Goal: Task Accomplishment & Management: Manage account settings

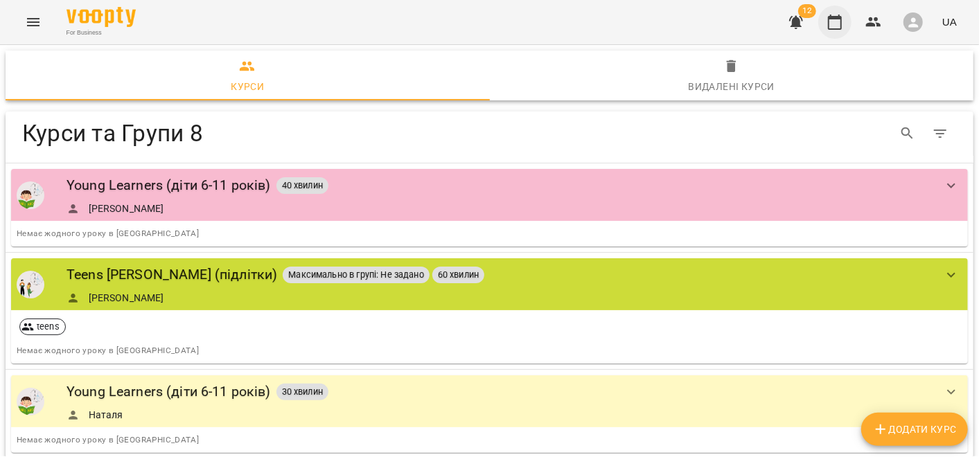
click at [843, 21] on icon "button" at bounding box center [835, 22] width 17 height 17
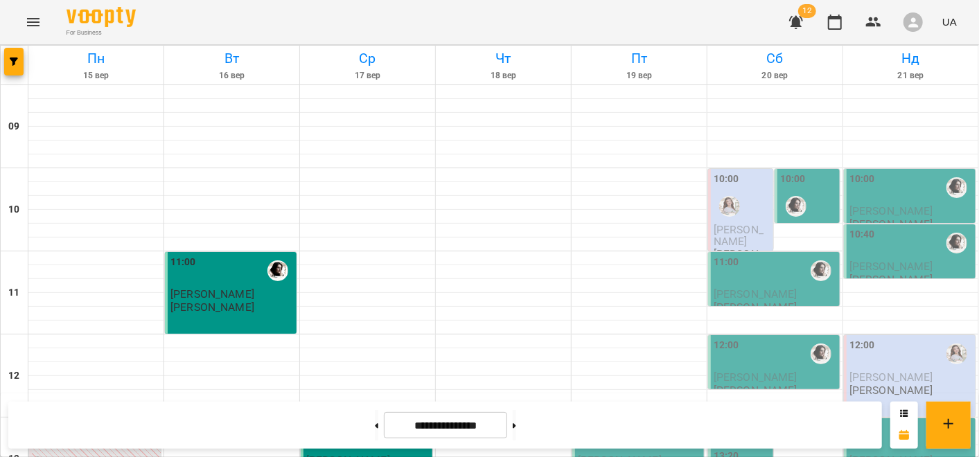
scroll to position [771, 0]
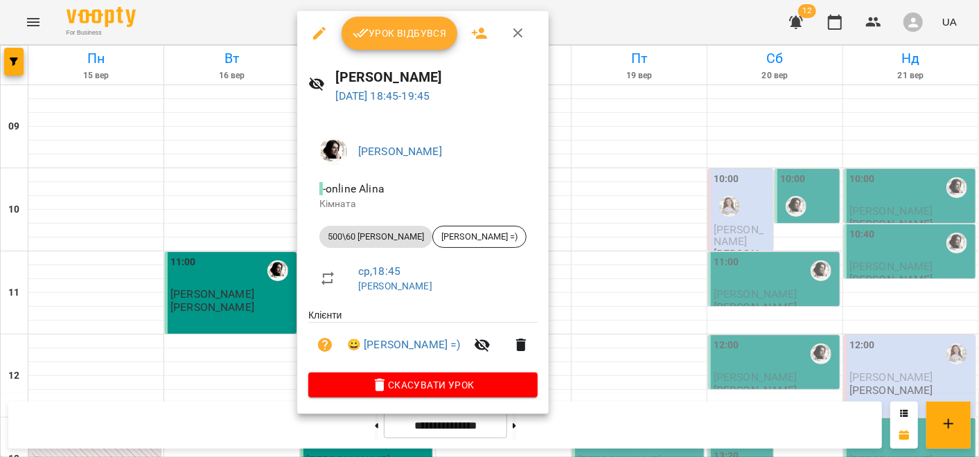
click at [368, 42] on span "Урок відбувся" at bounding box center [400, 33] width 94 height 17
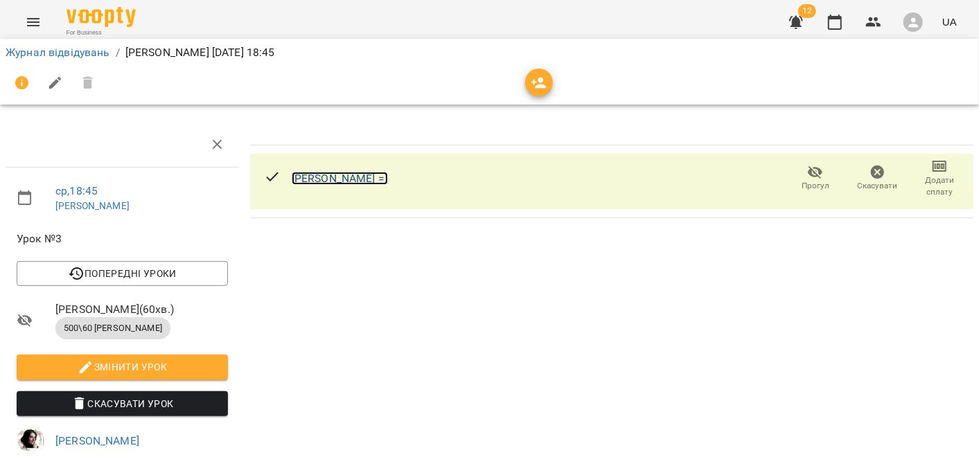
click at [318, 176] on link "Женя =)" at bounding box center [340, 178] width 96 height 13
click at [541, 89] on icon "button" at bounding box center [539, 83] width 17 height 17
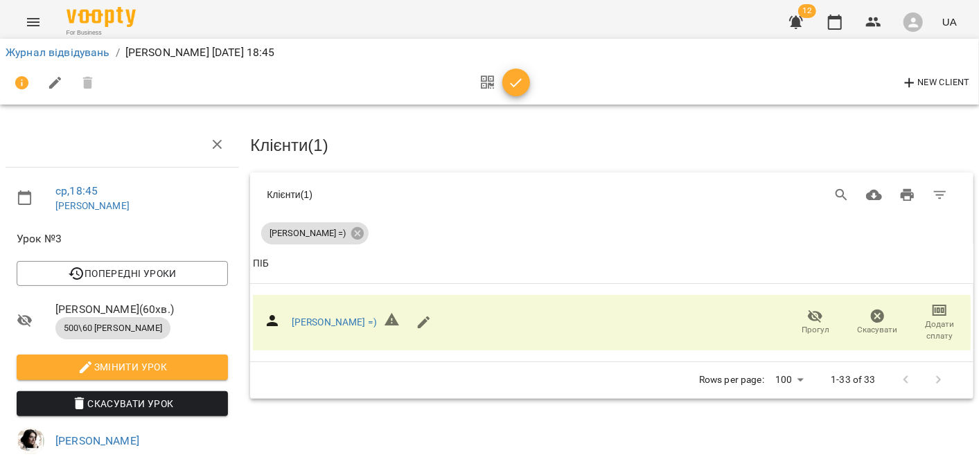
click at [514, 91] on button "button" at bounding box center [516, 83] width 28 height 28
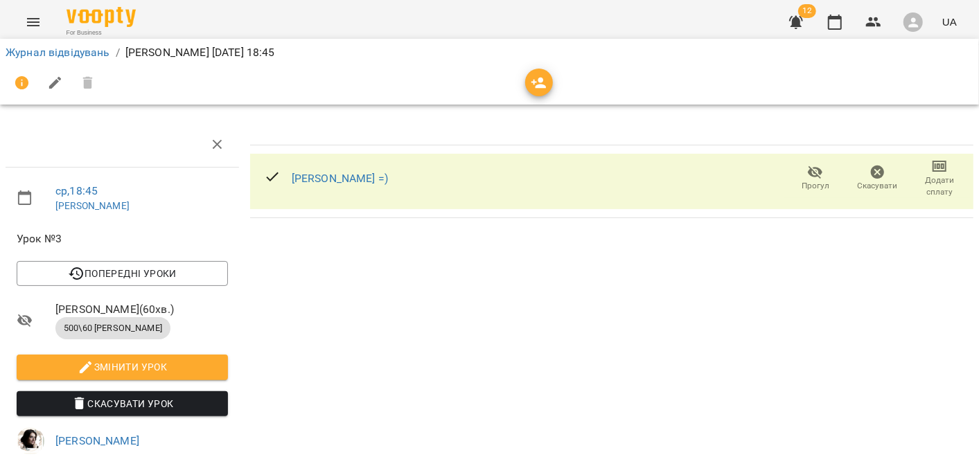
click at [292, 184] on div "Женя =)" at bounding box center [340, 178] width 96 height 17
click at [292, 180] on link "Женя =)" at bounding box center [340, 178] width 96 height 13
click at [928, 177] on span "Додати сплату" at bounding box center [940, 187] width 46 height 24
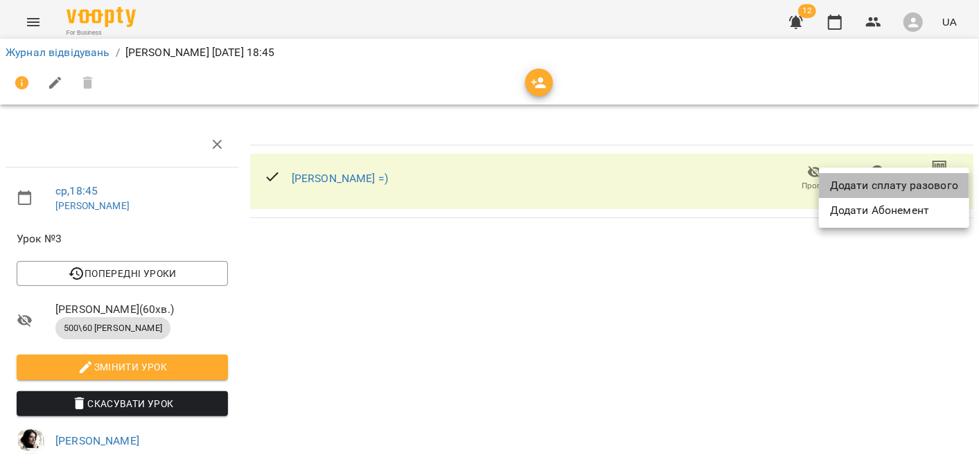
click at [915, 188] on li "Додати сплату разового" at bounding box center [894, 185] width 150 height 25
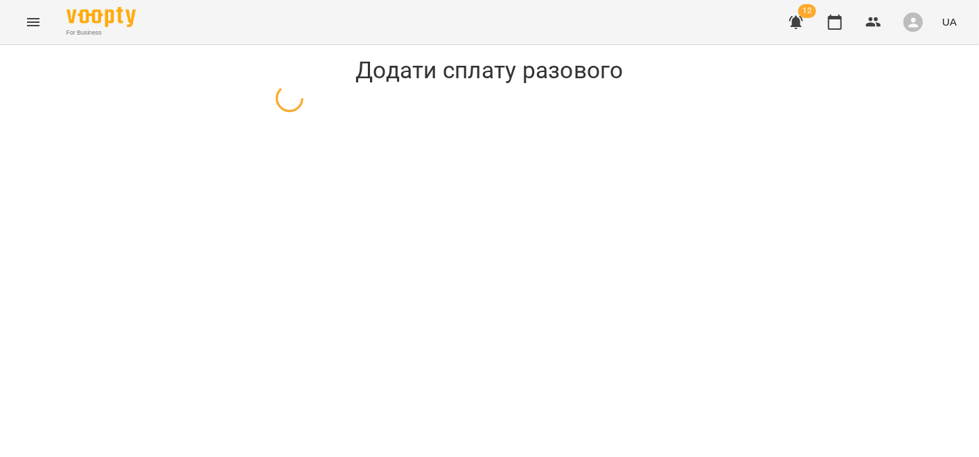
select select "**********"
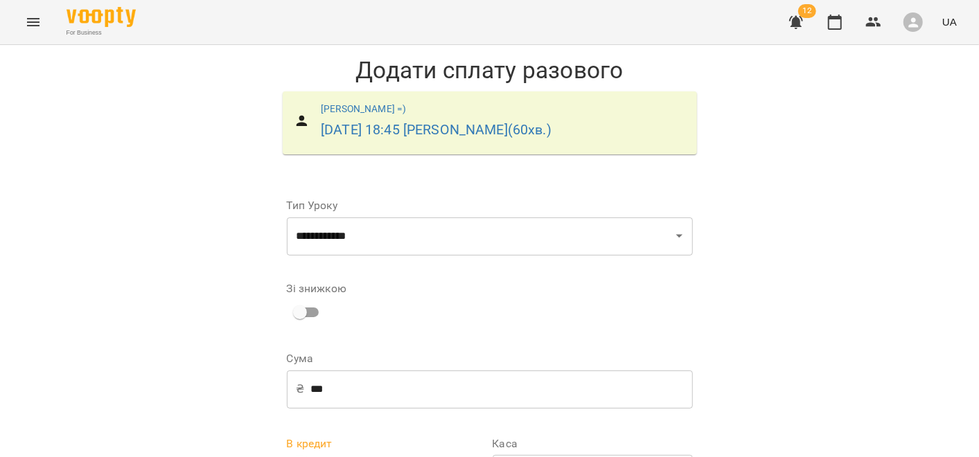
scroll to position [58, 0]
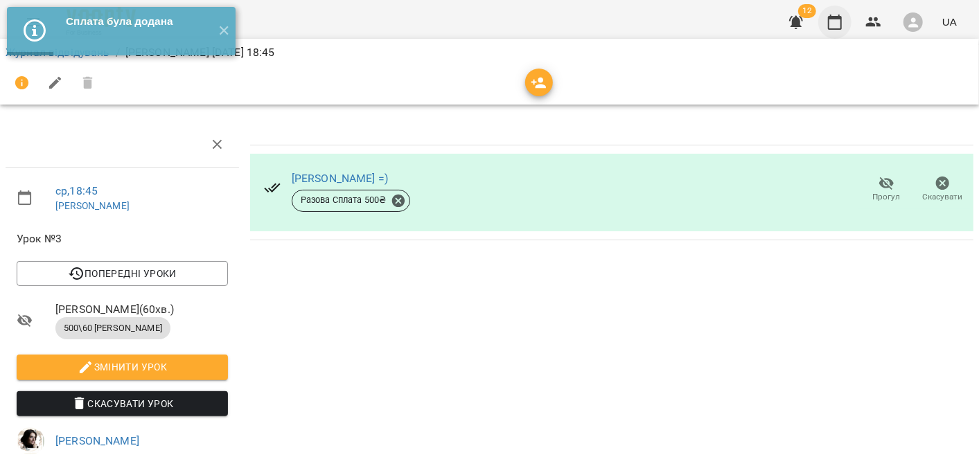
click at [840, 15] on icon "button" at bounding box center [835, 22] width 14 height 15
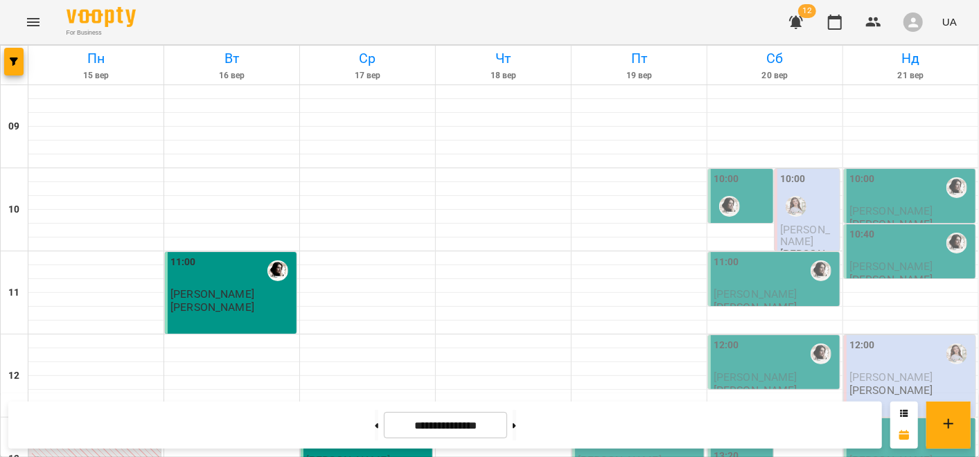
scroll to position [771, 0]
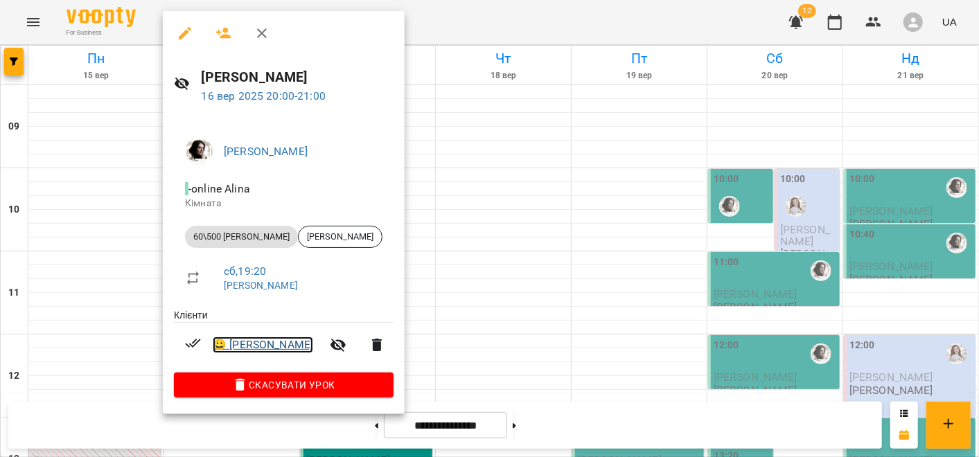
click at [248, 346] on link "😀 Arina Burlaka" at bounding box center [263, 345] width 100 height 17
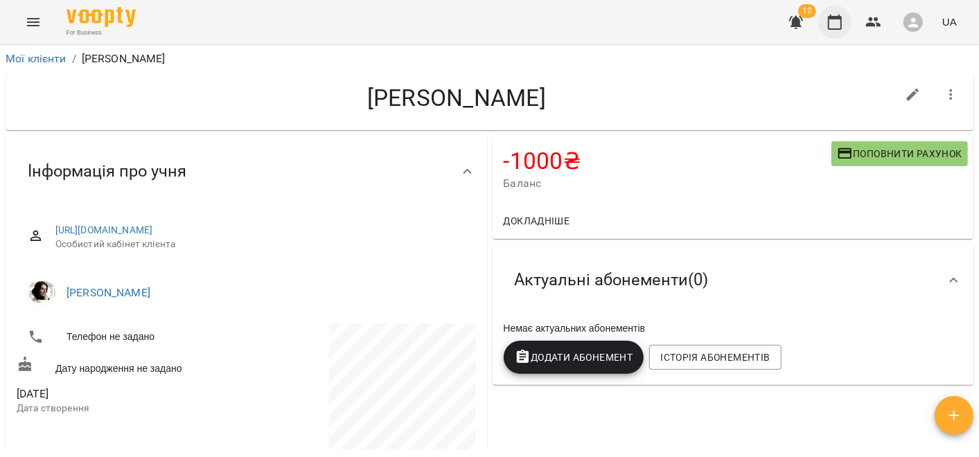
click at [826, 22] on button "button" at bounding box center [834, 22] width 33 height 33
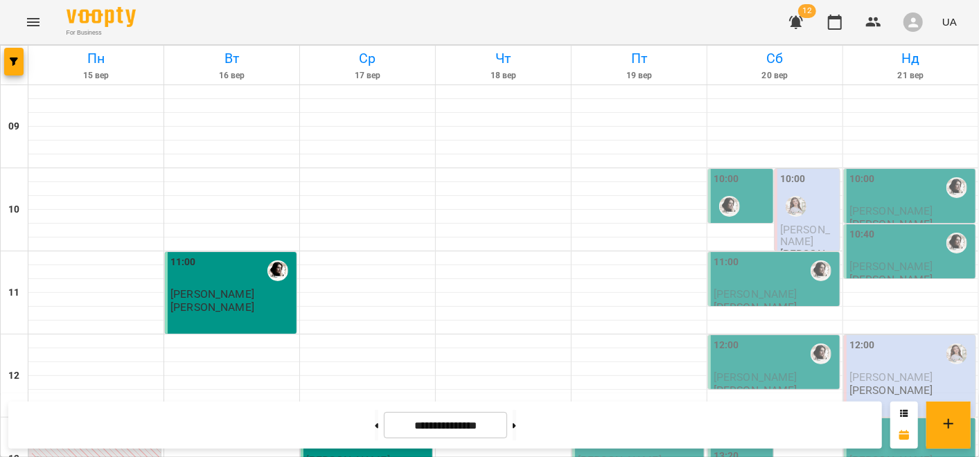
scroll to position [308, 0]
click at [343, 421] on div "13:00" at bounding box center [367, 437] width 123 height 32
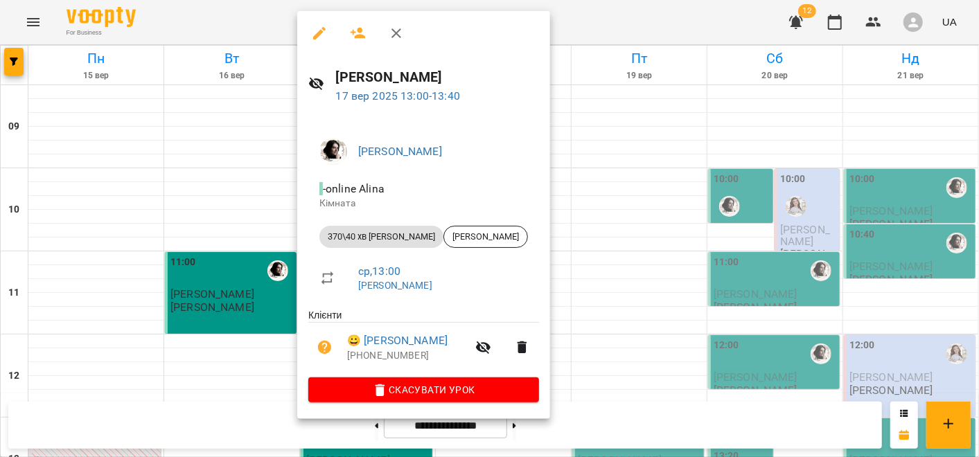
click at [272, 316] on div at bounding box center [489, 228] width 979 height 457
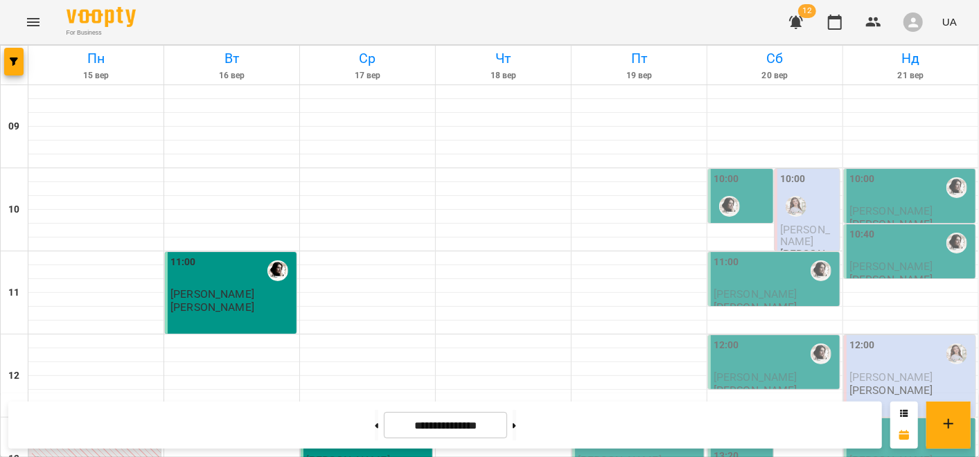
scroll to position [386, 0]
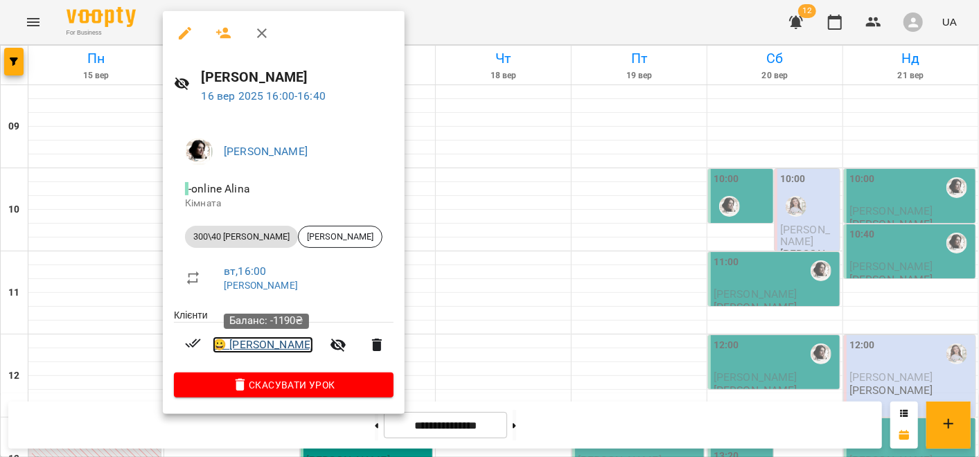
click at [238, 342] on link "😀 Лєра Мироненко" at bounding box center [263, 345] width 100 height 17
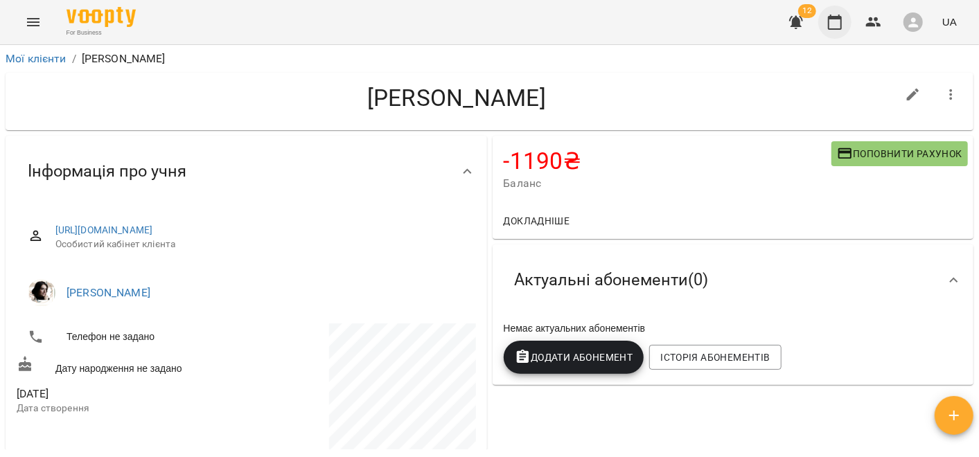
click at [827, 28] on button "button" at bounding box center [834, 22] width 33 height 33
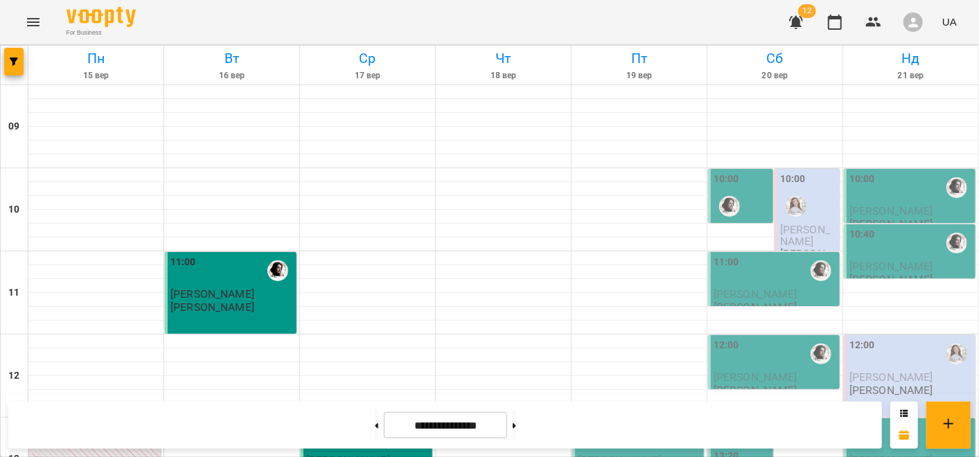
scroll to position [771, 0]
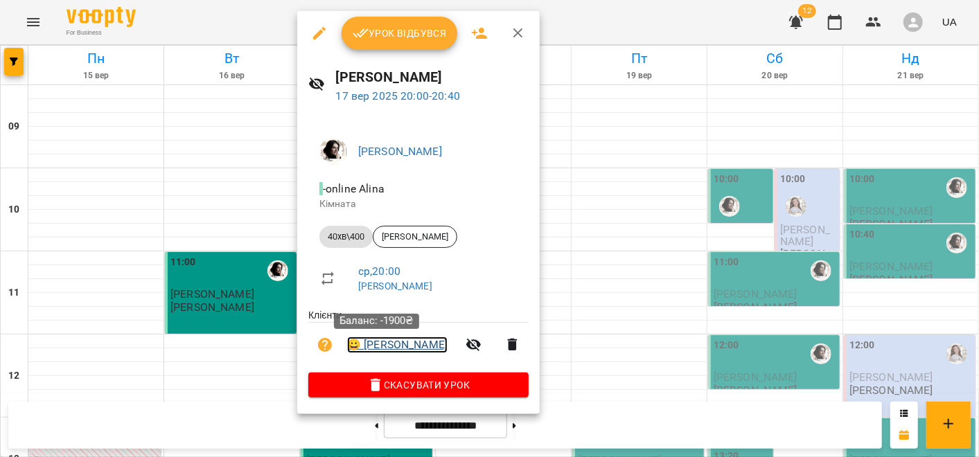
click at [378, 344] on link "😀 Дарина" at bounding box center [397, 345] width 100 height 17
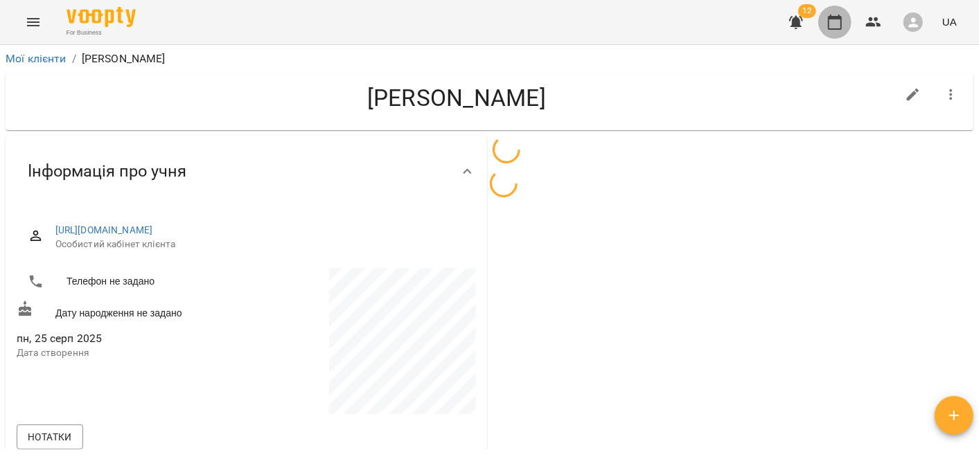
click at [841, 21] on icon "button" at bounding box center [835, 22] width 14 height 15
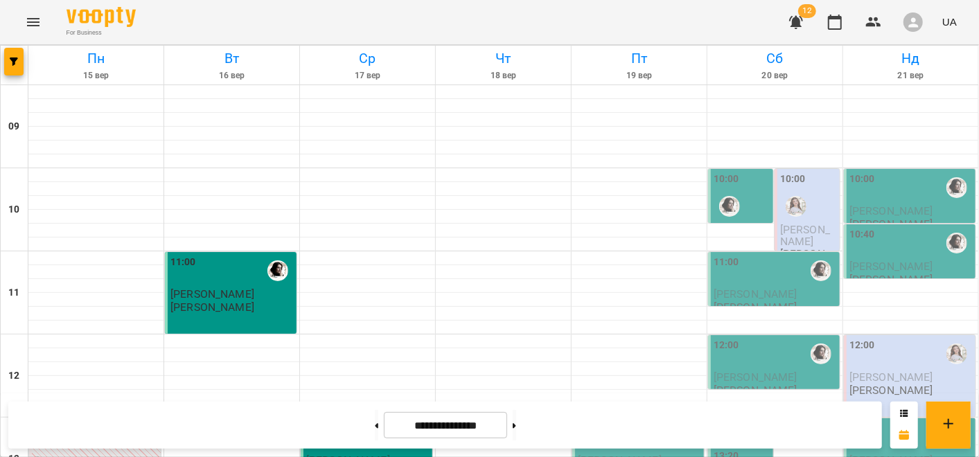
scroll to position [770, 0]
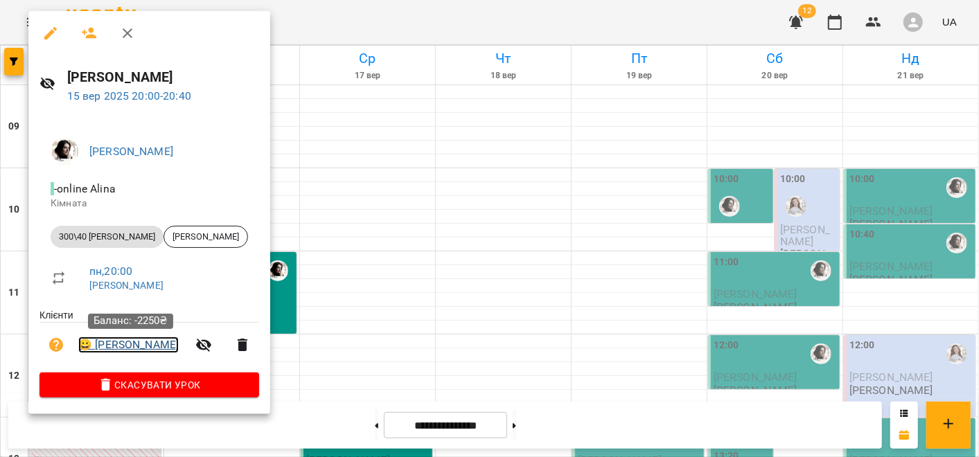
click at [144, 342] on link "😀 [PERSON_NAME]" at bounding box center [128, 345] width 100 height 17
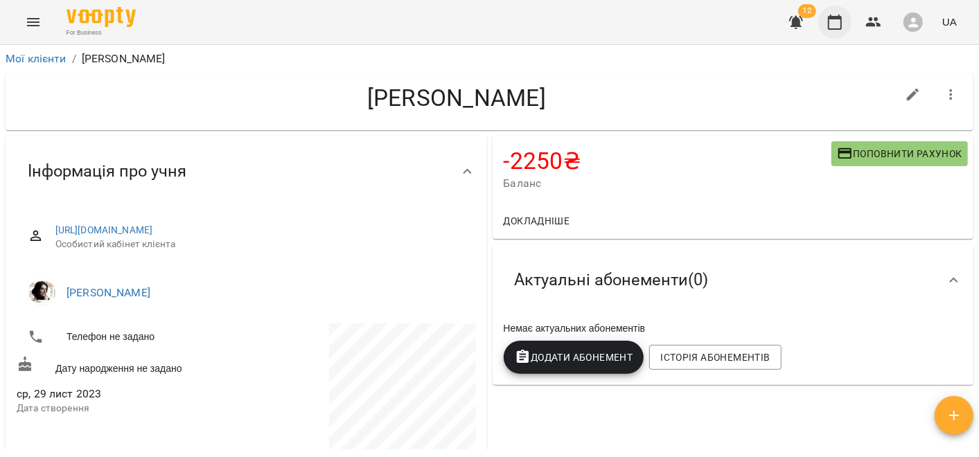
click at [831, 20] on icon "button" at bounding box center [835, 22] width 17 height 17
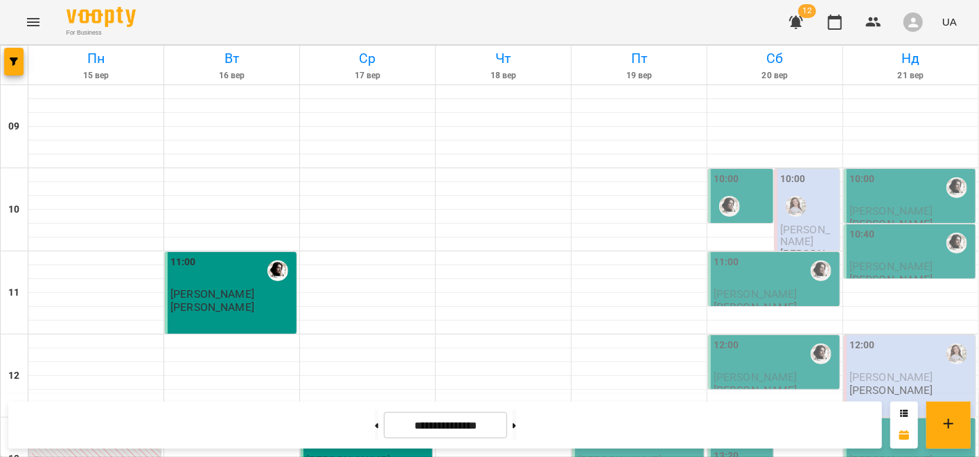
scroll to position [154, 0]
click at [240, 255] on div "11:00 Галя Мельникова Teacher Alina" at bounding box center [231, 284] width 123 height 59
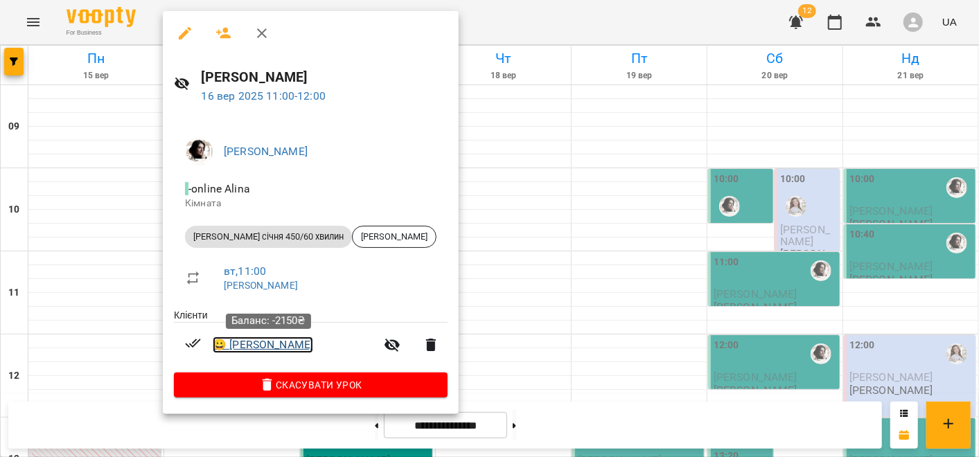
click at [280, 339] on link "😀 Галя Мельникова" at bounding box center [263, 345] width 100 height 17
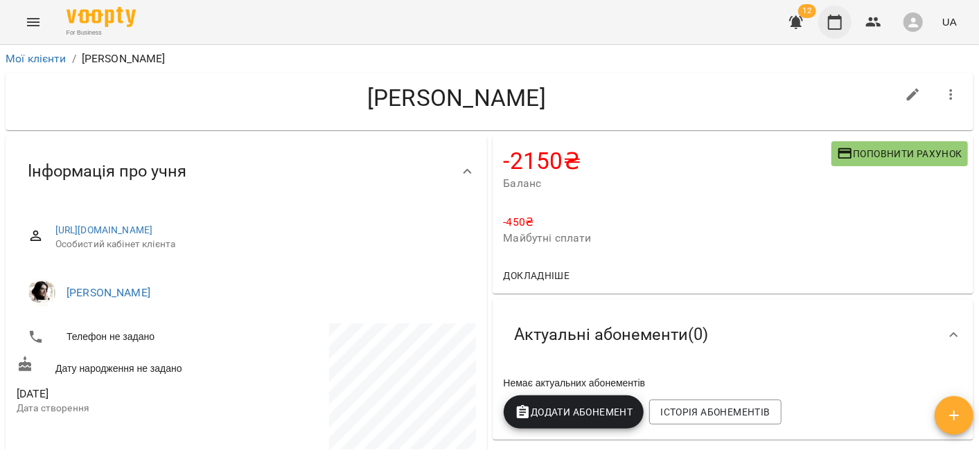
click at [836, 24] on icon "button" at bounding box center [835, 22] width 17 height 17
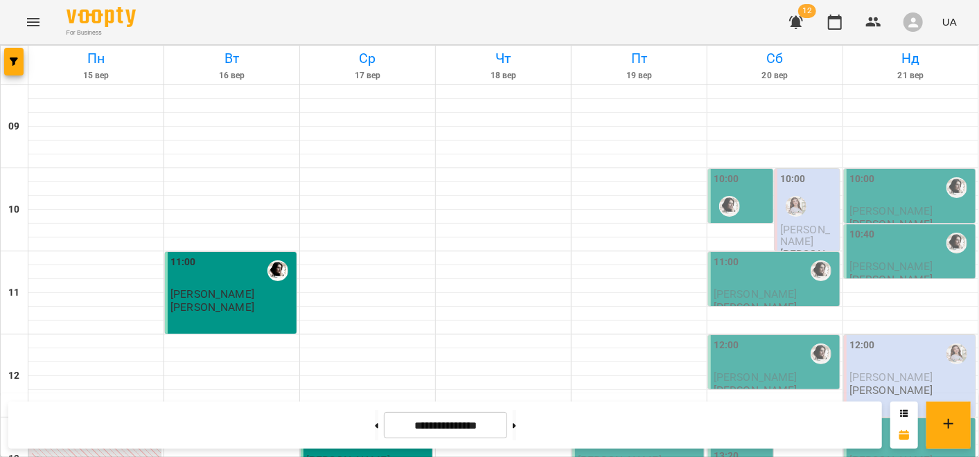
scroll to position [538, 0]
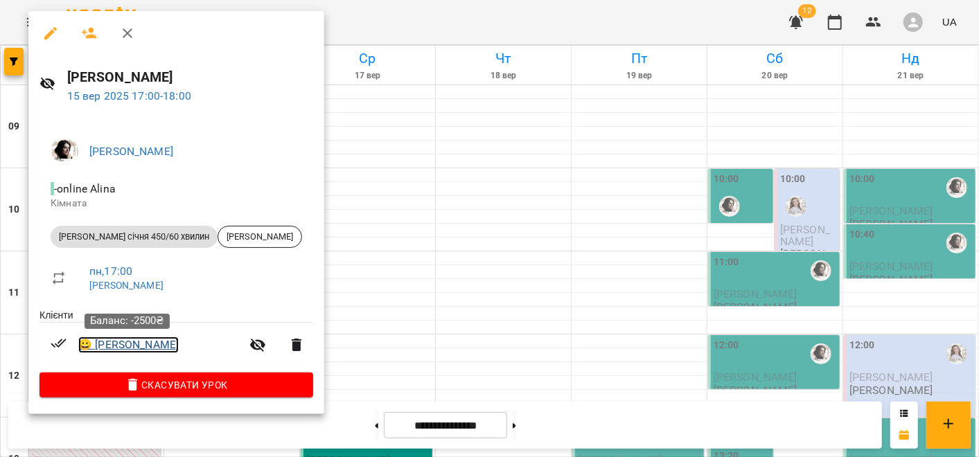
click at [125, 346] on link "😀 Kostia Melnikov" at bounding box center [128, 345] width 100 height 17
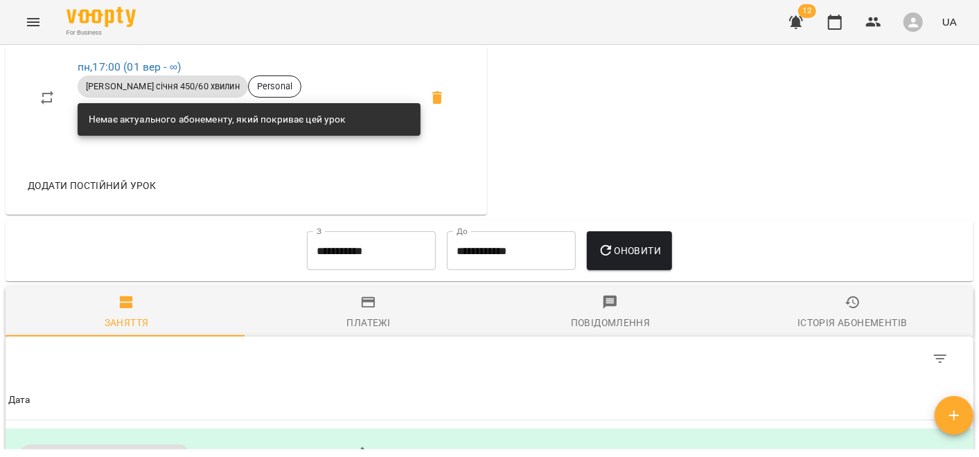
scroll to position [924, 0]
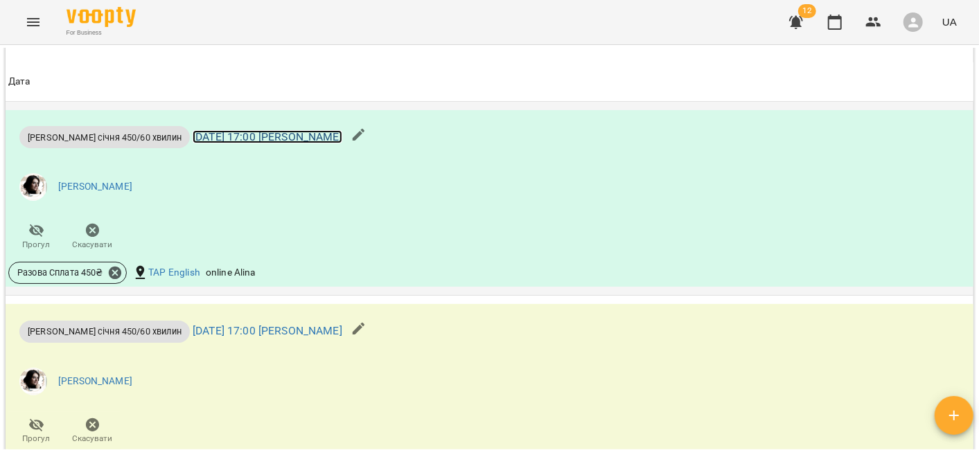
click at [322, 143] on link "[DATE] 17:00 [PERSON_NAME]" at bounding box center [268, 136] width 150 height 13
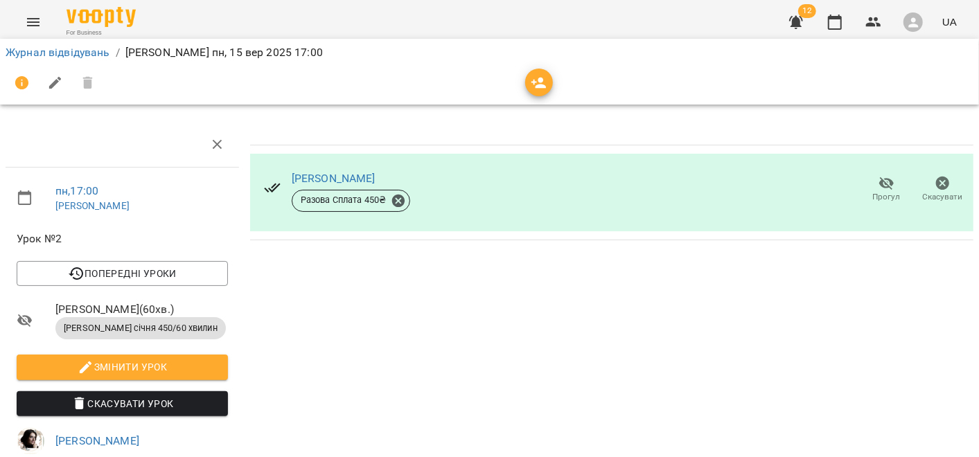
click at [538, 82] on icon "button" at bounding box center [539, 83] width 17 height 17
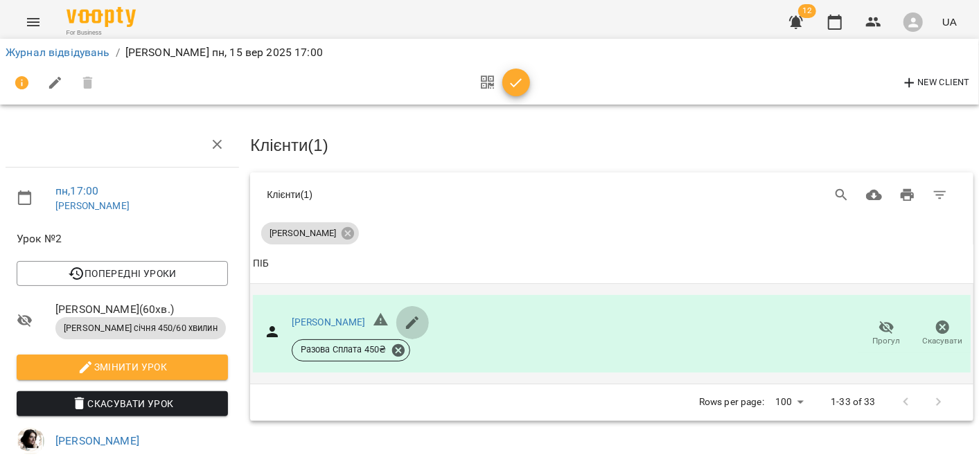
click at [405, 324] on icon "button" at bounding box center [412, 323] width 17 height 17
select select "**"
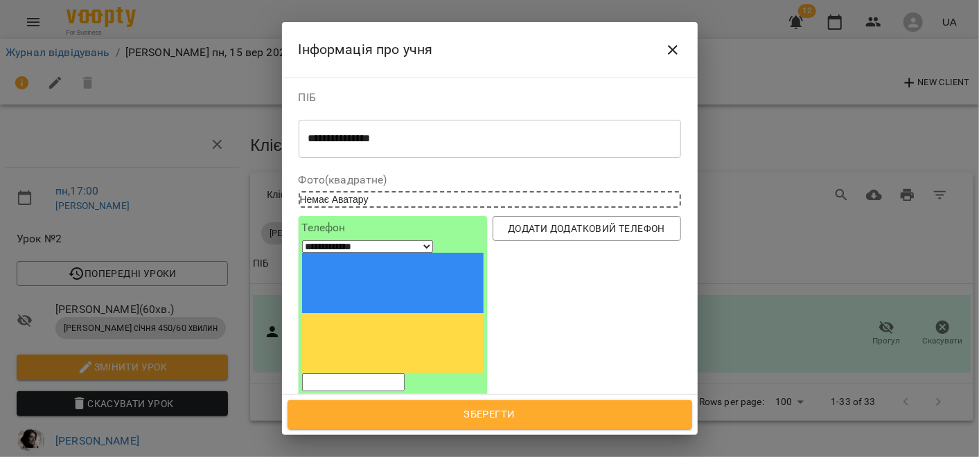
click at [672, 54] on icon "Close" at bounding box center [673, 50] width 17 height 17
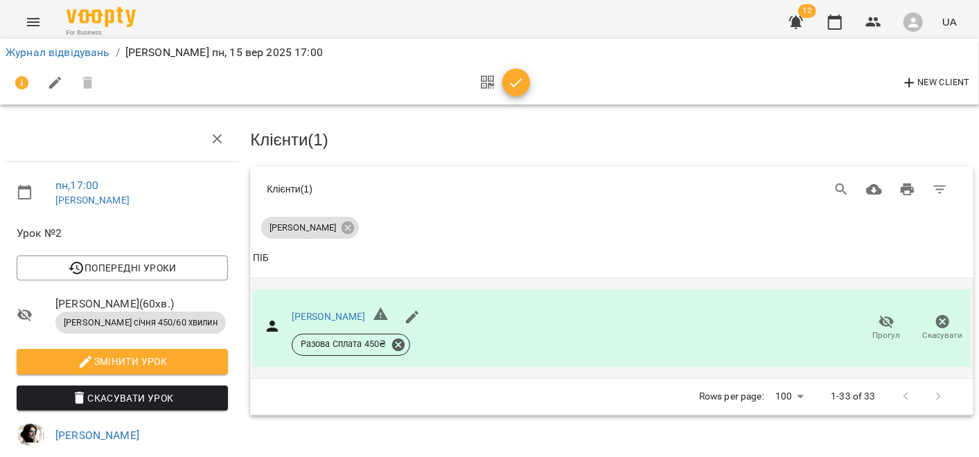
scroll to position [37, 0]
click at [327, 311] on link "[PERSON_NAME]" at bounding box center [329, 316] width 74 height 11
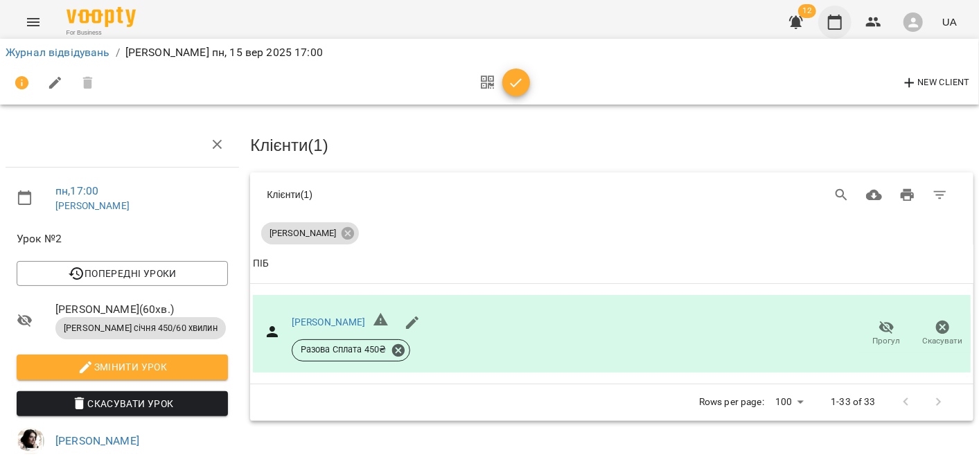
click at [839, 16] on icon "button" at bounding box center [835, 22] width 14 height 15
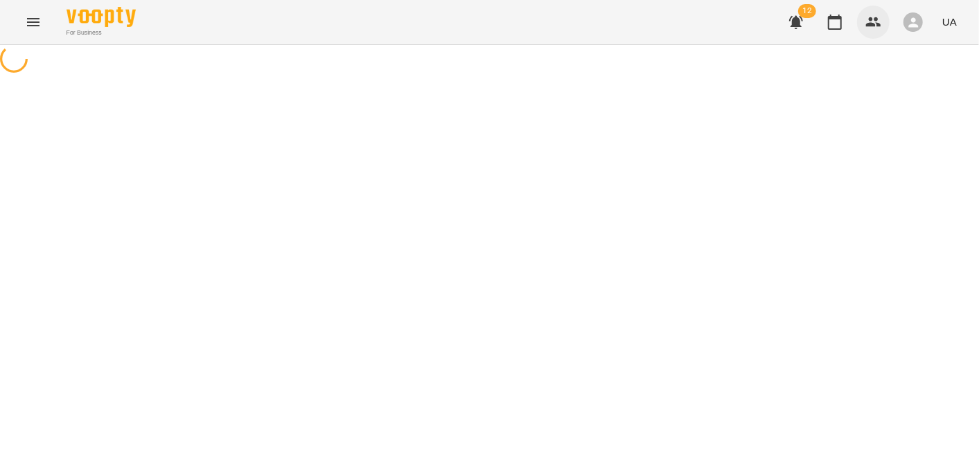
click at [887, 24] on button "button" at bounding box center [873, 22] width 33 height 33
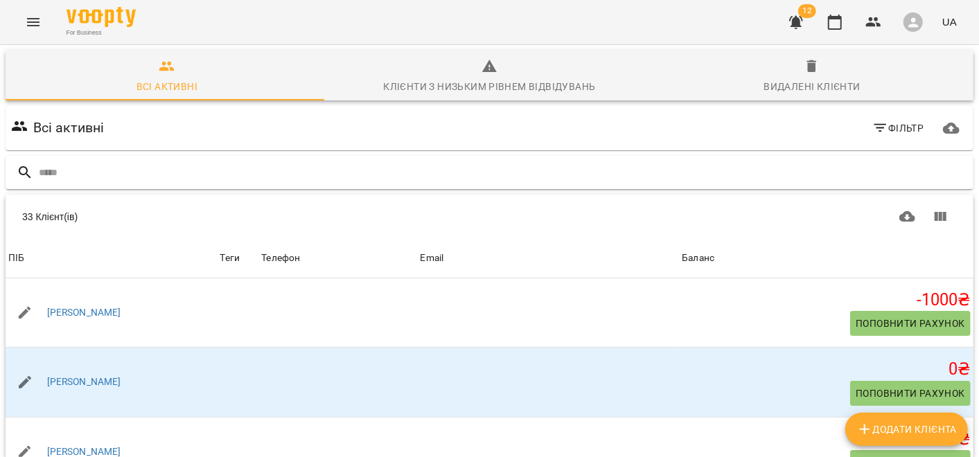
click at [169, 165] on input "text" at bounding box center [503, 172] width 929 height 23
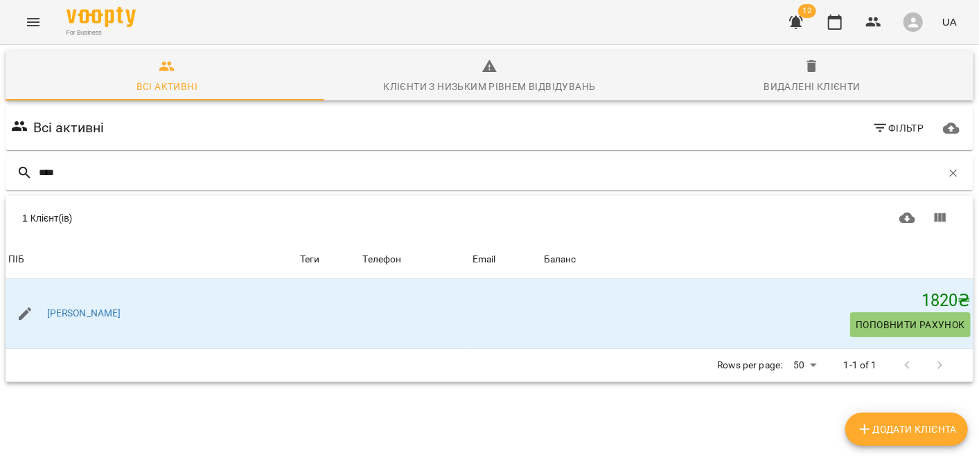
type input "****"
click at [29, 26] on icon "Menu" at bounding box center [33, 22] width 17 height 17
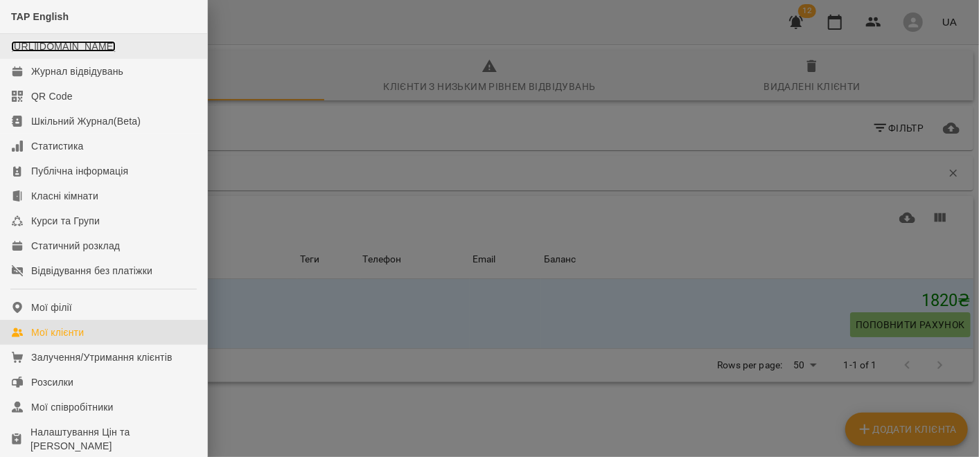
click at [54, 52] on link "[URL][DOMAIN_NAME]" at bounding box center [63, 46] width 105 height 11
click at [609, 425] on div at bounding box center [489, 228] width 979 height 457
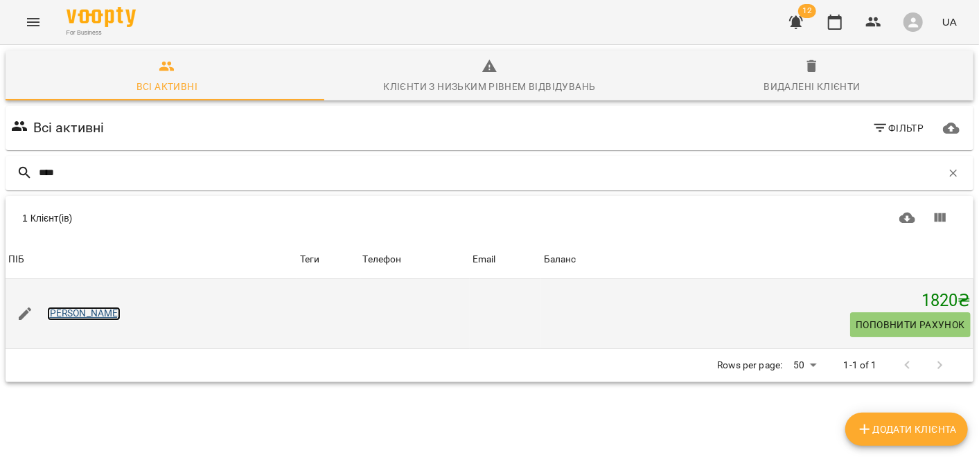
click at [73, 319] on link "[PERSON_NAME]" at bounding box center [84, 314] width 74 height 14
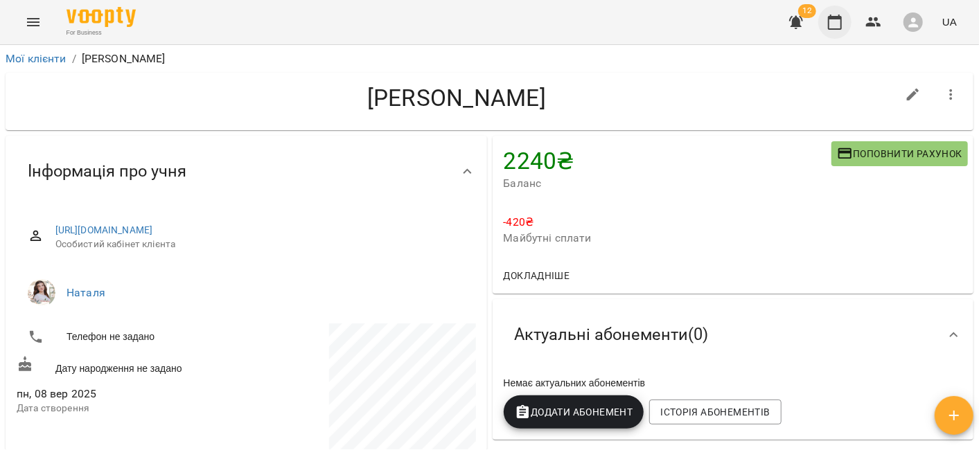
click at [828, 24] on button "button" at bounding box center [834, 22] width 33 height 33
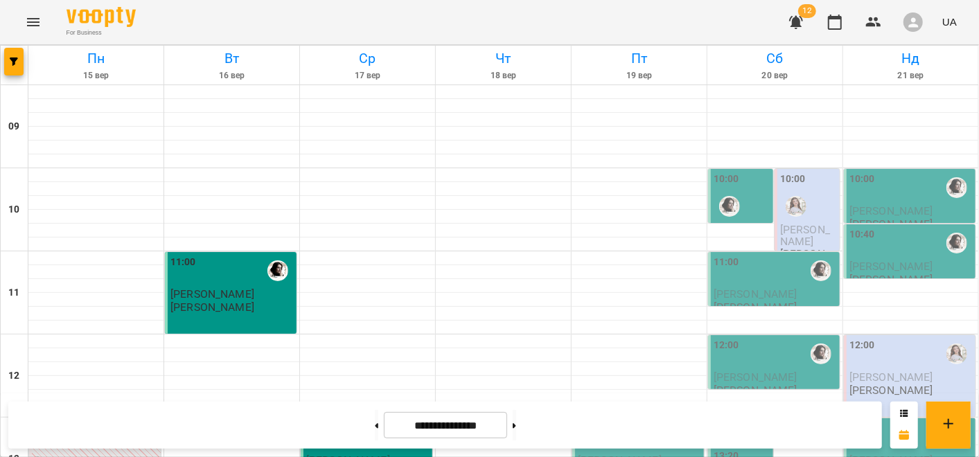
scroll to position [538, 0]
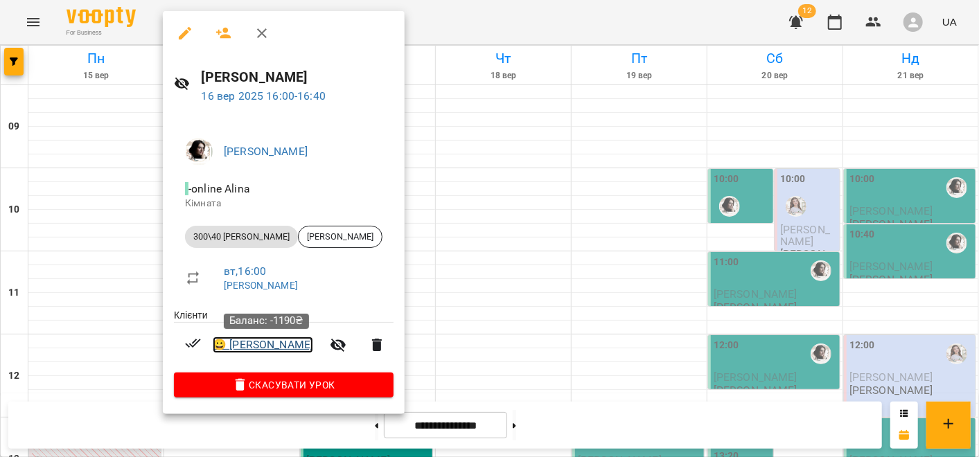
click at [275, 347] on link "😀 Лєра Мироненко" at bounding box center [263, 345] width 100 height 17
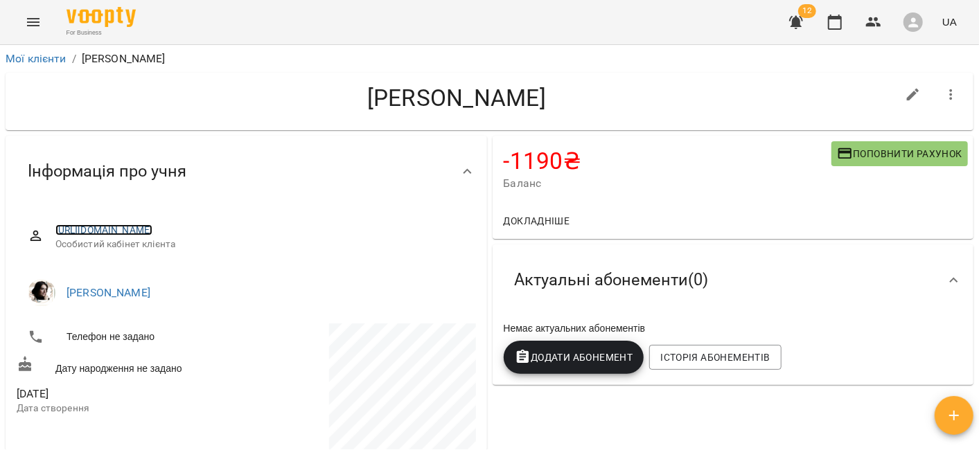
click at [153, 225] on link "[URL][DOMAIN_NAME]" at bounding box center [104, 230] width 98 height 11
click at [869, 21] on icon "button" at bounding box center [873, 22] width 17 height 17
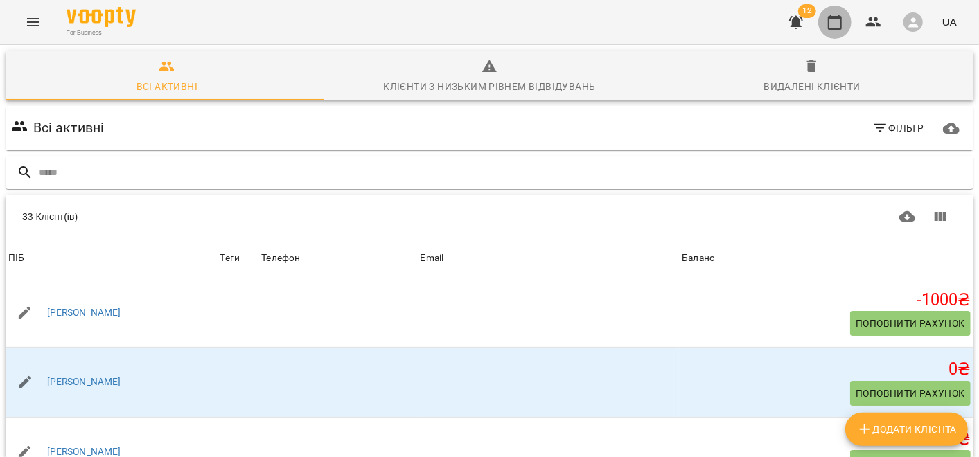
click at [838, 20] on icon "button" at bounding box center [835, 22] width 17 height 17
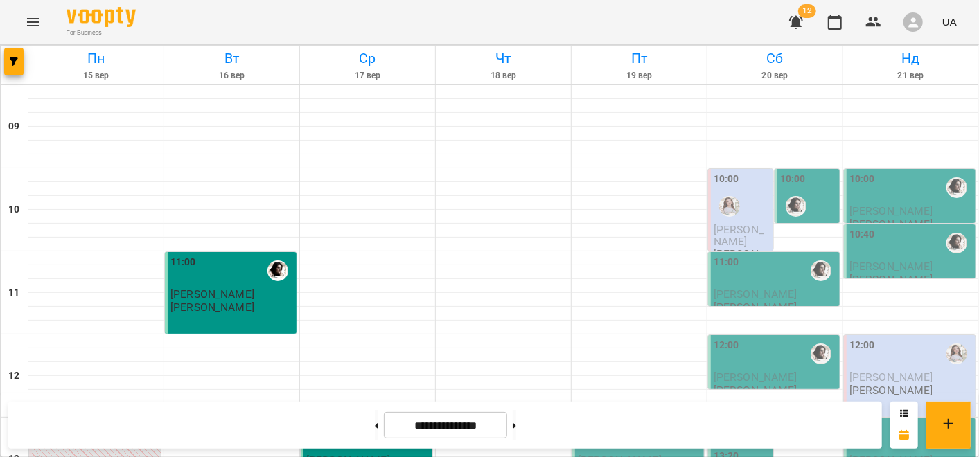
scroll to position [771, 0]
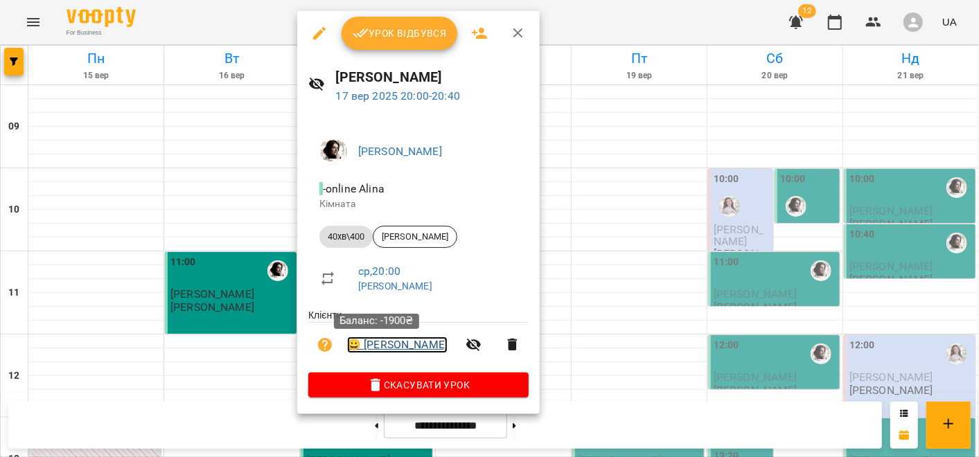
click at [384, 340] on link "😀 Дарина" at bounding box center [397, 345] width 100 height 17
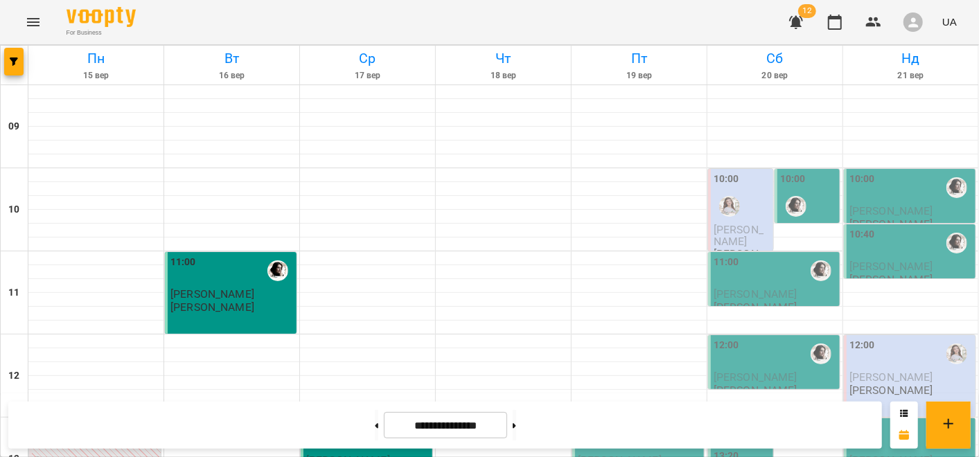
scroll to position [771, 0]
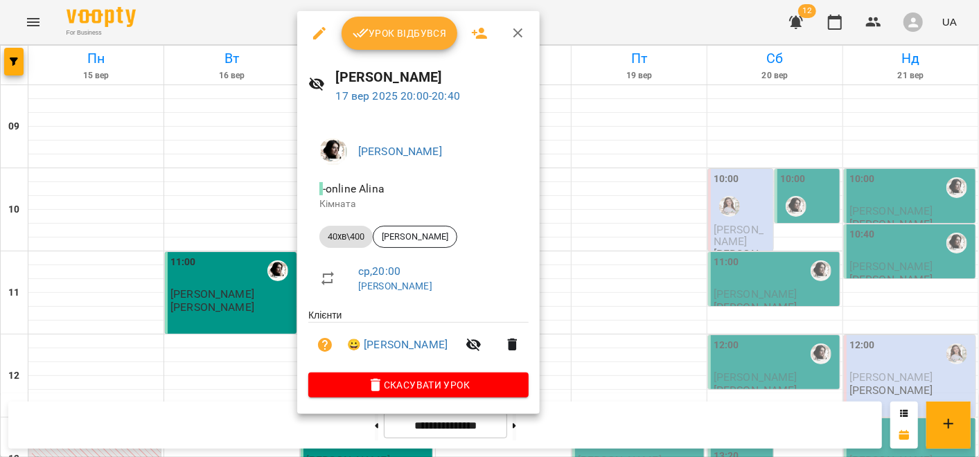
click at [382, 33] on span "Урок відбувся" at bounding box center [400, 33] width 94 height 17
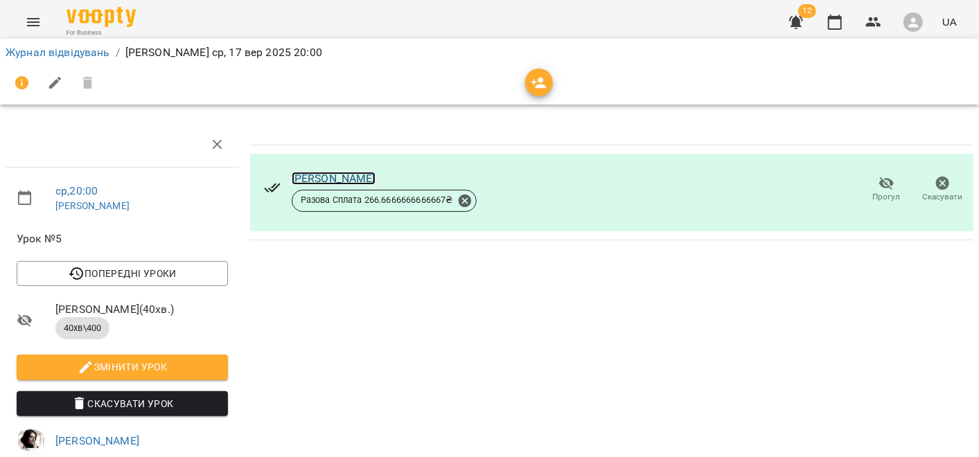
click at [313, 172] on link "[PERSON_NAME]" at bounding box center [334, 178] width 84 height 13
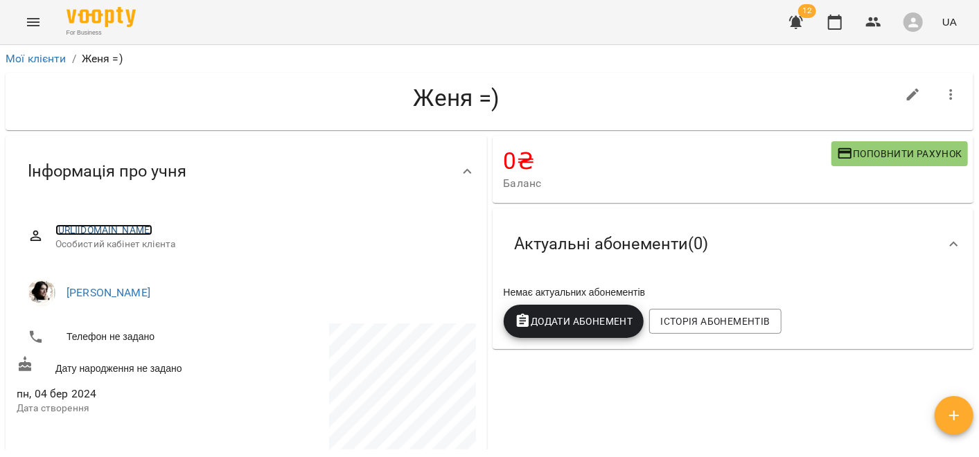
click at [93, 234] on link "https://www.voopty.com.ua/client/65652708ddaf11bb98bf8575/65e5fa0c7a430edccd6ce…" at bounding box center [104, 230] width 98 height 11
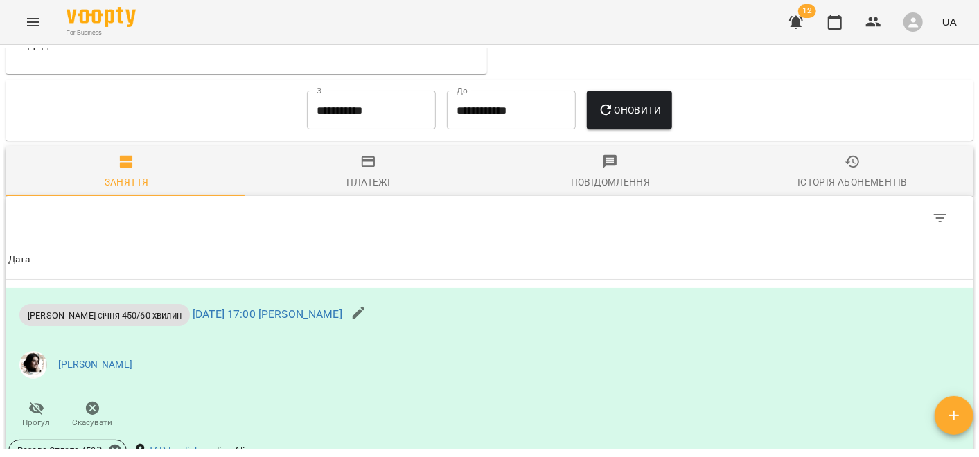
scroll to position [770, 0]
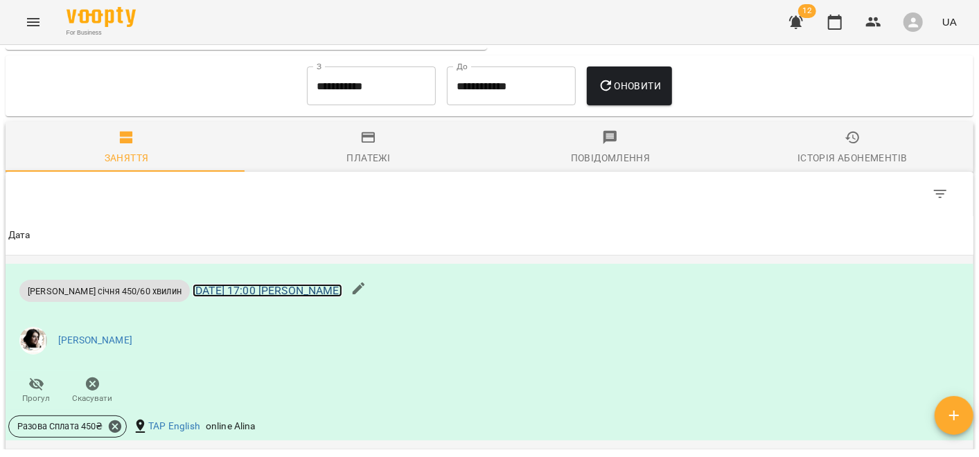
click at [235, 297] on link "пн 15 вер 2025 17:00 Teacher Alina" at bounding box center [268, 290] width 150 height 13
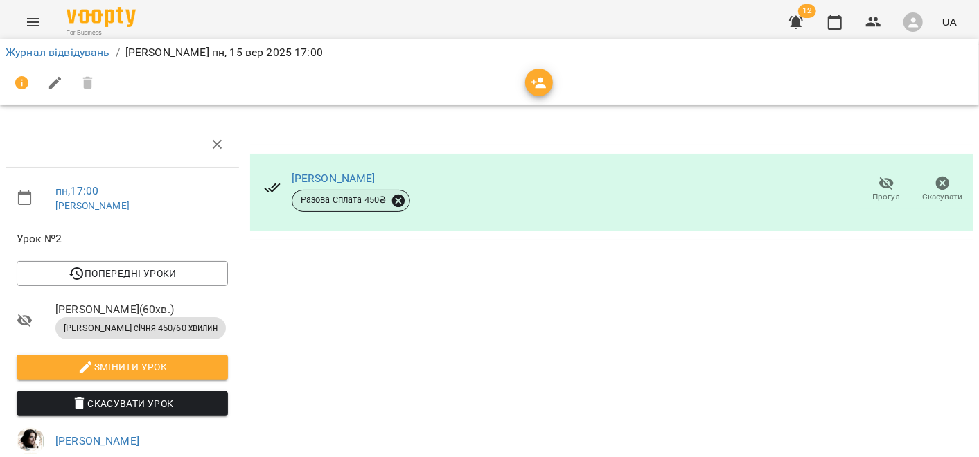
click at [398, 203] on icon at bounding box center [397, 200] width 12 height 12
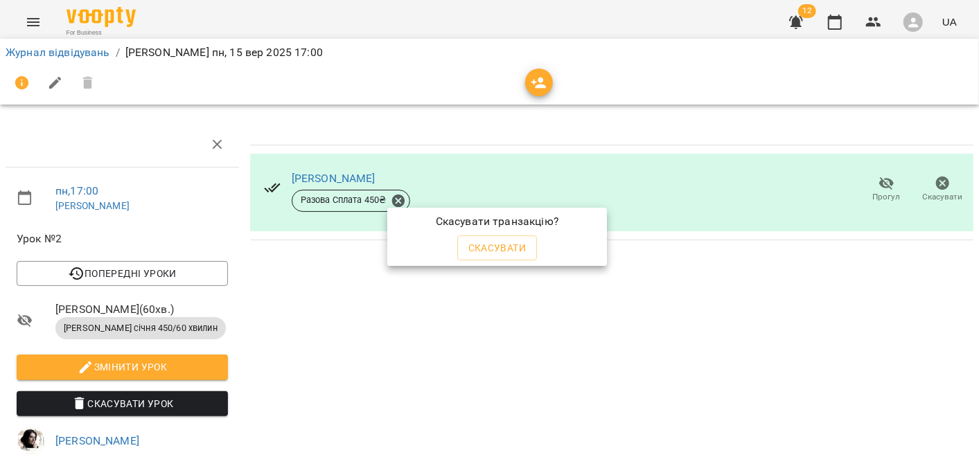
scroll to position [3, 0]
click at [489, 240] on span "Скасувати" at bounding box center [497, 245] width 58 height 17
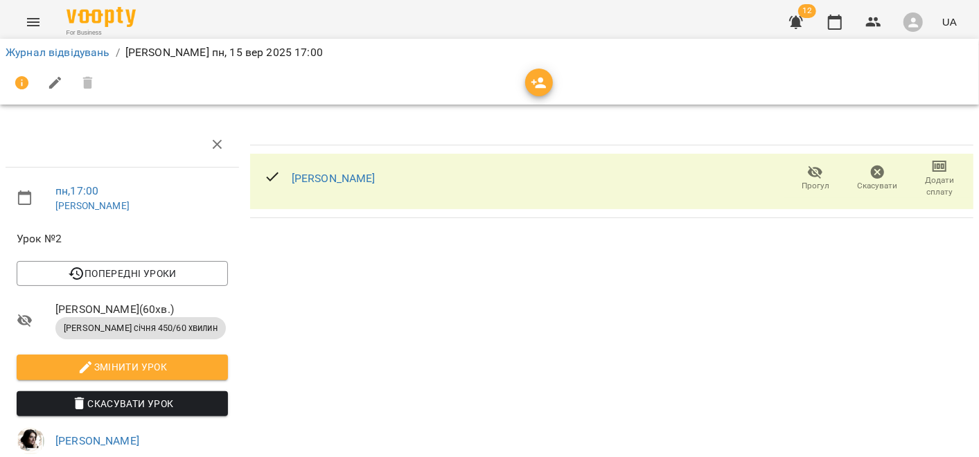
click at [935, 177] on span "Додати сплату" at bounding box center [940, 187] width 46 height 24
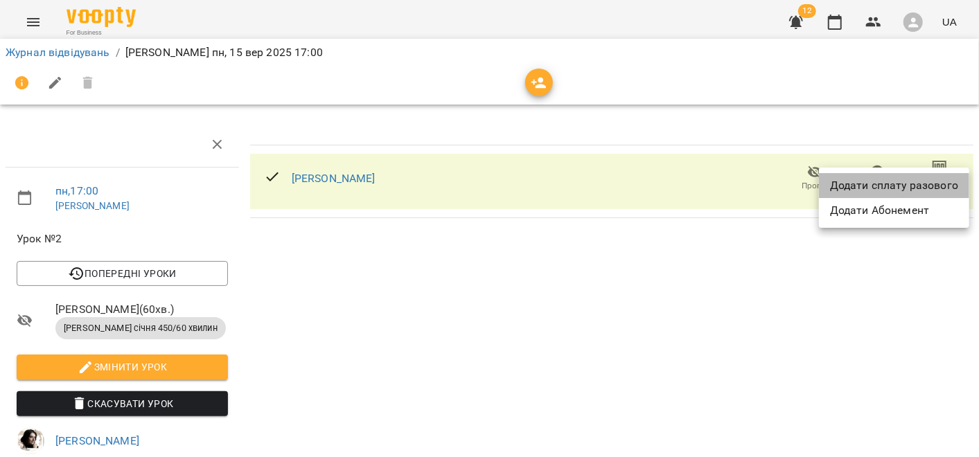
click at [900, 190] on li "Додати сплату разового" at bounding box center [894, 185] width 150 height 25
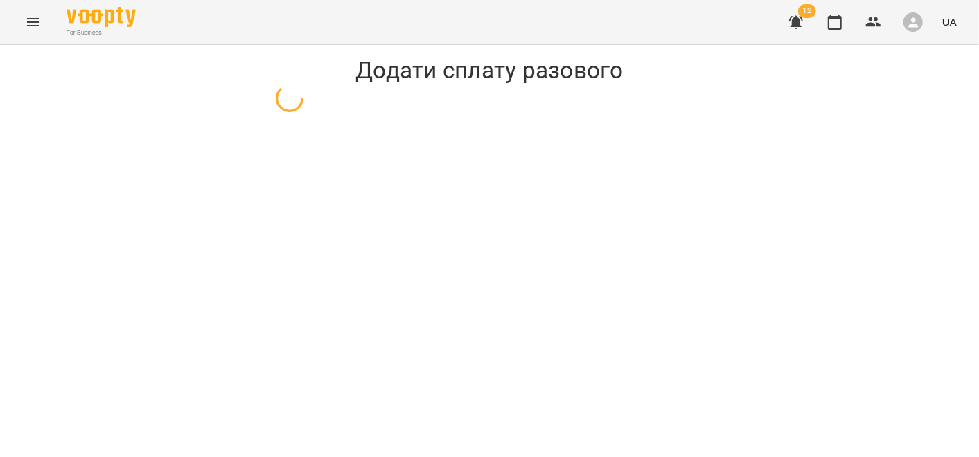
select select "**********"
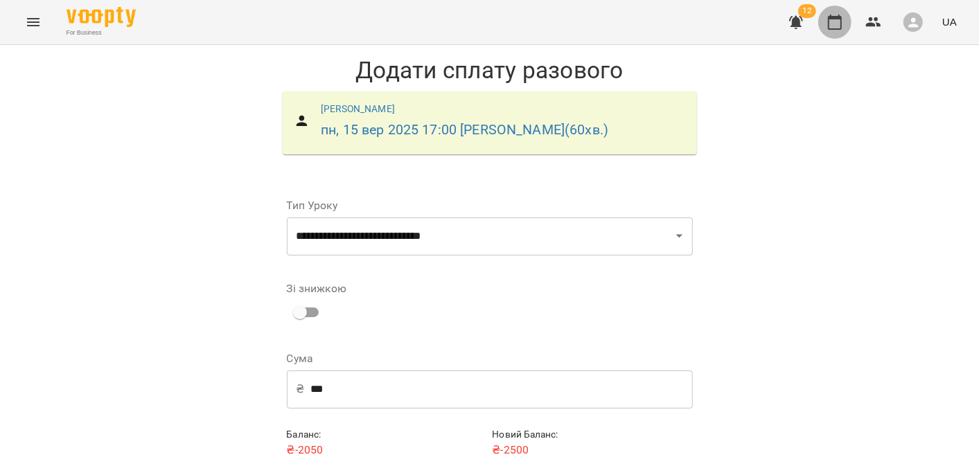
click at [844, 23] on button "button" at bounding box center [834, 22] width 33 height 33
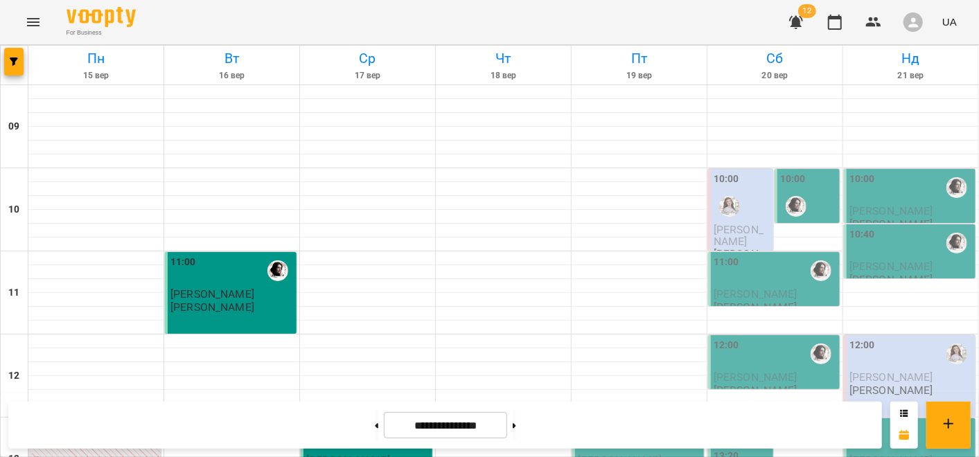
scroll to position [308, 0]
click at [364, 421] on div "13:00" at bounding box center [367, 437] width 123 height 32
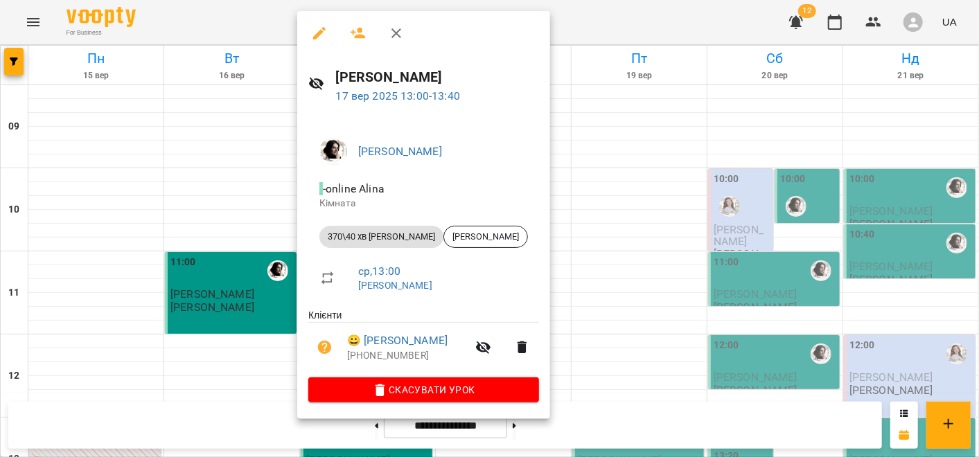
click at [237, 265] on div at bounding box center [489, 228] width 979 height 457
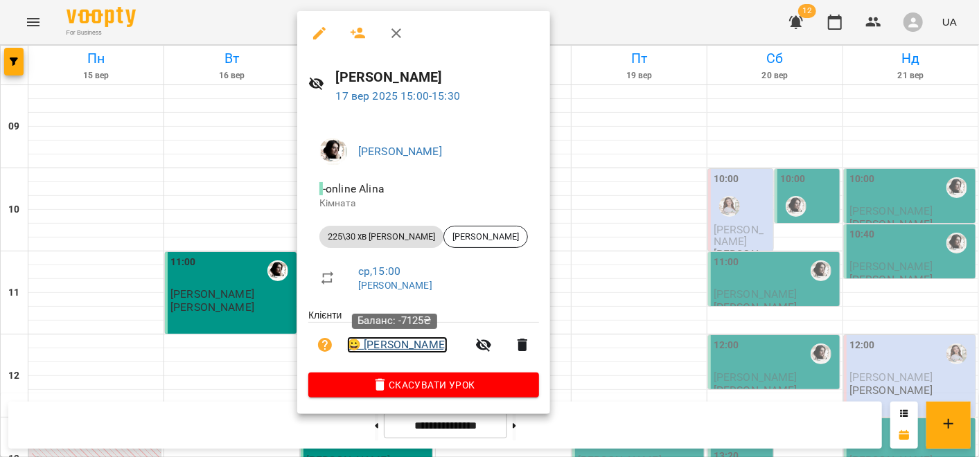
click at [400, 353] on link "😀 [PERSON_NAME]" at bounding box center [397, 345] width 100 height 17
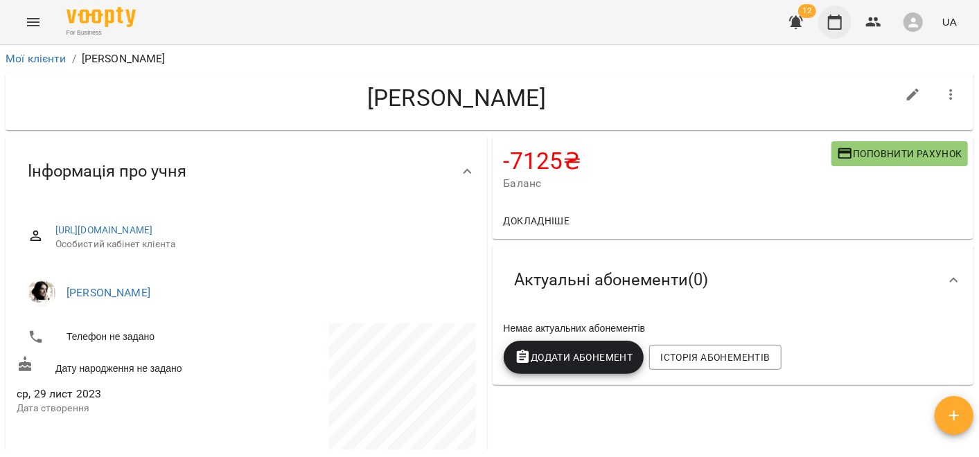
click at [843, 23] on icon "button" at bounding box center [835, 22] width 17 height 17
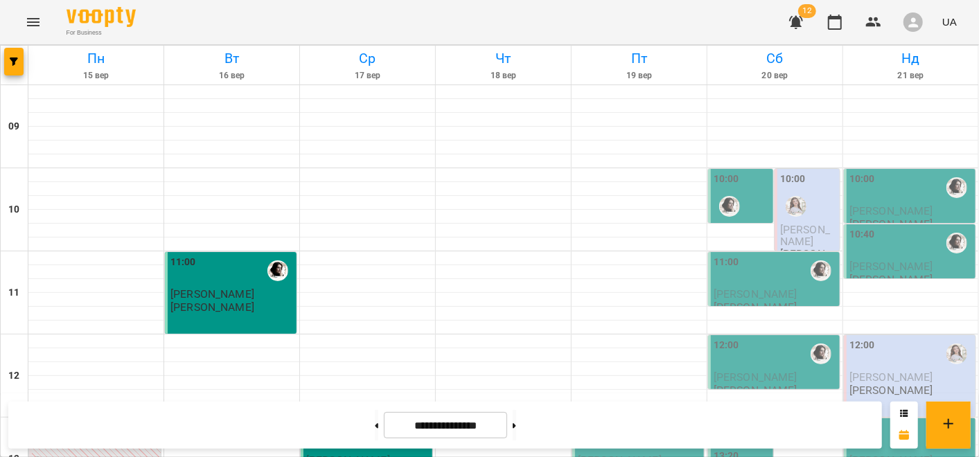
scroll to position [461, 0]
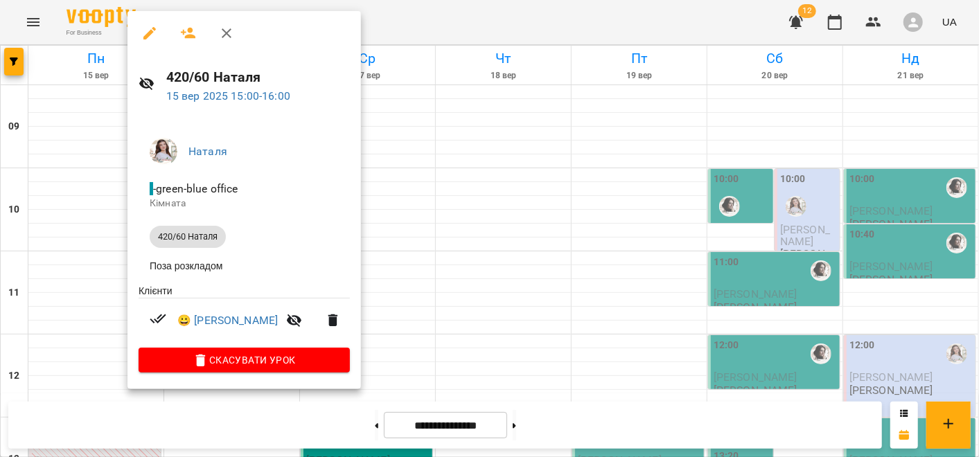
drag, startPoint x: 73, startPoint y: 389, endPoint x: 78, endPoint y: 378, distance: 13.0
click at [71, 389] on div at bounding box center [489, 228] width 979 height 457
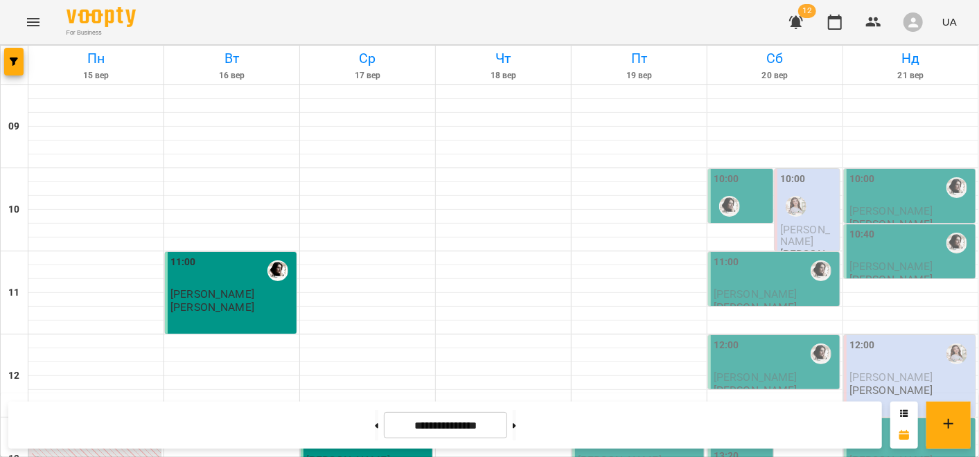
scroll to position [771, 0]
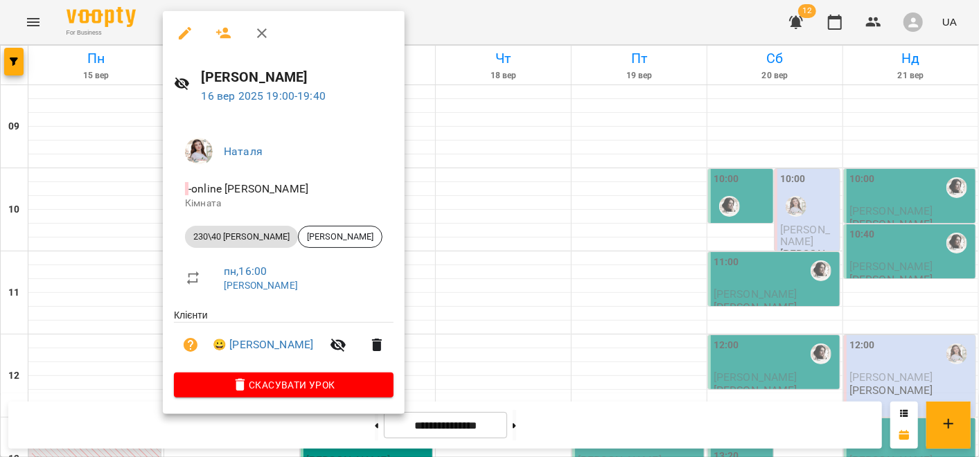
click at [65, 343] on div at bounding box center [489, 228] width 979 height 457
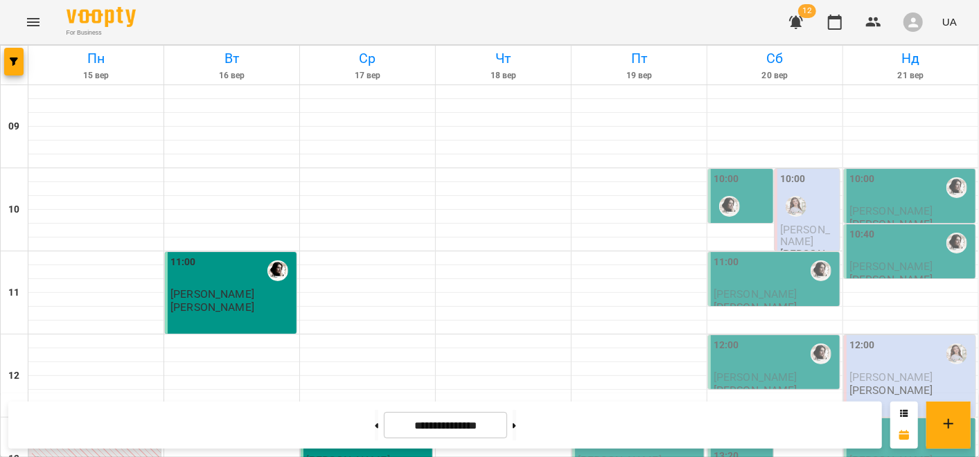
scroll to position [694, 0]
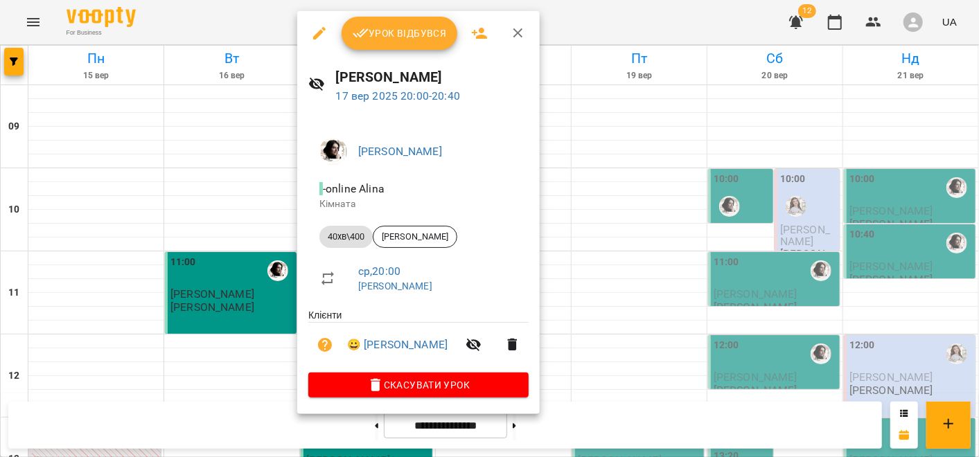
click at [204, 197] on div at bounding box center [489, 228] width 979 height 457
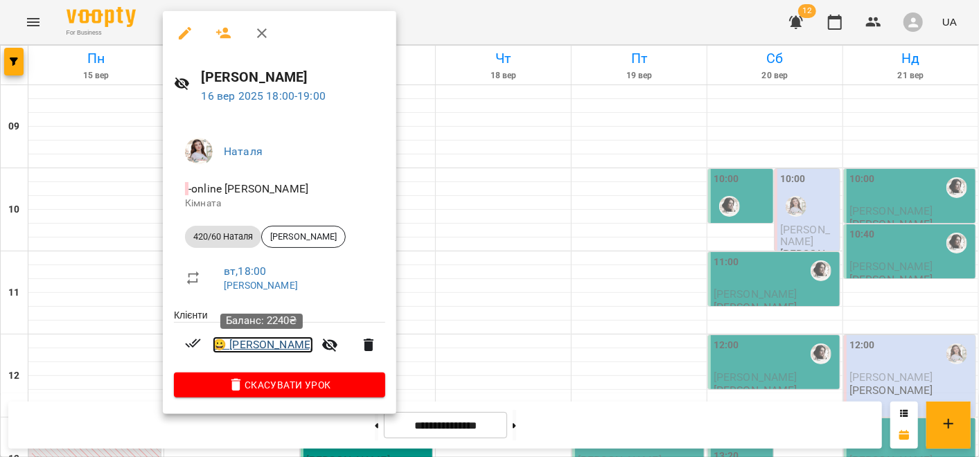
click at [264, 343] on link "😀 Діма Походєєв" at bounding box center [263, 345] width 100 height 17
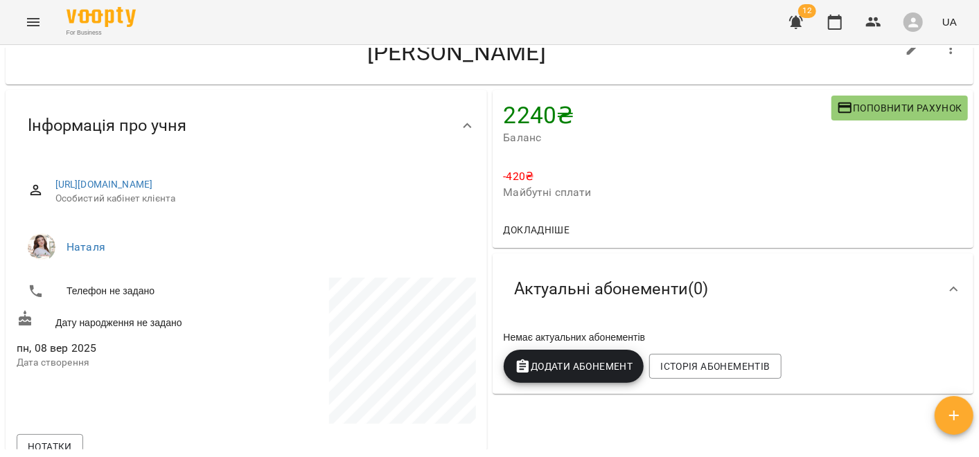
scroll to position [77, 0]
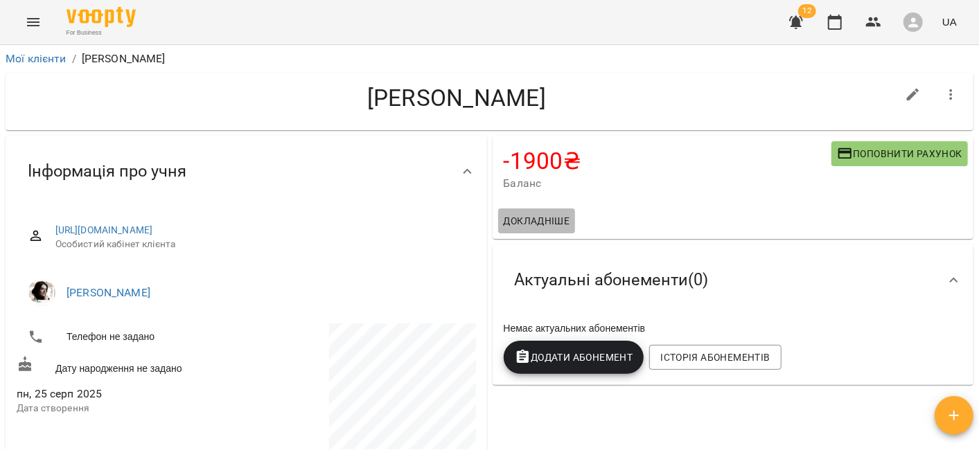
click at [507, 222] on span "Докладніше" at bounding box center [537, 221] width 67 height 17
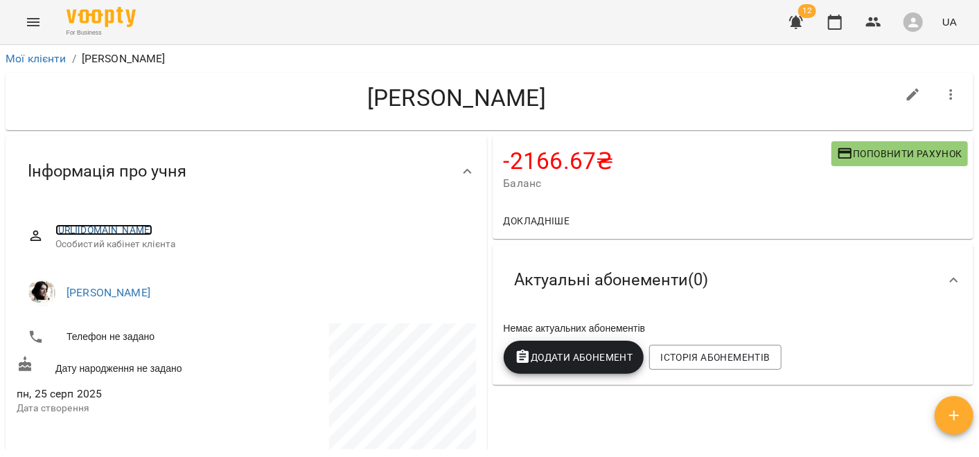
click at [153, 225] on link "[URL][DOMAIN_NAME]" at bounding box center [104, 230] width 98 height 11
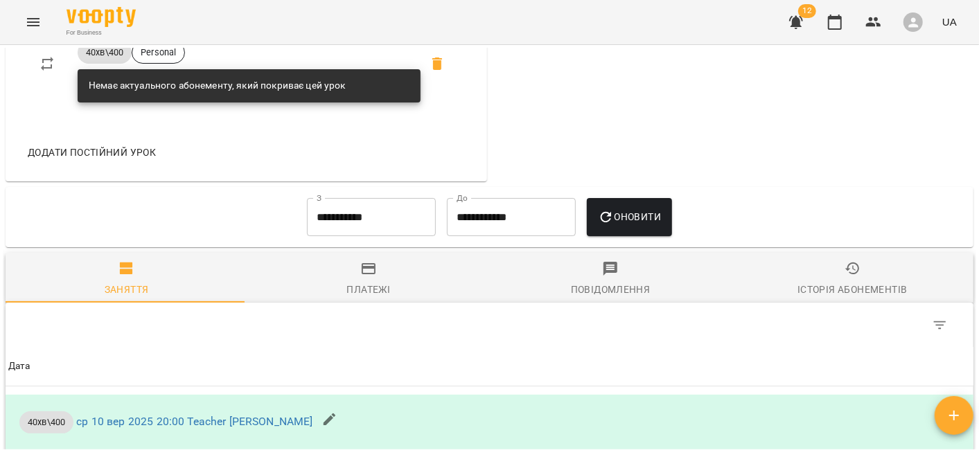
scroll to position [736, 0]
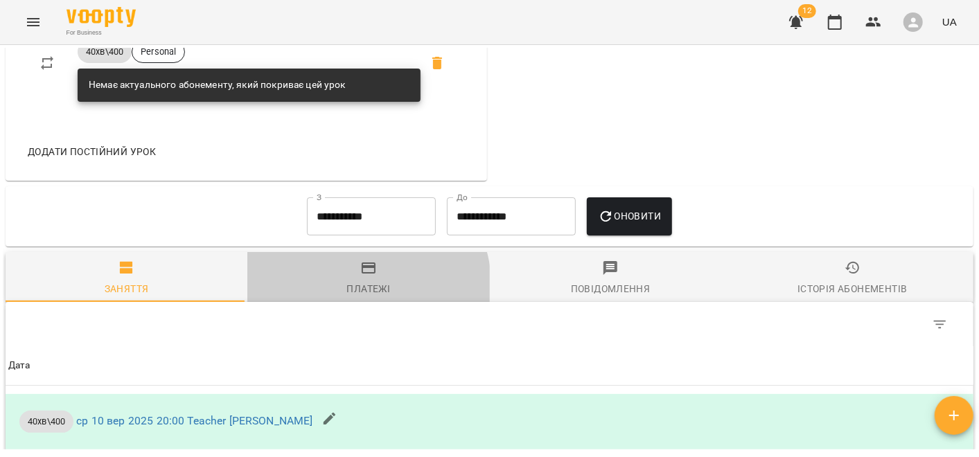
click at [336, 297] on span "Платежі" at bounding box center [368, 278] width 225 height 37
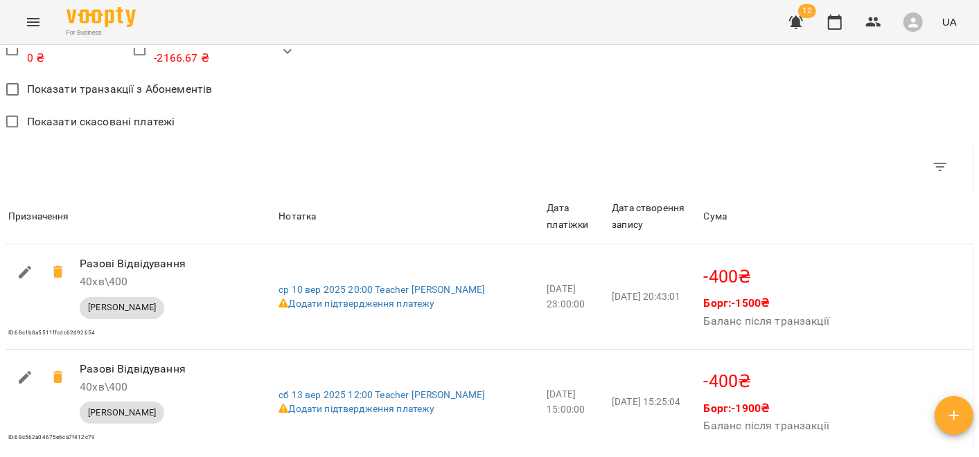
scroll to position [1197, 0]
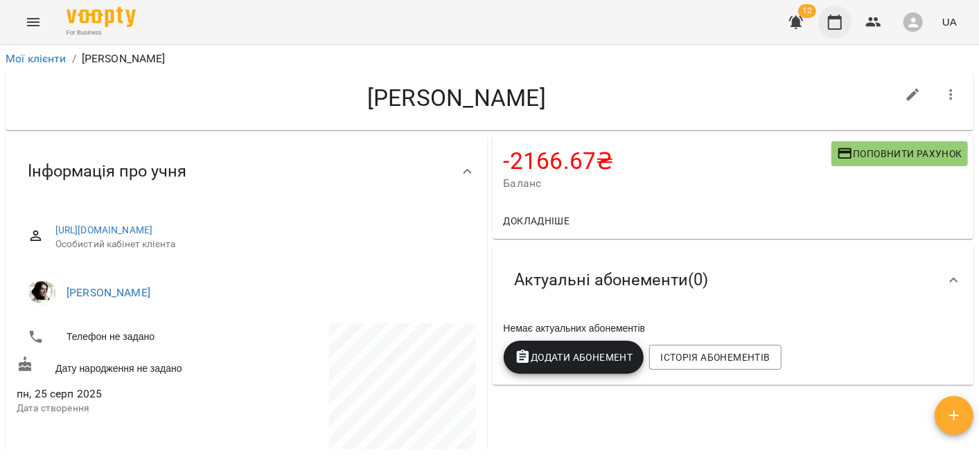
click at [829, 21] on icon "button" at bounding box center [835, 22] width 17 height 17
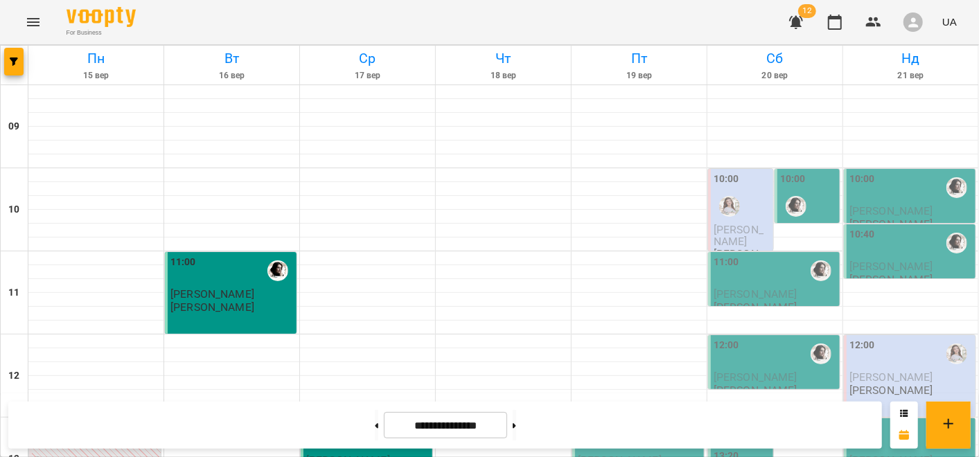
scroll to position [771, 0]
click at [516, 427] on icon at bounding box center [514, 426] width 3 height 6
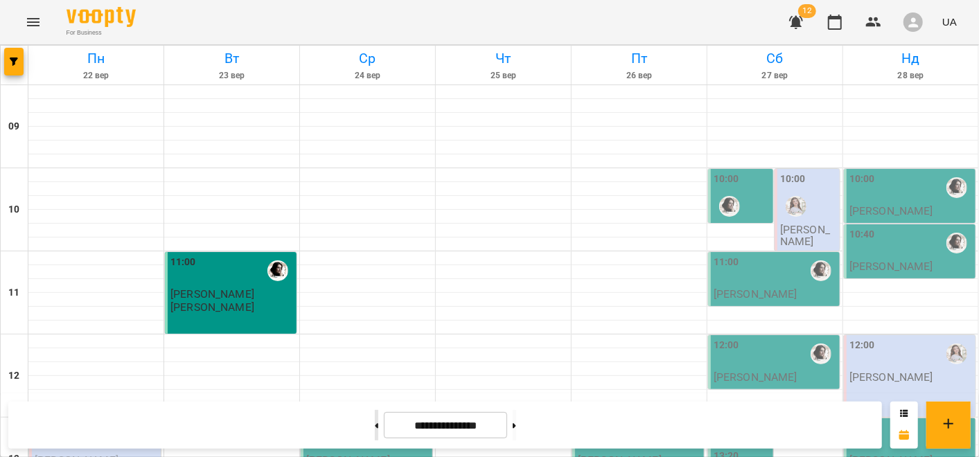
click at [375, 424] on button at bounding box center [376, 425] width 3 height 30
type input "**********"
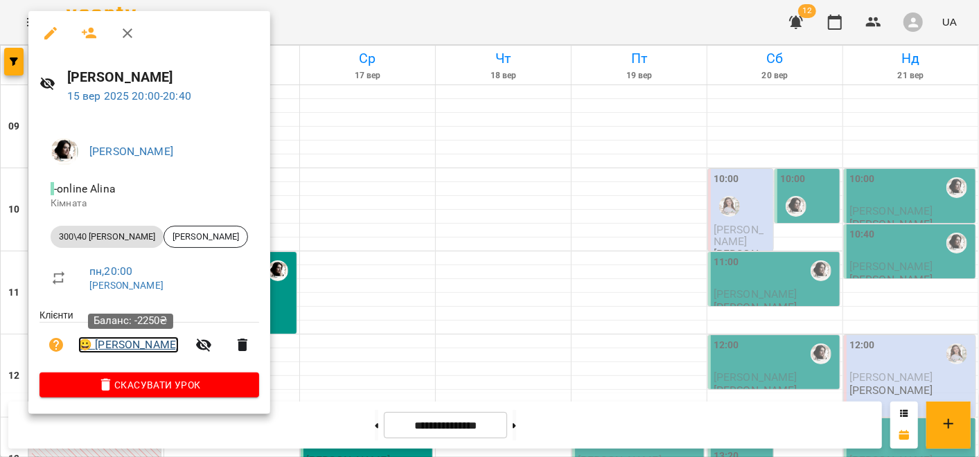
click at [126, 342] on link "😀 [PERSON_NAME]" at bounding box center [128, 345] width 100 height 17
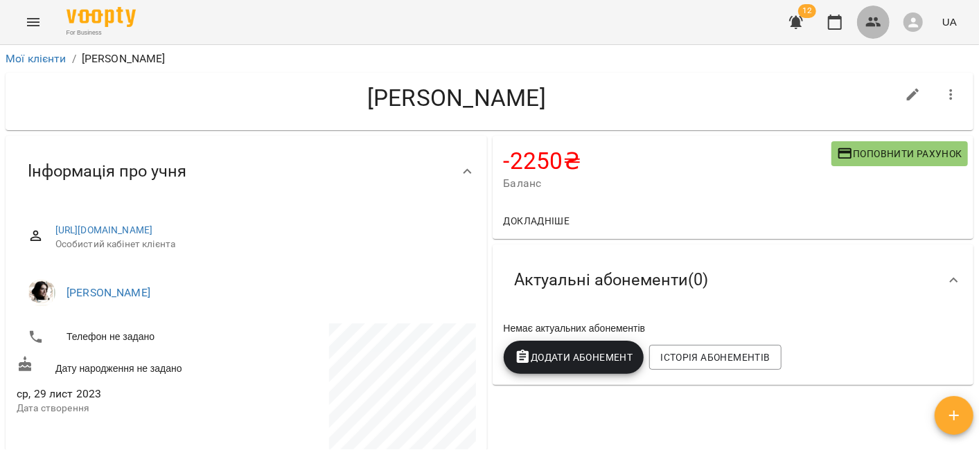
click at [864, 19] on button "button" at bounding box center [873, 22] width 33 height 33
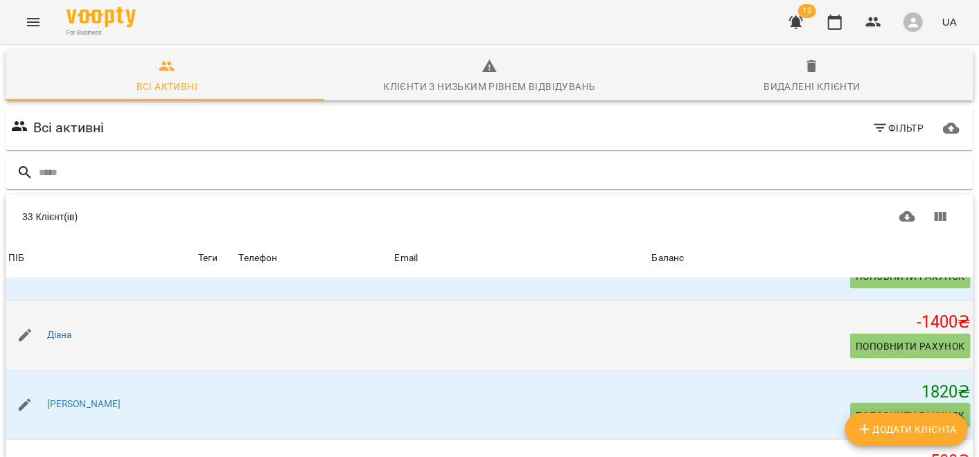
scroll to position [1308, 0]
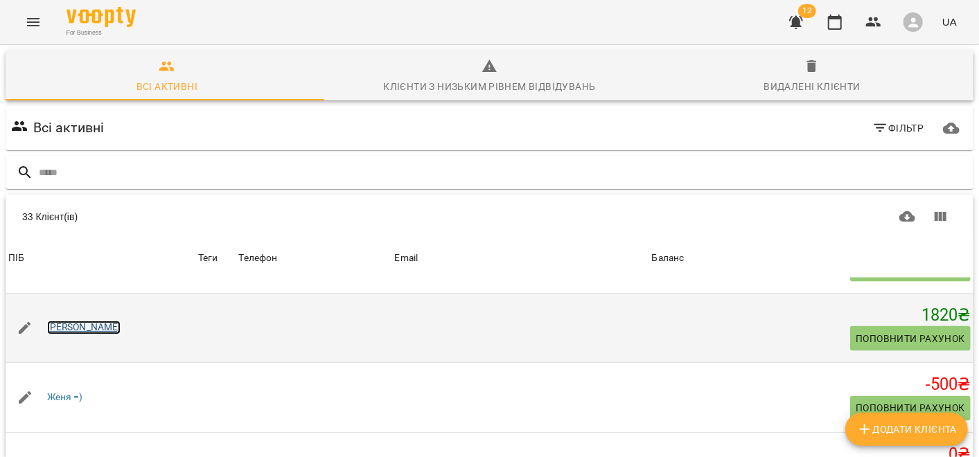
click at [62, 321] on link "[PERSON_NAME]" at bounding box center [84, 328] width 74 height 14
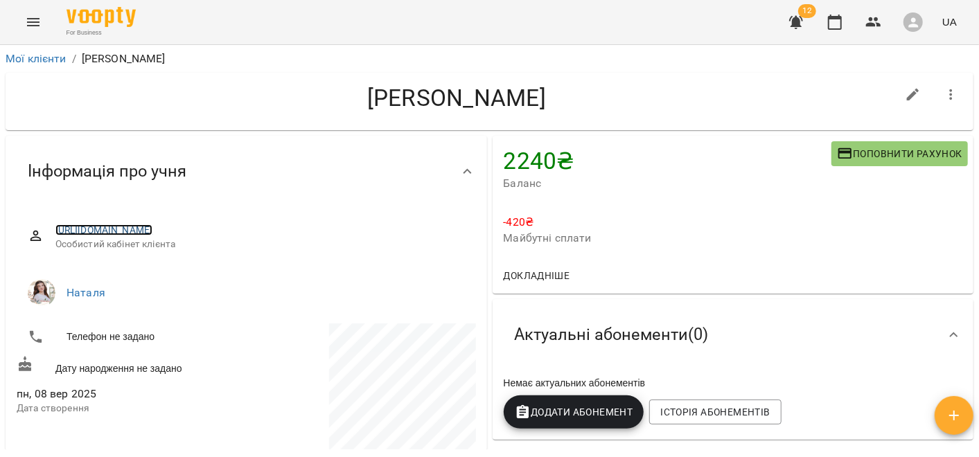
click at [130, 225] on link "[URL][DOMAIN_NAME]" at bounding box center [104, 230] width 98 height 11
click at [829, 14] on icon "button" at bounding box center [835, 22] width 17 height 17
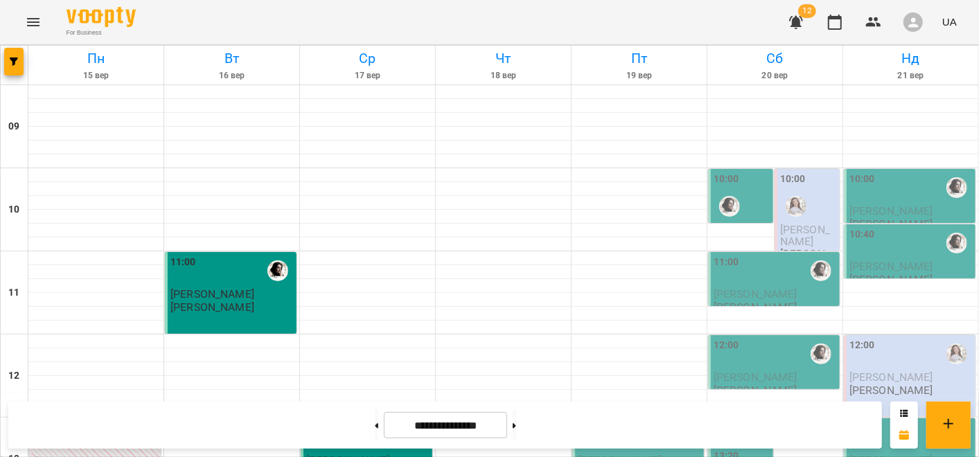
scroll to position [538, 0]
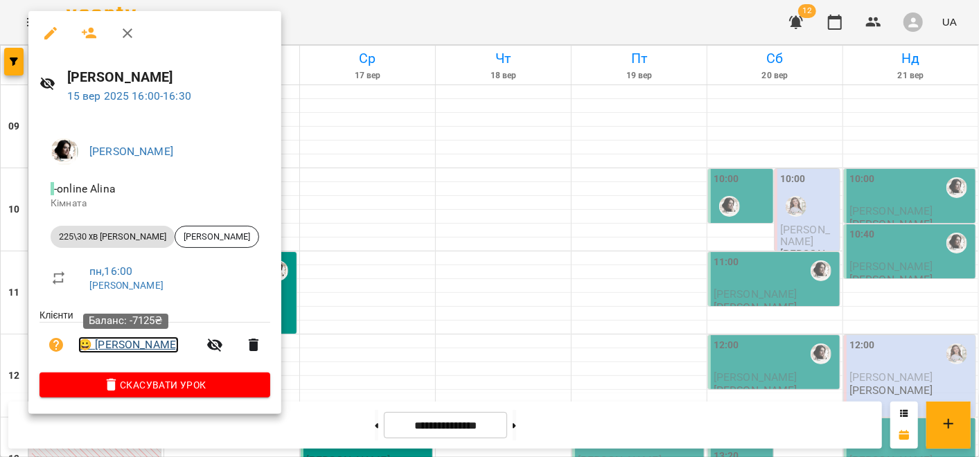
click at [152, 345] on link "😀 [PERSON_NAME]" at bounding box center [128, 345] width 100 height 17
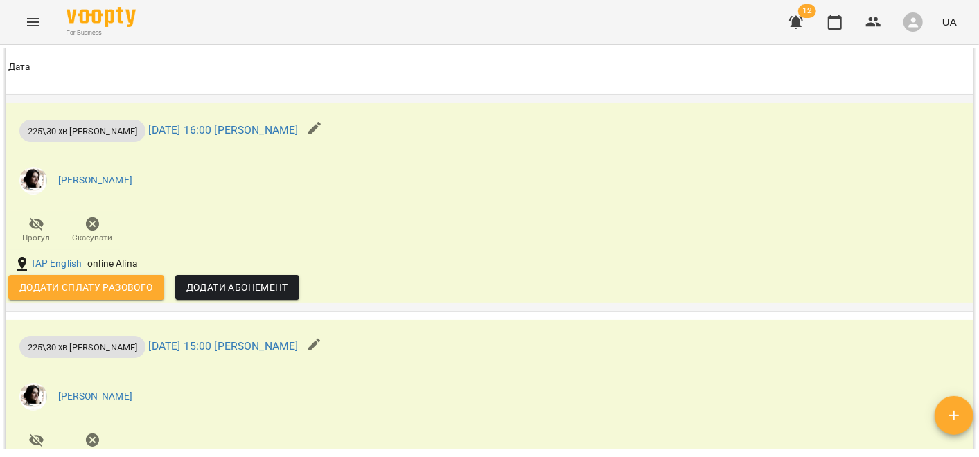
scroll to position [1308, 0]
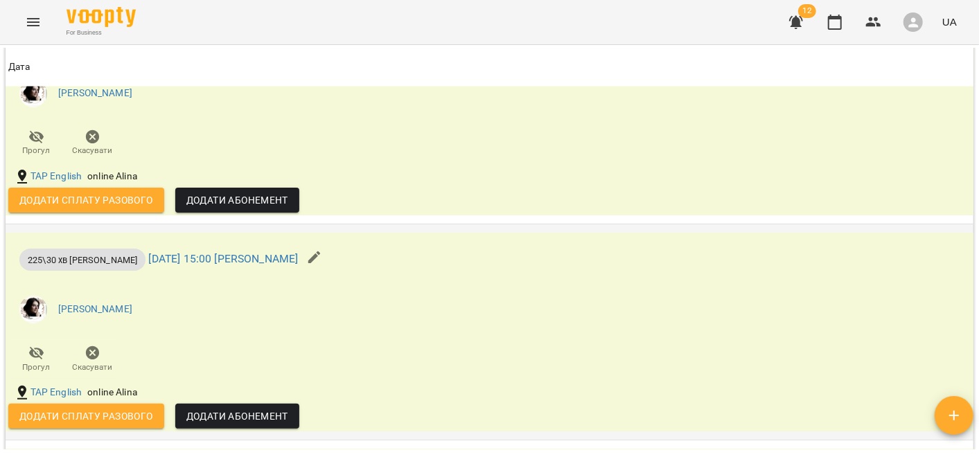
click at [105, 425] on span "Додати сплату разового" at bounding box center [86, 416] width 134 height 17
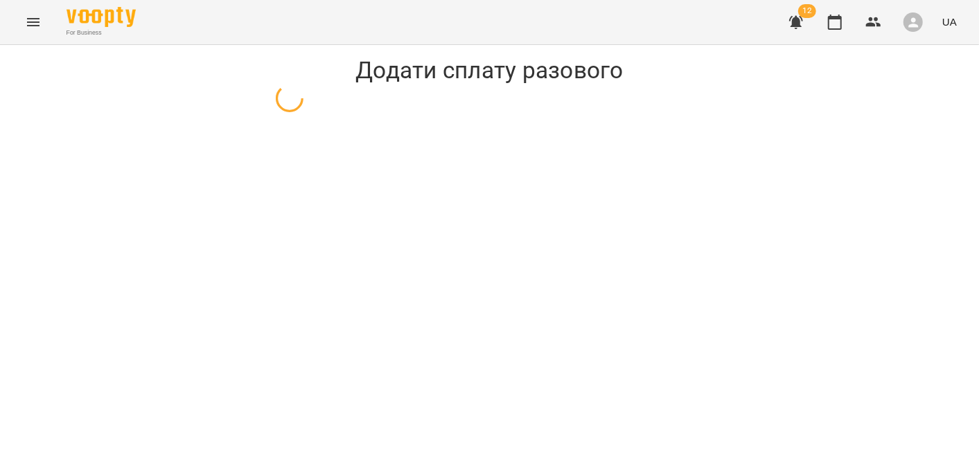
select select "**********"
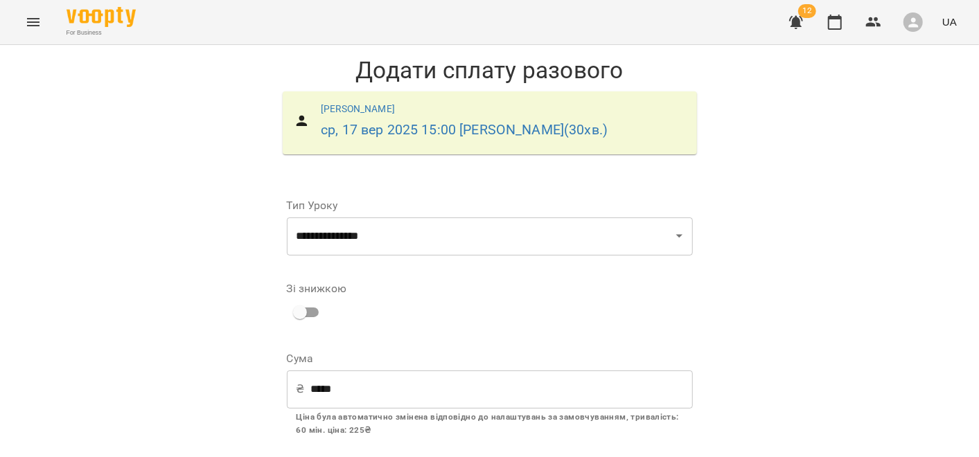
click at [33, 20] on icon "Menu" at bounding box center [33, 22] width 17 height 17
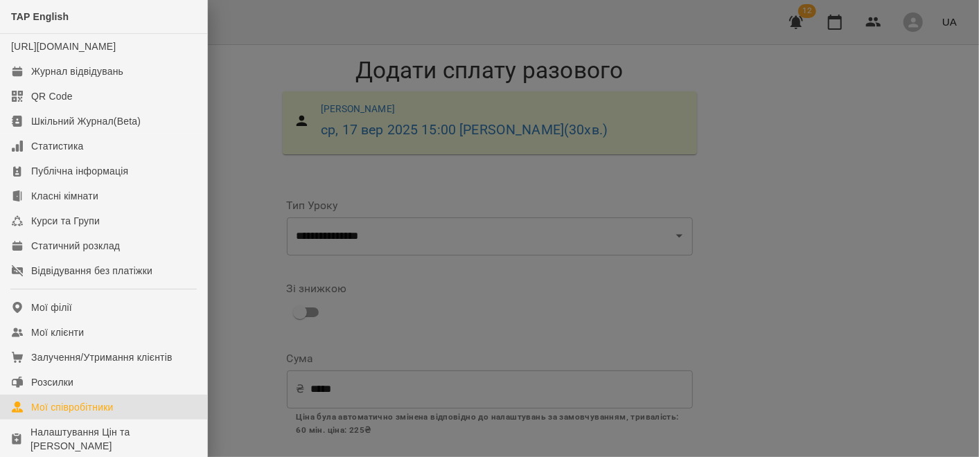
click at [58, 414] on div "Мої співробітники" at bounding box center [72, 408] width 82 height 14
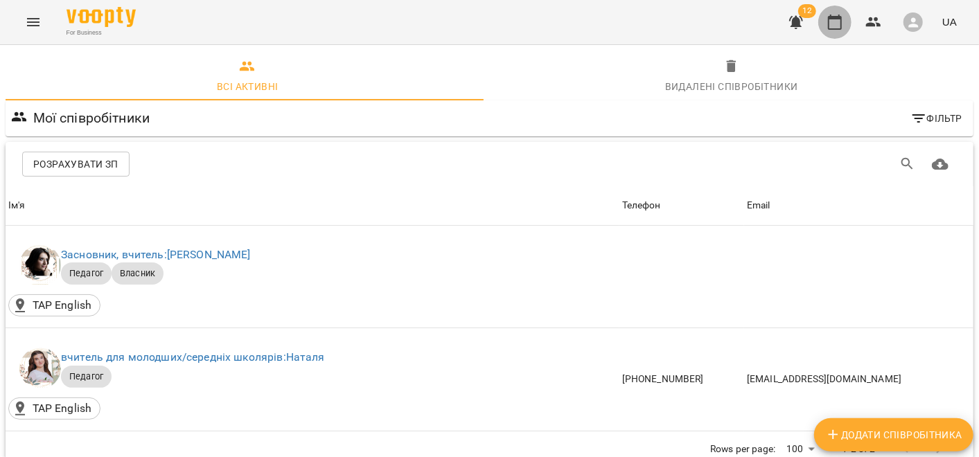
click at [833, 12] on button "button" at bounding box center [834, 22] width 33 height 33
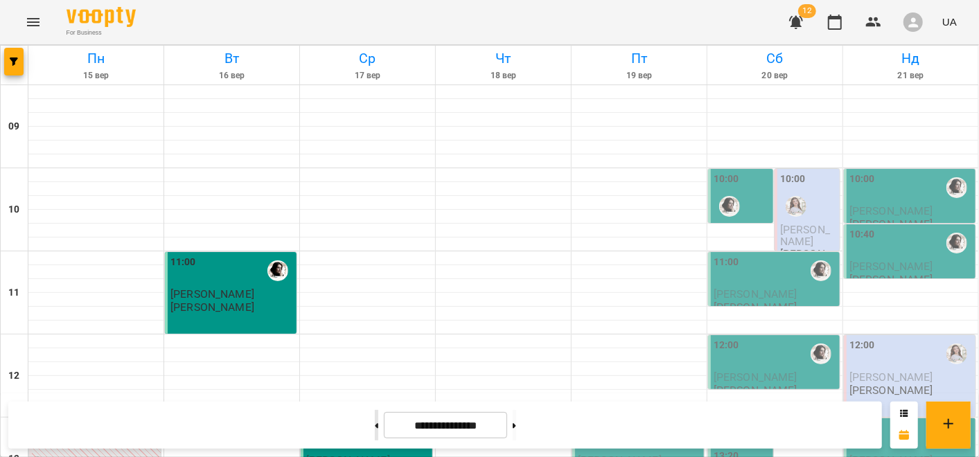
click at [375, 421] on button at bounding box center [376, 425] width 3 height 30
type input "**********"
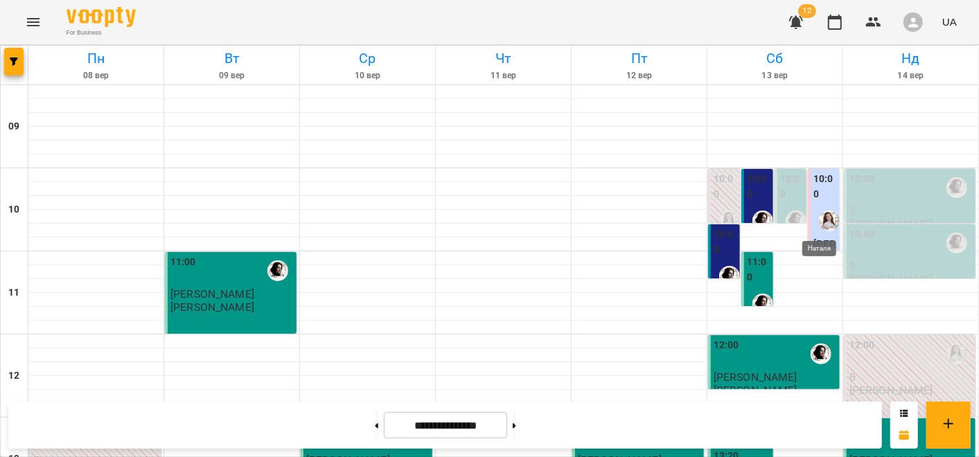
click at [819, 227] on img "Наталя" at bounding box center [829, 221] width 21 height 21
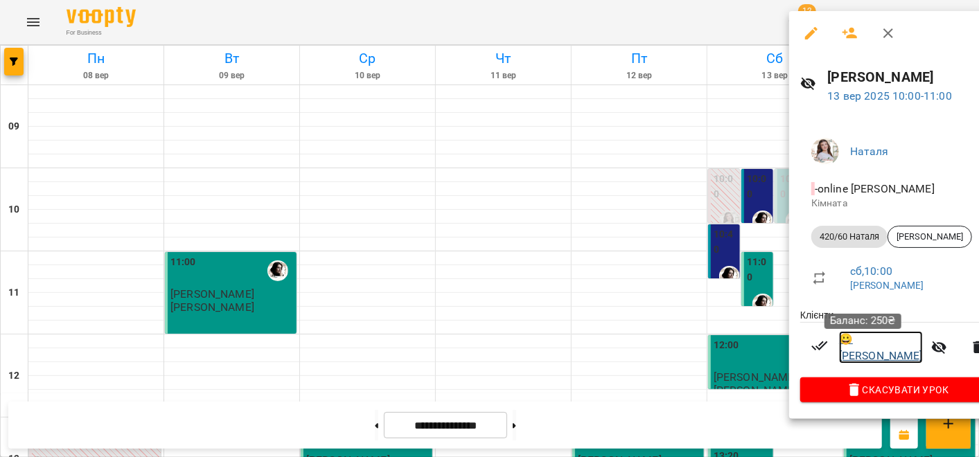
click at [857, 344] on link "😀 [PERSON_NAME]" at bounding box center [881, 347] width 84 height 33
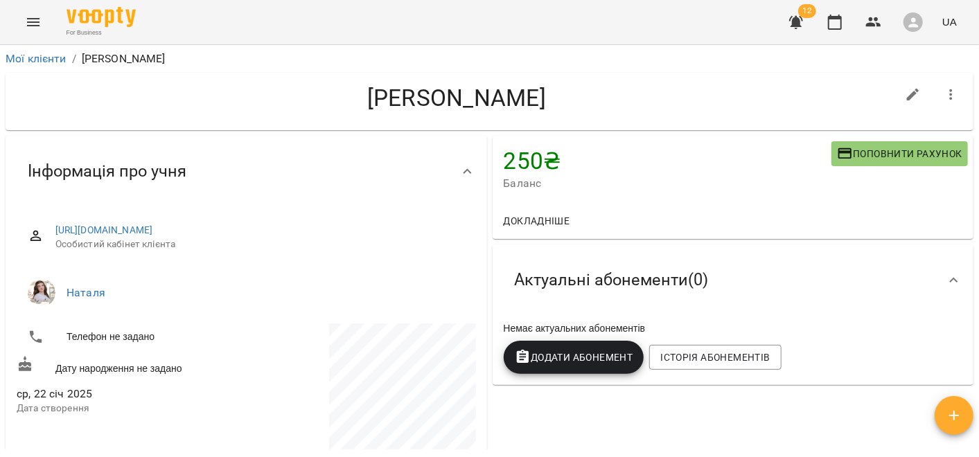
click at [24, 26] on button "Menu" at bounding box center [33, 22] width 33 height 33
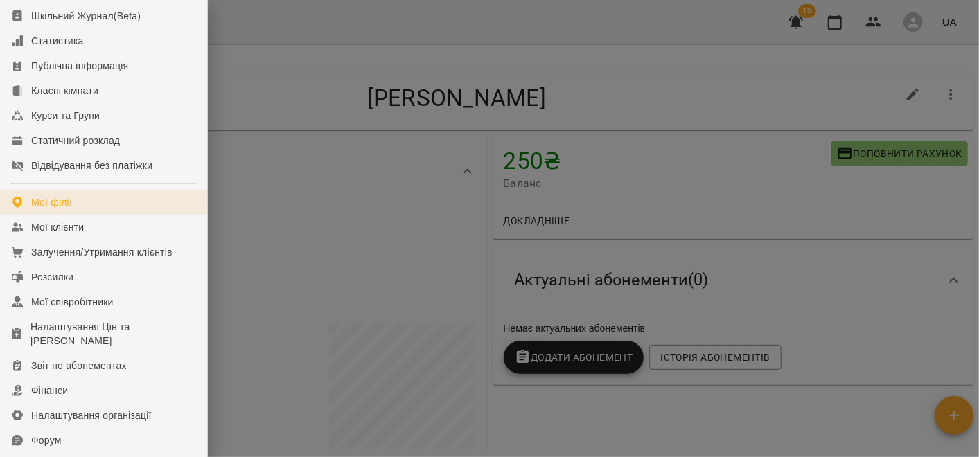
scroll to position [26, 0]
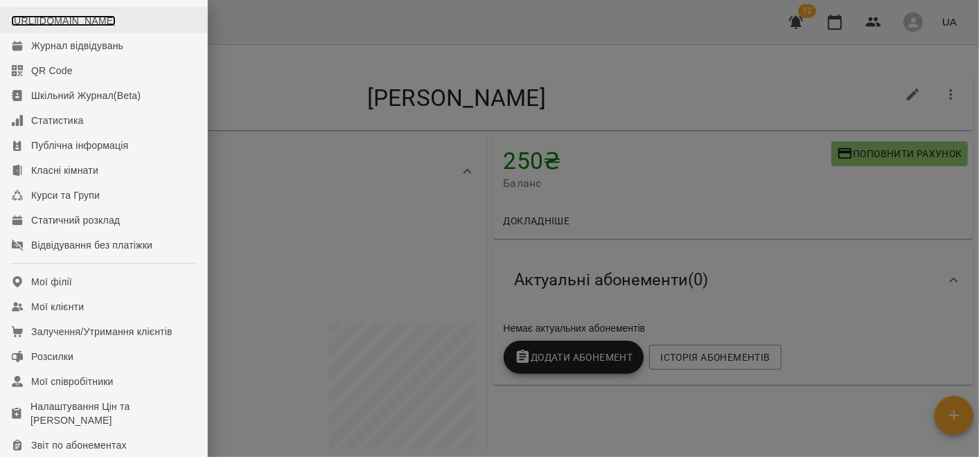
click at [59, 26] on link "[URL][DOMAIN_NAME]" at bounding box center [63, 20] width 105 height 11
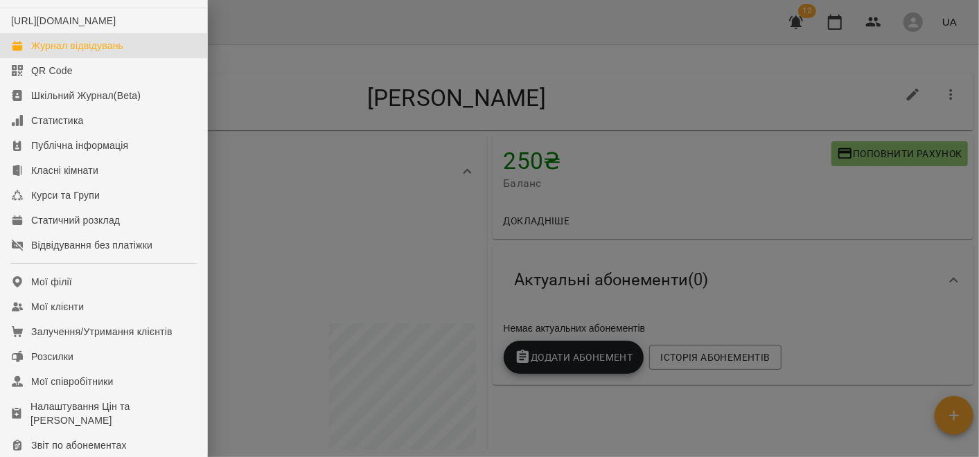
click at [69, 53] on div "Журнал відвідувань" at bounding box center [77, 46] width 92 height 14
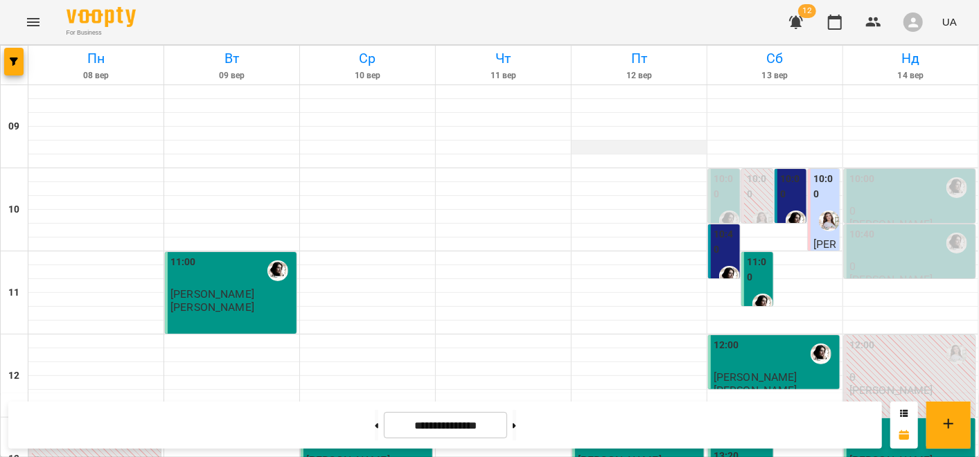
scroll to position [771, 0]
click at [516, 423] on button at bounding box center [514, 425] width 3 height 30
type input "**********"
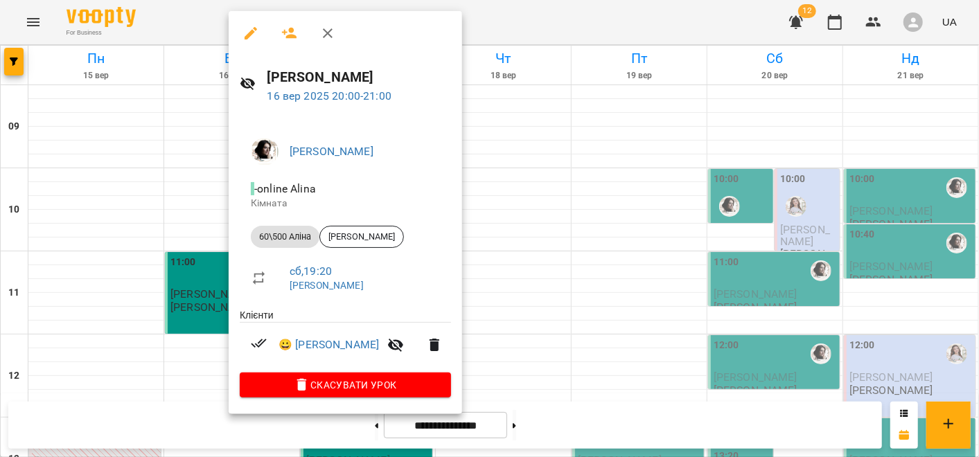
click at [182, 336] on div at bounding box center [489, 228] width 979 height 457
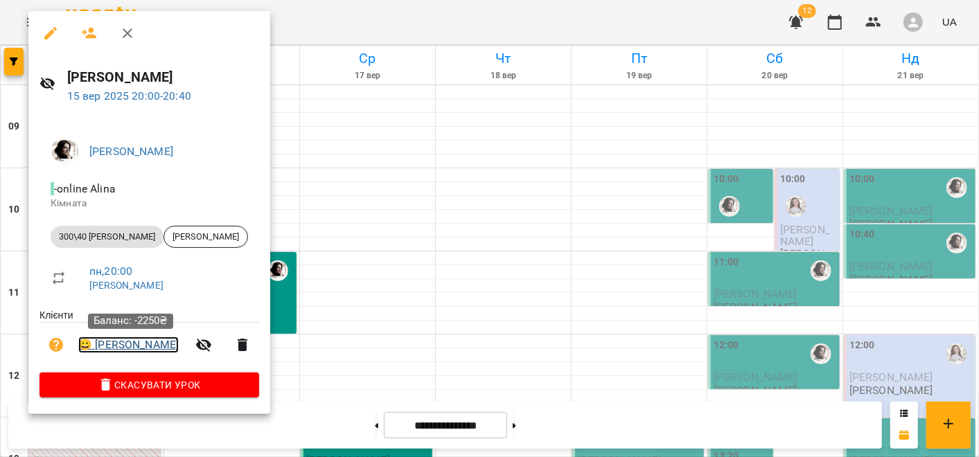
click at [132, 339] on link "😀 [PERSON_NAME]" at bounding box center [128, 345] width 100 height 17
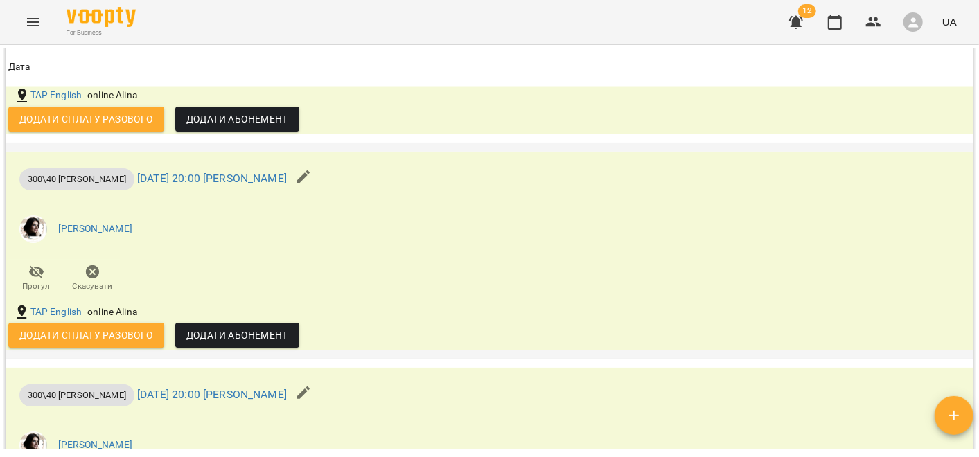
scroll to position [1386, 0]
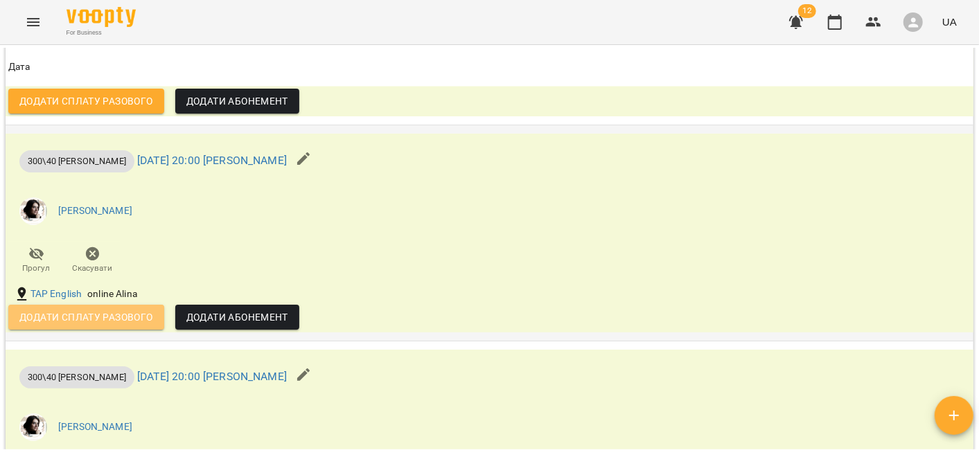
click at [94, 326] on span "Додати сплату разового" at bounding box center [86, 317] width 134 height 17
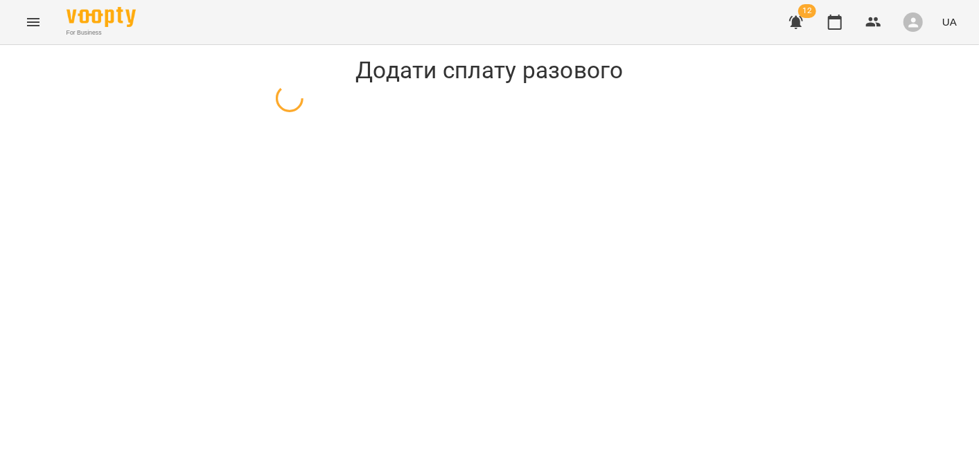
select select "**********"
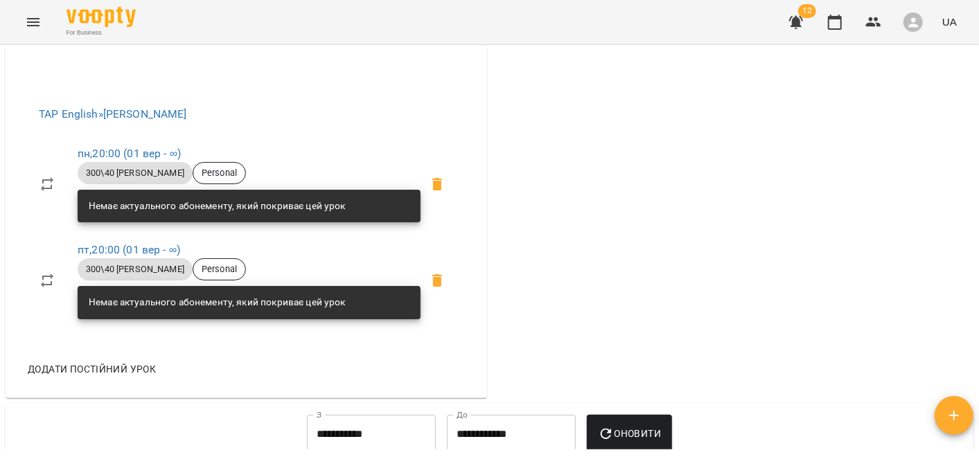
scroll to position [538, 0]
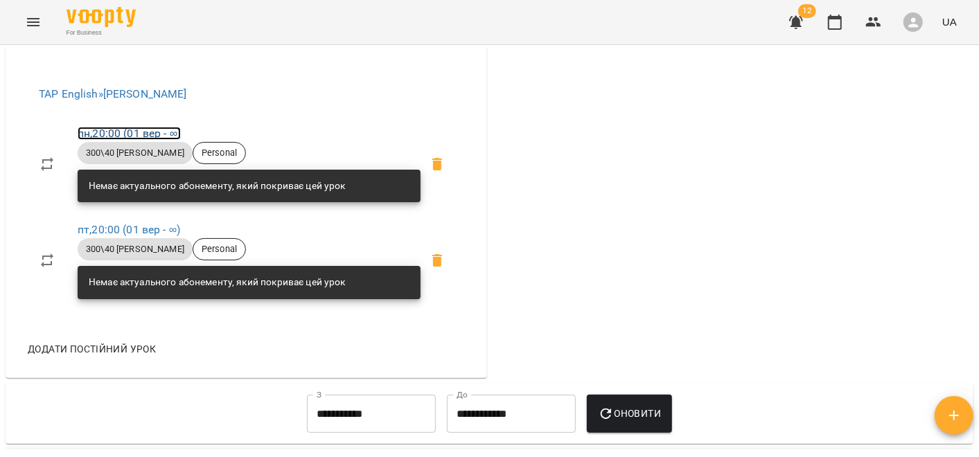
click at [104, 140] on link "пн , 20:00 ([DATE] - ∞)" at bounding box center [129, 133] width 103 height 13
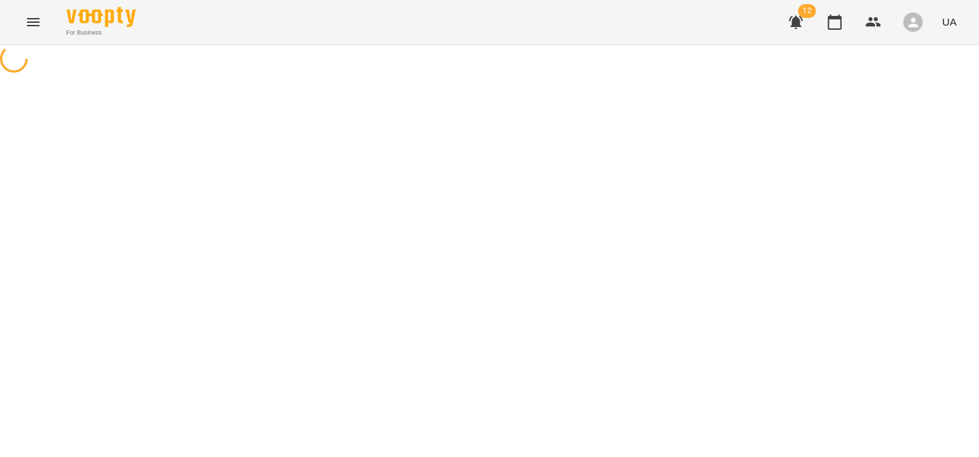
select select "*"
select select "**********"
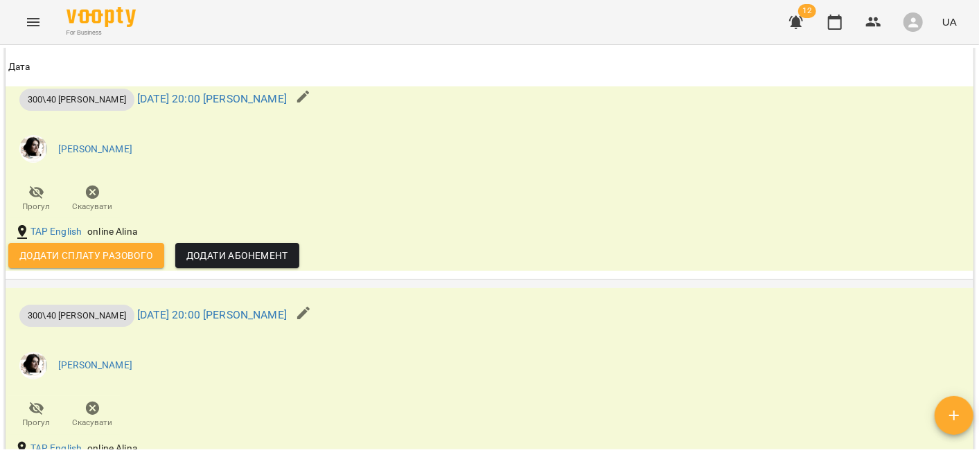
scroll to position [1308, 0]
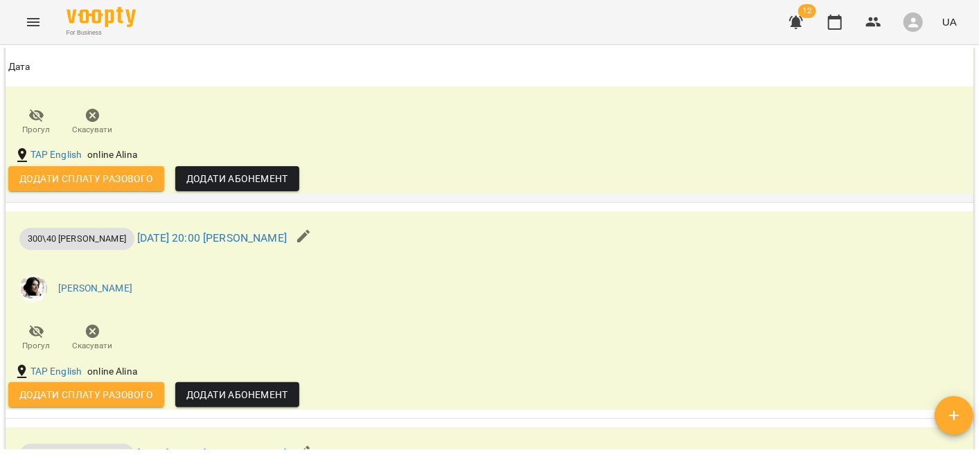
click at [96, 187] on span "Додати сплату разового" at bounding box center [86, 178] width 134 height 17
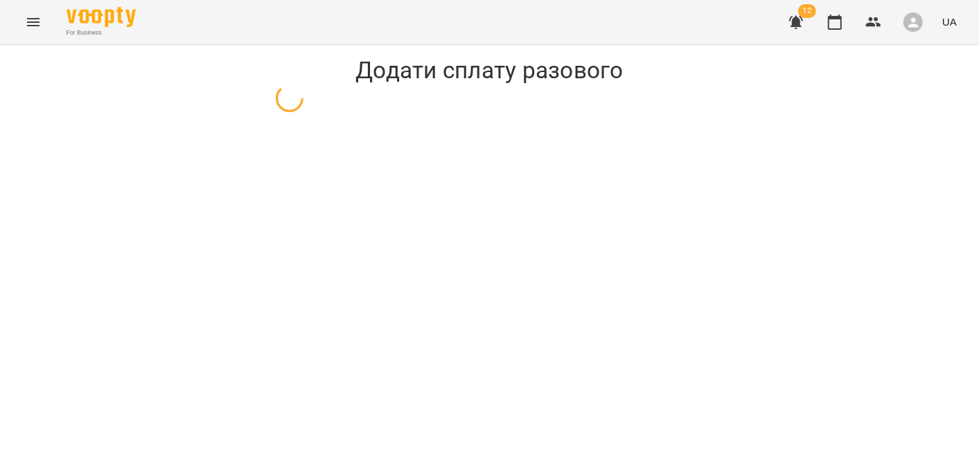
select select "**********"
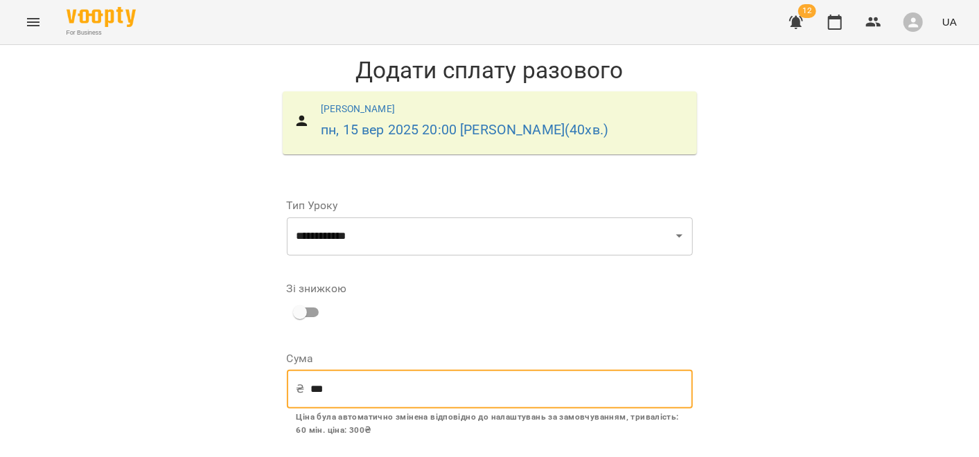
drag, startPoint x: 343, startPoint y: 396, endPoint x: 253, endPoint y: 389, distance: 90.3
click at [253, 389] on div "**********" at bounding box center [489, 368] width 979 height 646
type input "***"
click at [241, 388] on div "**********" at bounding box center [489, 370] width 979 height 651
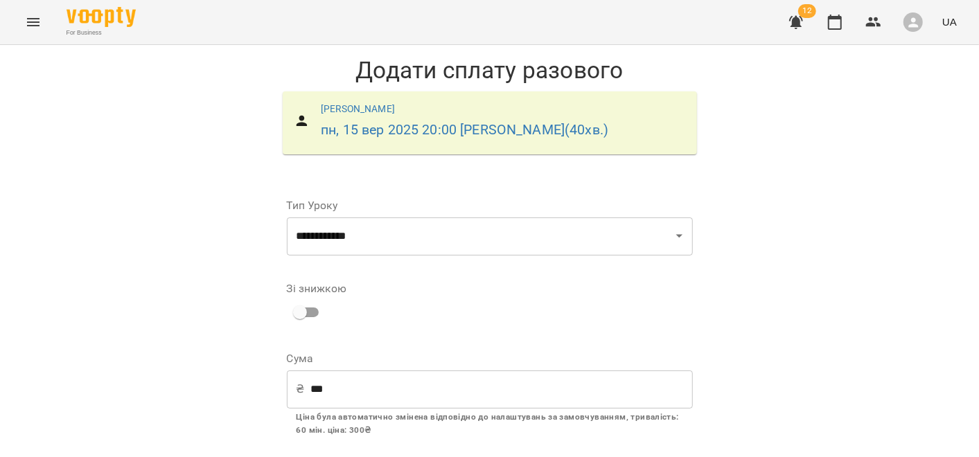
scroll to position [85, 0]
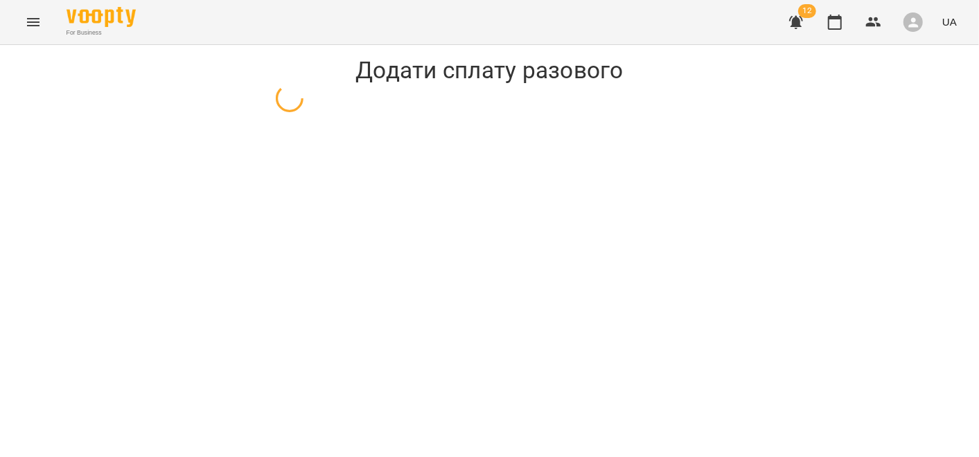
select select "**********"
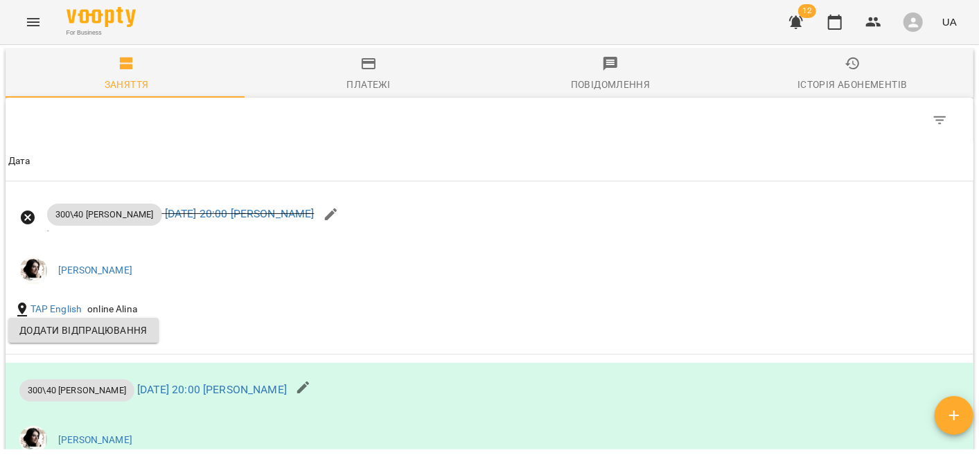
scroll to position [869, 0]
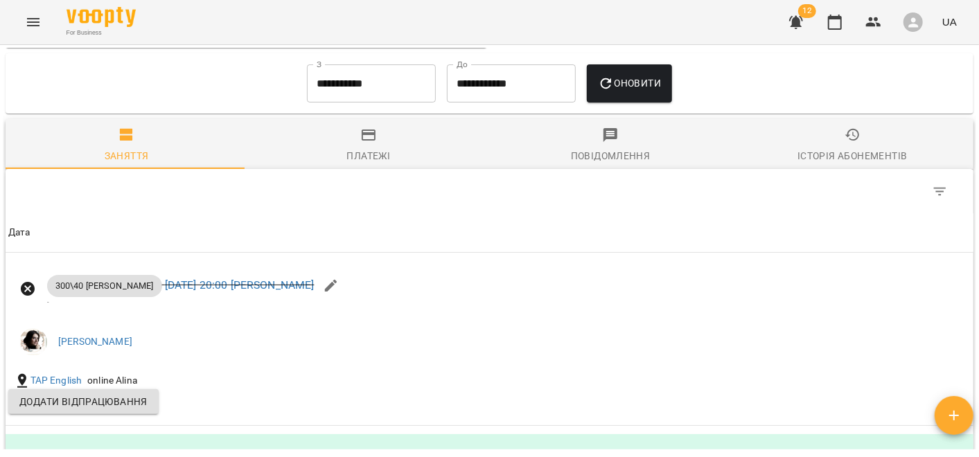
click at [334, 102] on input "**********" at bounding box center [371, 83] width 129 height 39
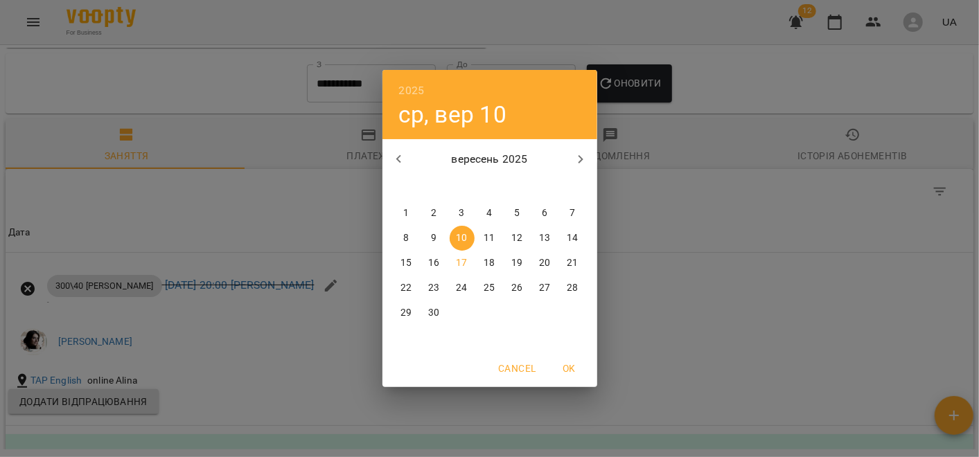
click at [408, 208] on p "1" at bounding box center [406, 213] width 6 height 14
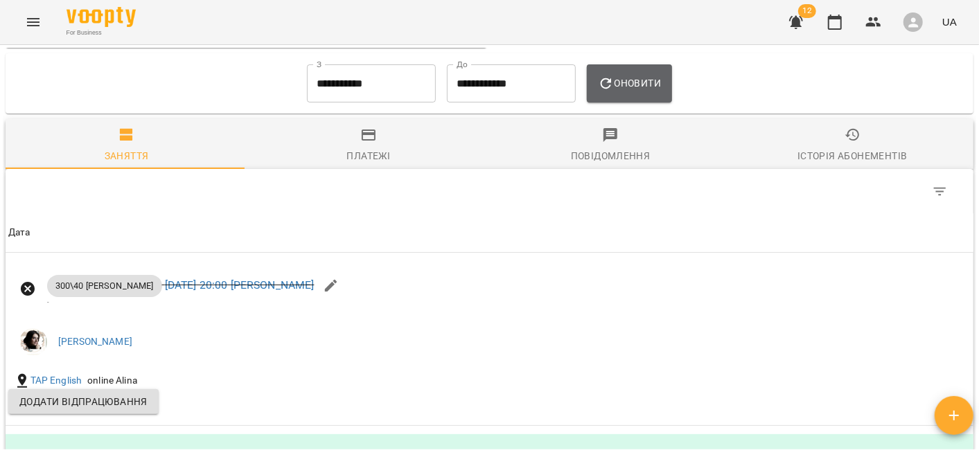
click at [624, 91] on span "Оновити" at bounding box center [629, 83] width 63 height 17
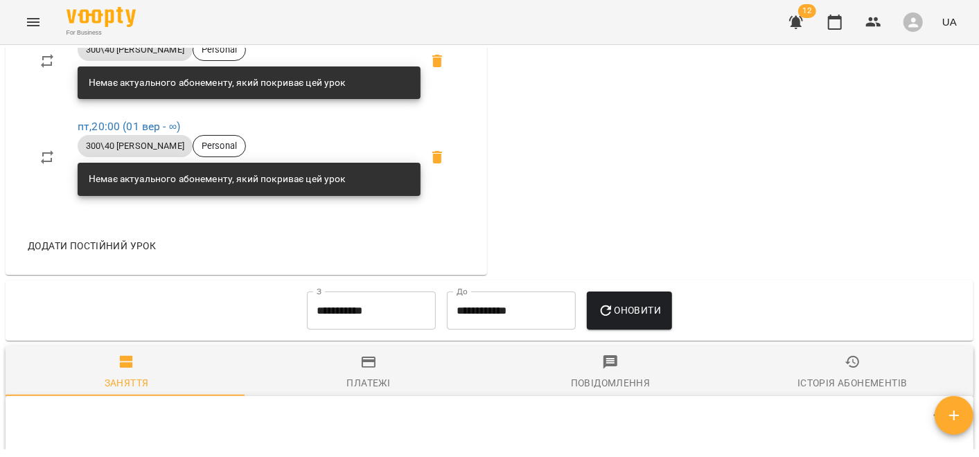
scroll to position [936, 0]
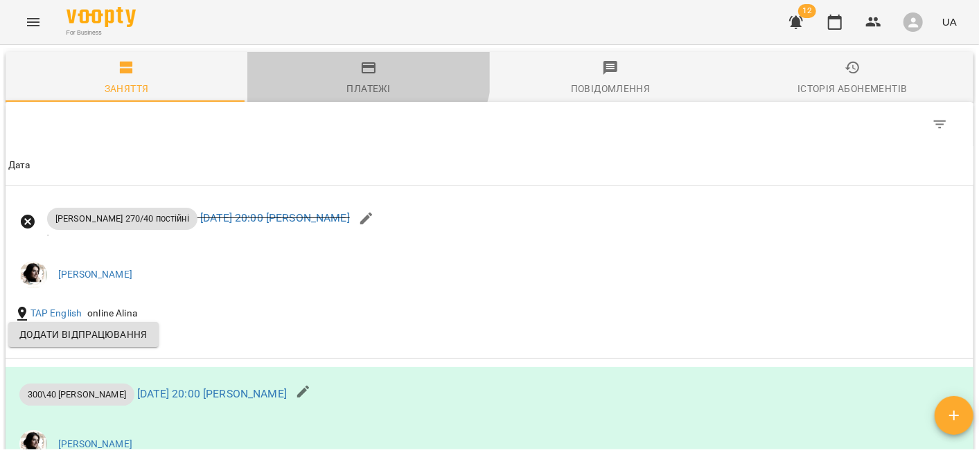
click at [362, 73] on icon "button" at bounding box center [369, 67] width 14 height 11
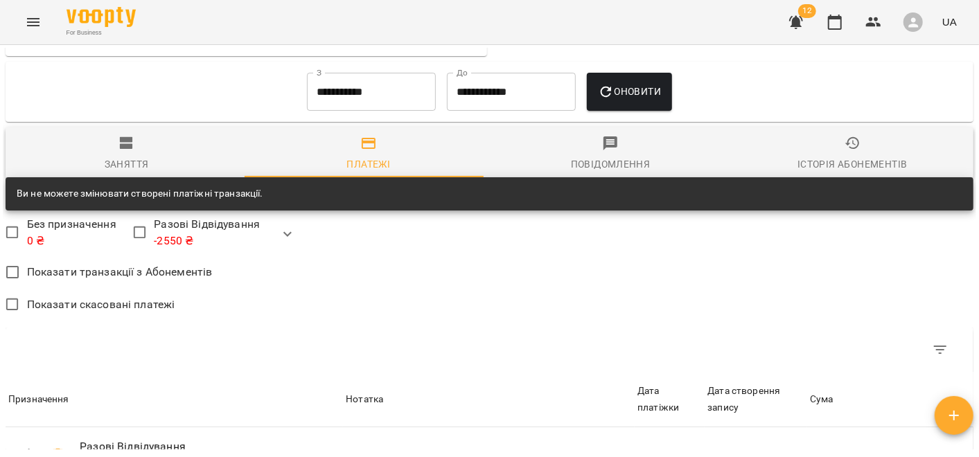
scroll to position [743, 0]
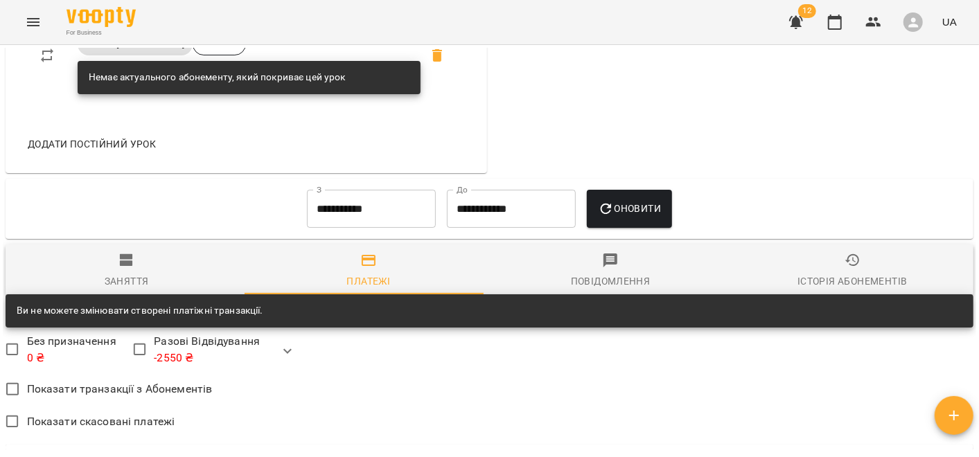
click at [368, 217] on input "**********" at bounding box center [371, 209] width 129 height 39
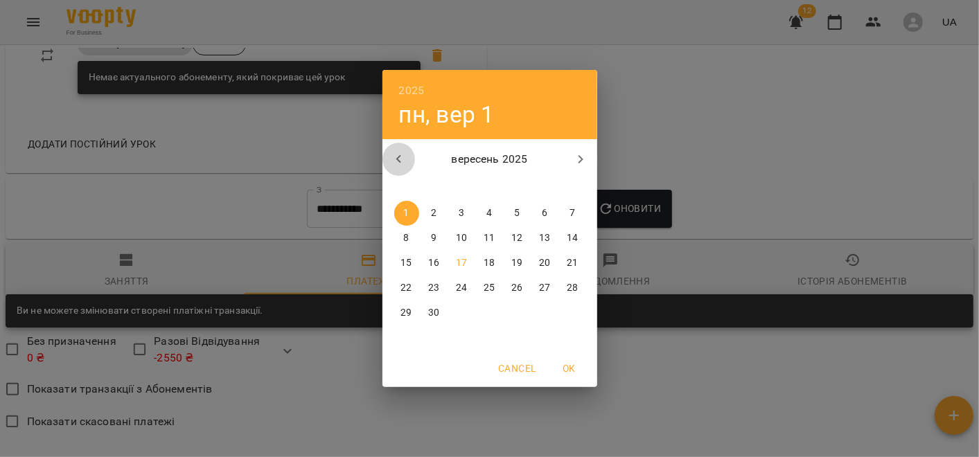
click at [400, 152] on icon "button" at bounding box center [399, 159] width 17 height 17
click at [405, 313] on p "25" at bounding box center [406, 313] width 11 height 14
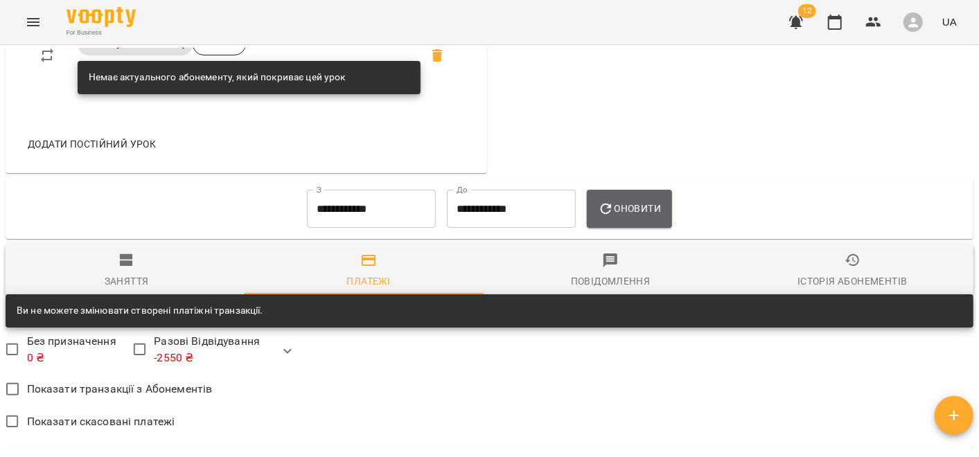
click at [630, 217] on span "Оновити" at bounding box center [629, 208] width 63 height 17
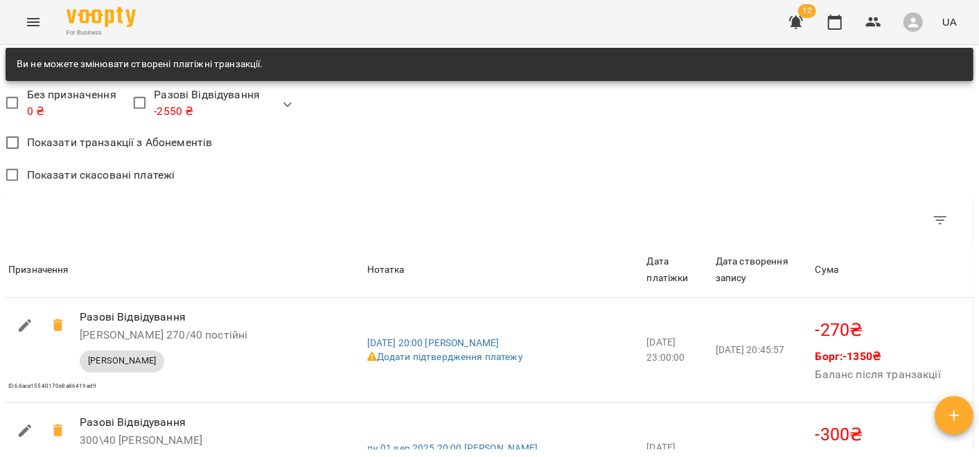
scroll to position [861, 0]
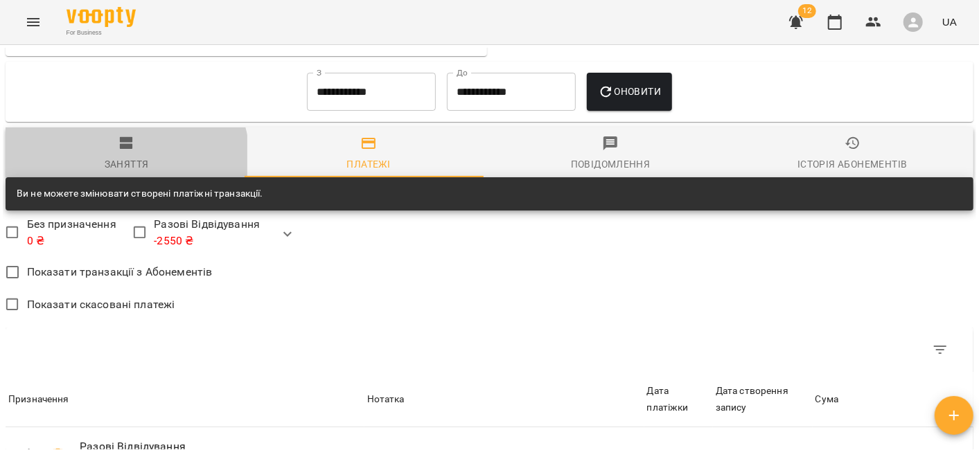
click at [125, 173] on div "Заняття" at bounding box center [127, 164] width 44 height 17
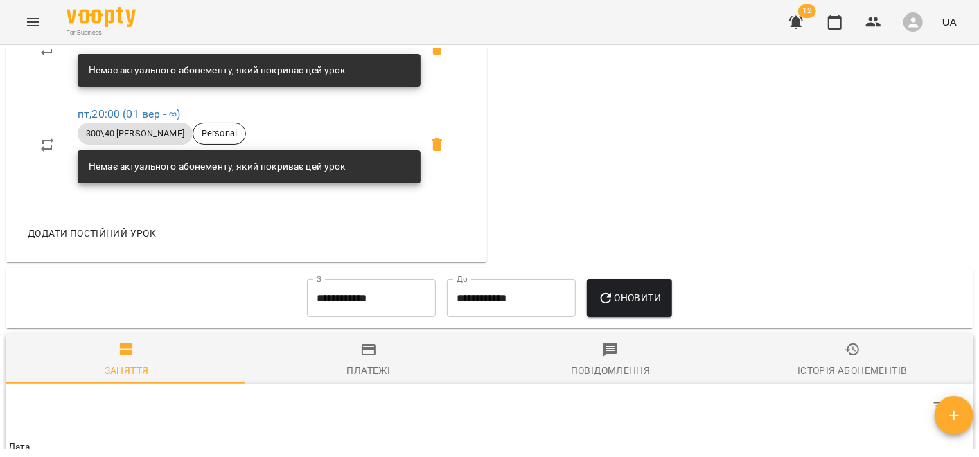
scroll to position [651, 0]
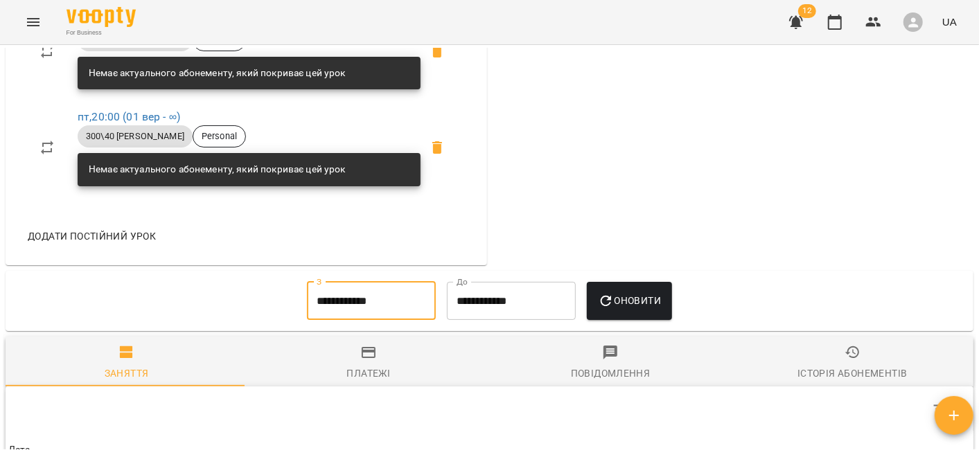
click at [336, 315] on input "**********" at bounding box center [371, 301] width 129 height 39
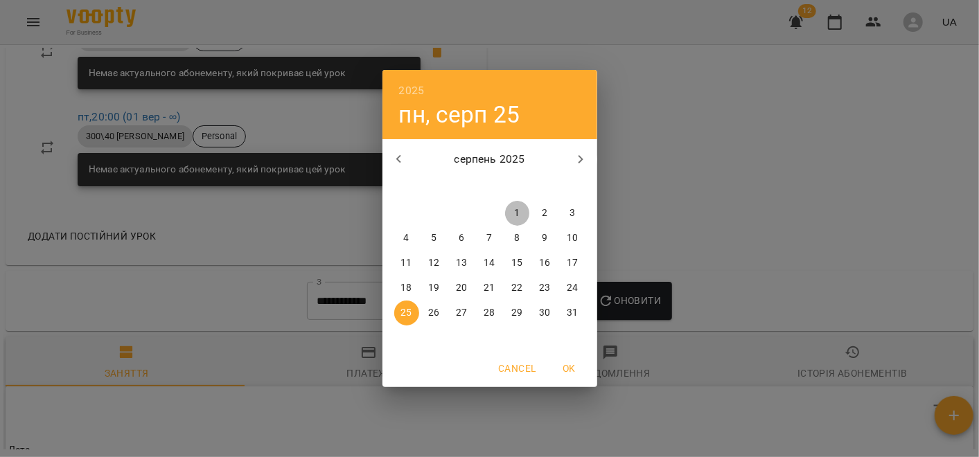
click at [513, 204] on button "1" at bounding box center [517, 213] width 25 height 25
type input "**********"
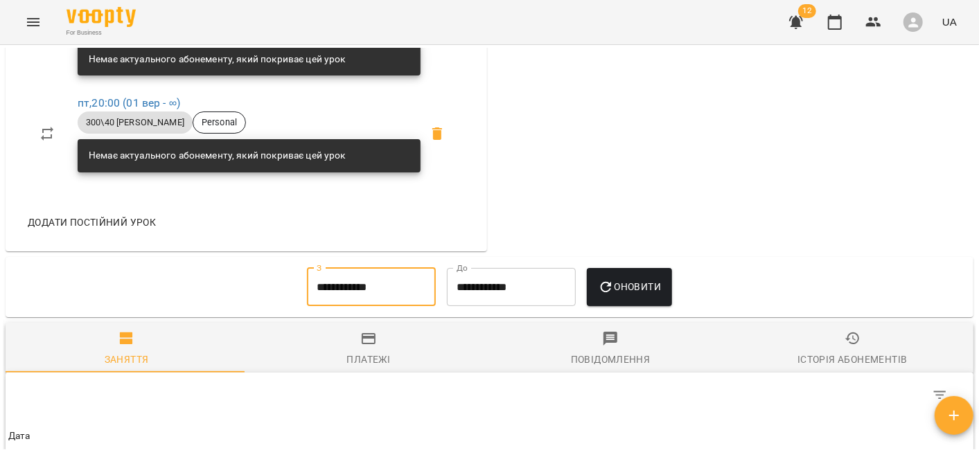
scroll to position [203, 0]
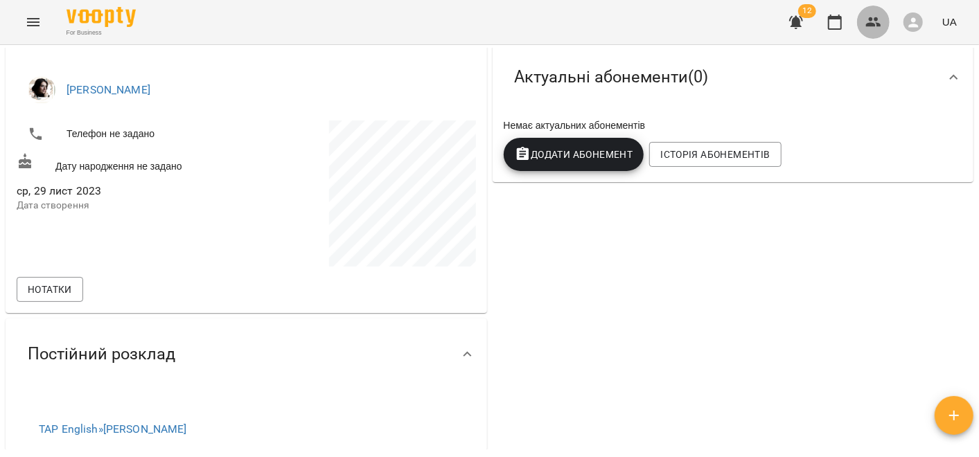
click at [872, 19] on icon "button" at bounding box center [873, 22] width 15 height 10
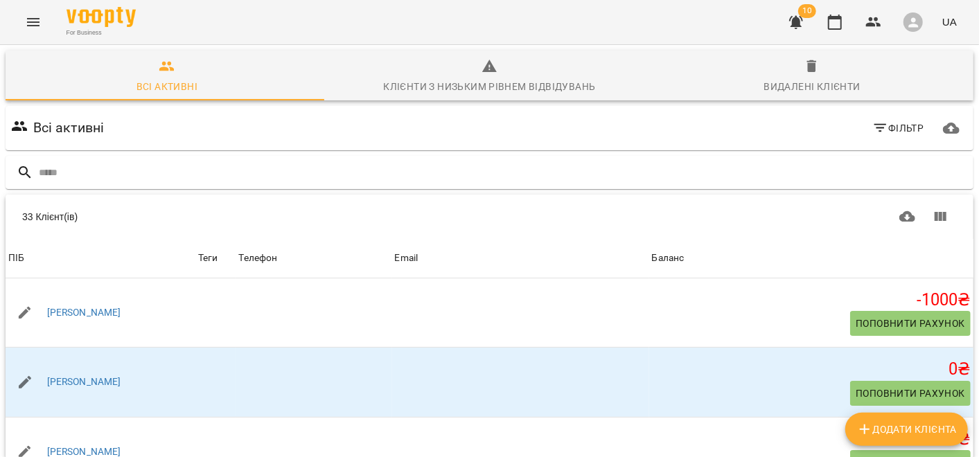
scroll to position [78, 0]
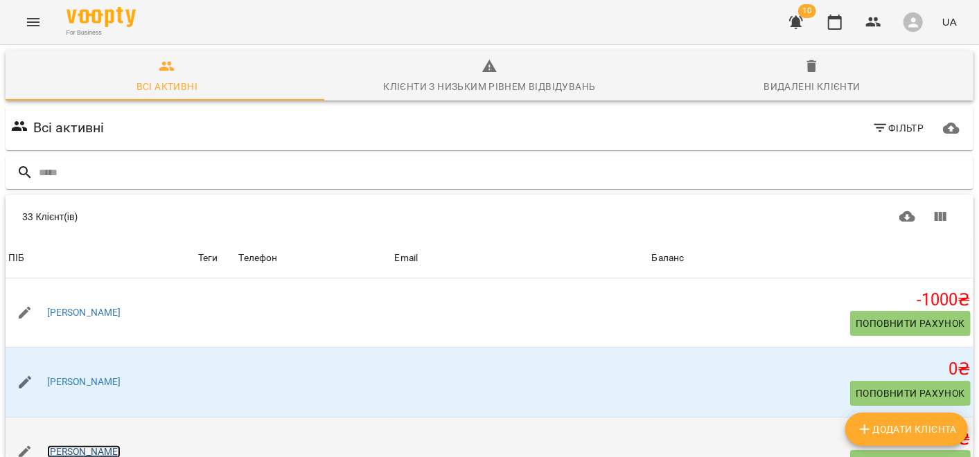
click at [92, 446] on link "[PERSON_NAME]" at bounding box center [84, 453] width 74 height 14
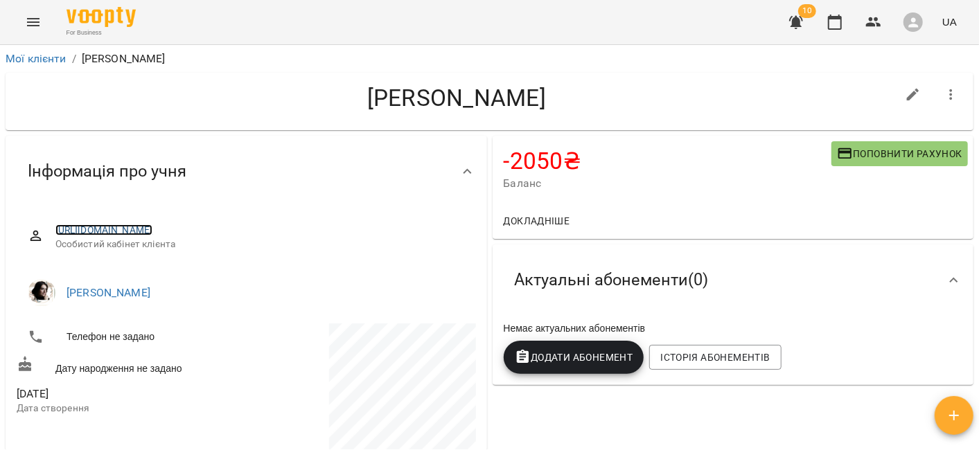
click at [153, 231] on link "[URL][DOMAIN_NAME]" at bounding box center [104, 230] width 98 height 11
click at [873, 26] on icon "button" at bounding box center [873, 22] width 15 height 10
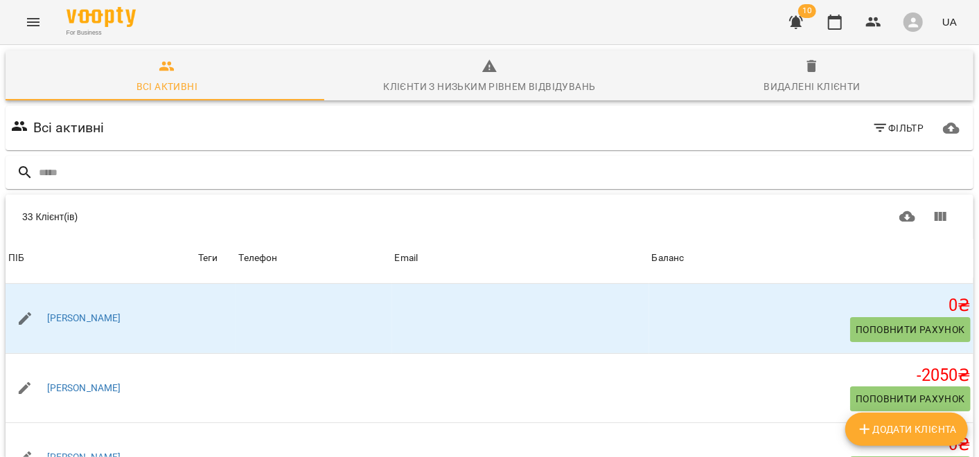
scroll to position [61, 0]
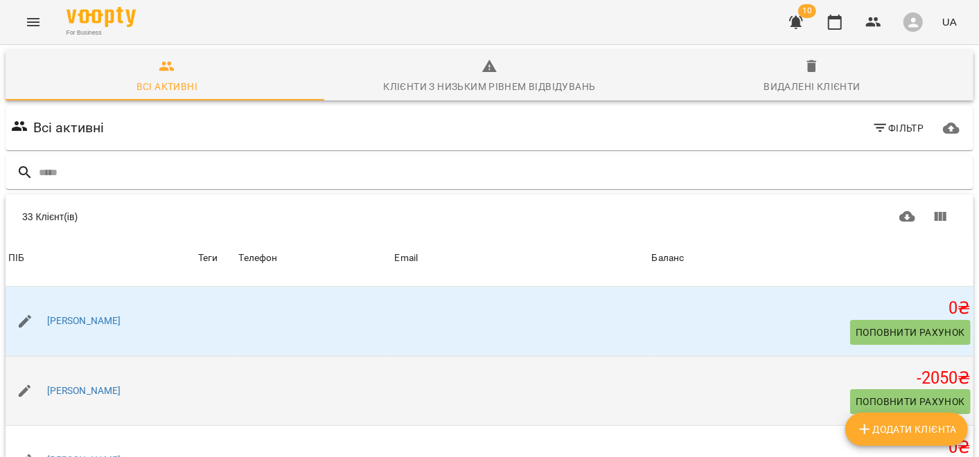
click at [104, 372] on div "[PERSON_NAME]" at bounding box center [101, 391] width 190 height 39
click at [90, 385] on link "[PERSON_NAME]" at bounding box center [84, 392] width 74 height 14
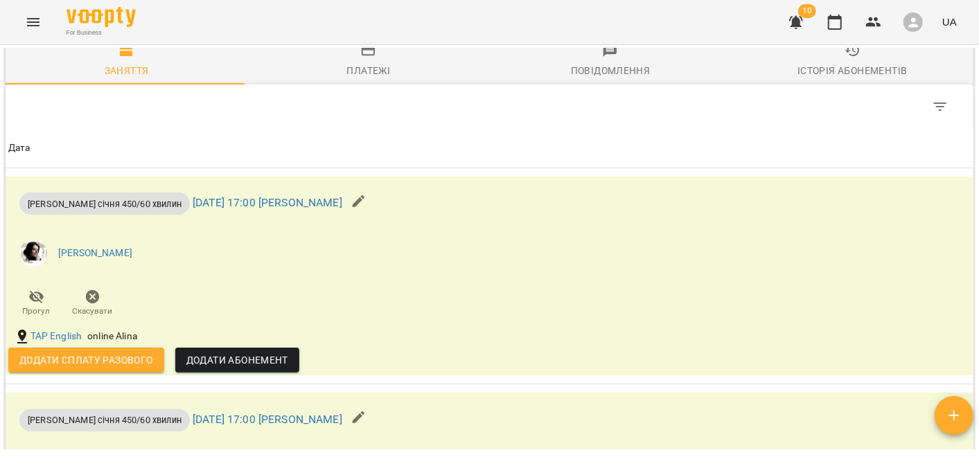
scroll to position [859, 0]
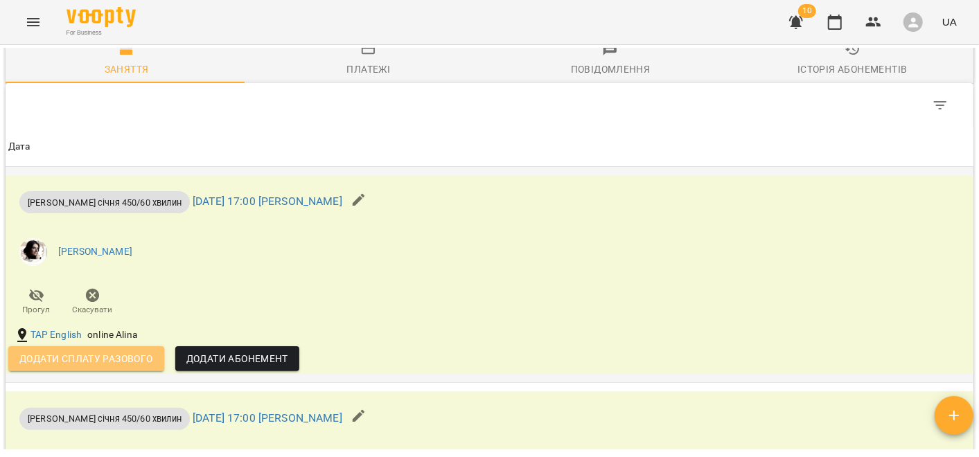
click at [125, 366] on span "Додати сплату разового" at bounding box center [86, 359] width 134 height 17
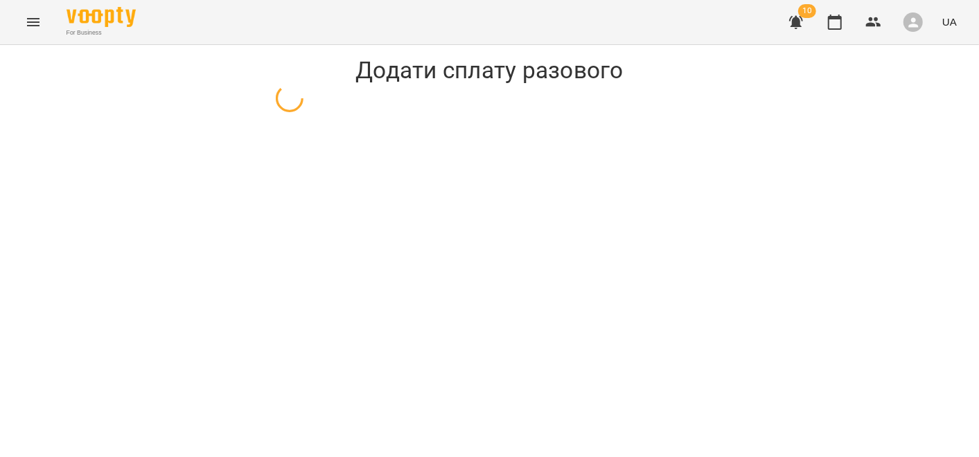
select select "**********"
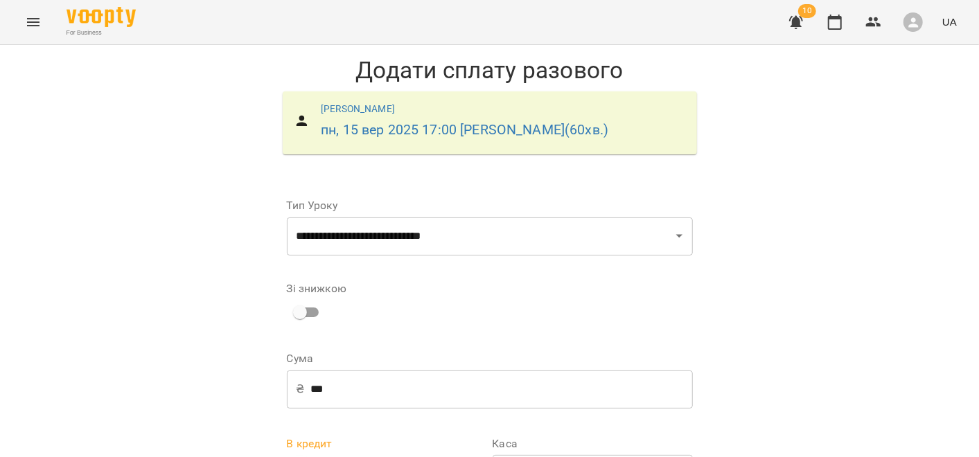
scroll to position [58, 0]
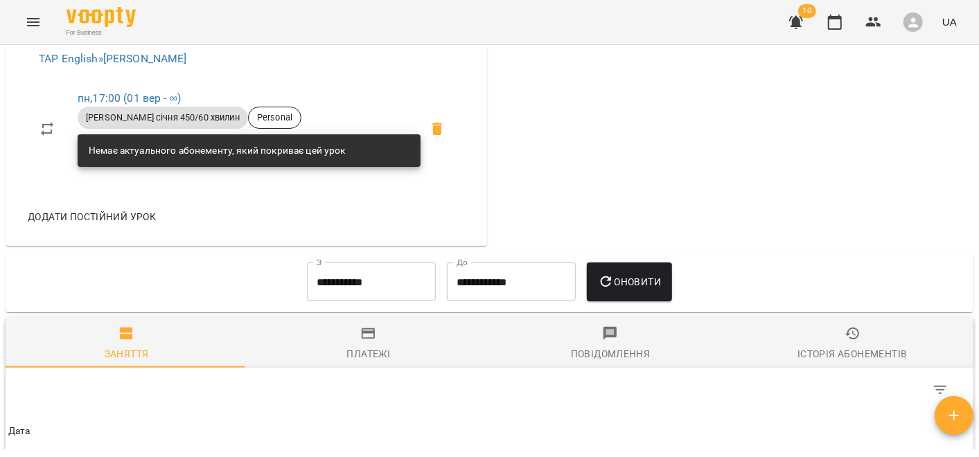
scroll to position [538, 0]
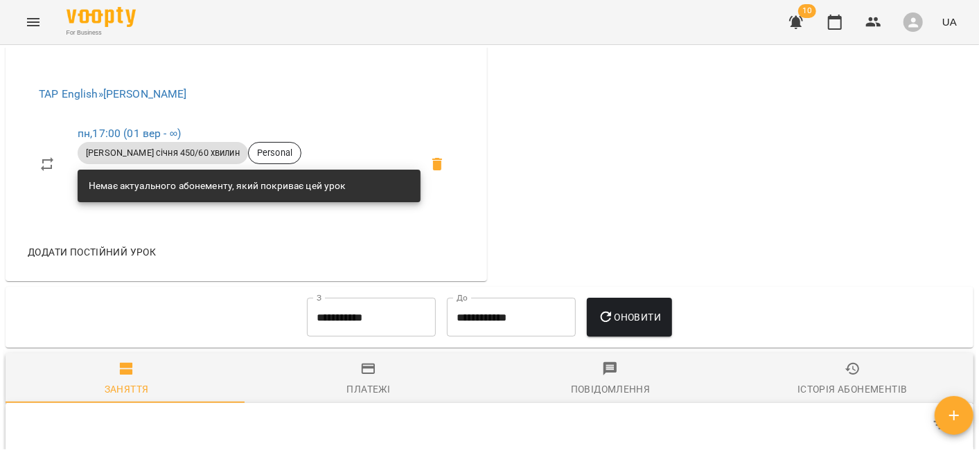
click at [332, 319] on input "**********" at bounding box center [371, 317] width 129 height 39
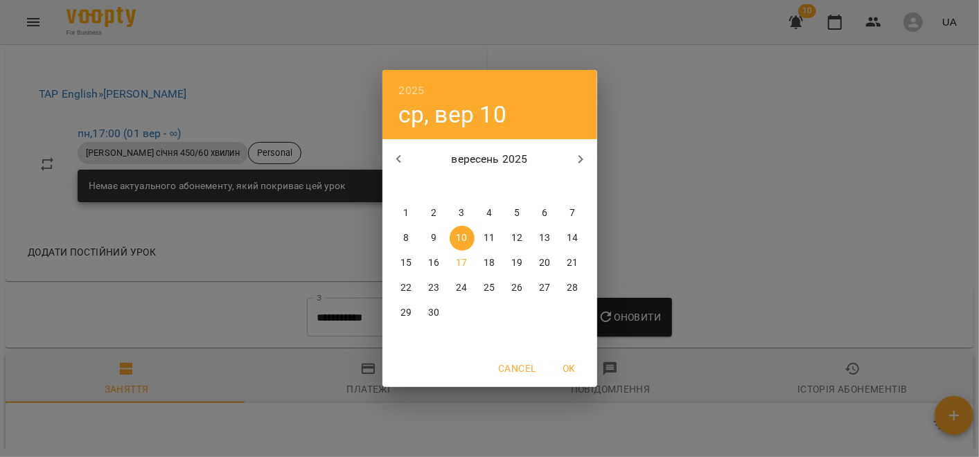
click at [392, 158] on icon "button" at bounding box center [399, 159] width 17 height 17
click at [507, 209] on span "1" at bounding box center [517, 213] width 25 height 14
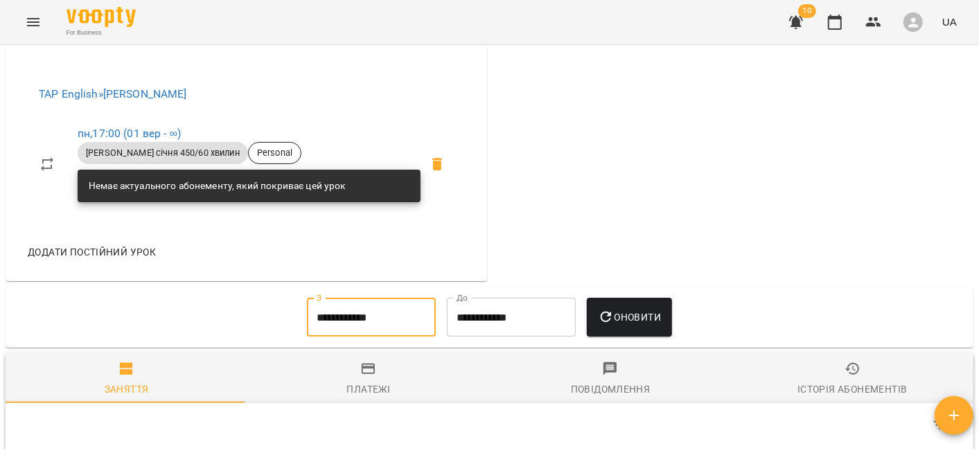
click at [615, 325] on icon "button" at bounding box center [606, 317] width 17 height 17
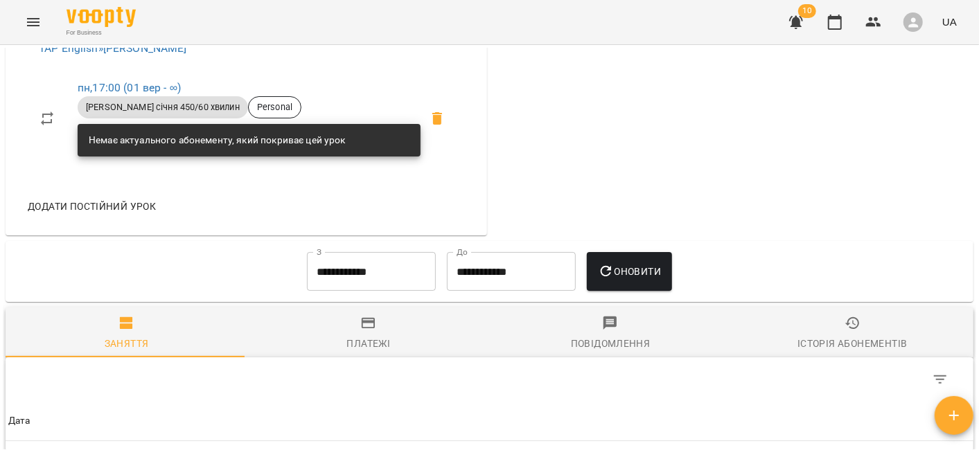
scroll to position [525, 0]
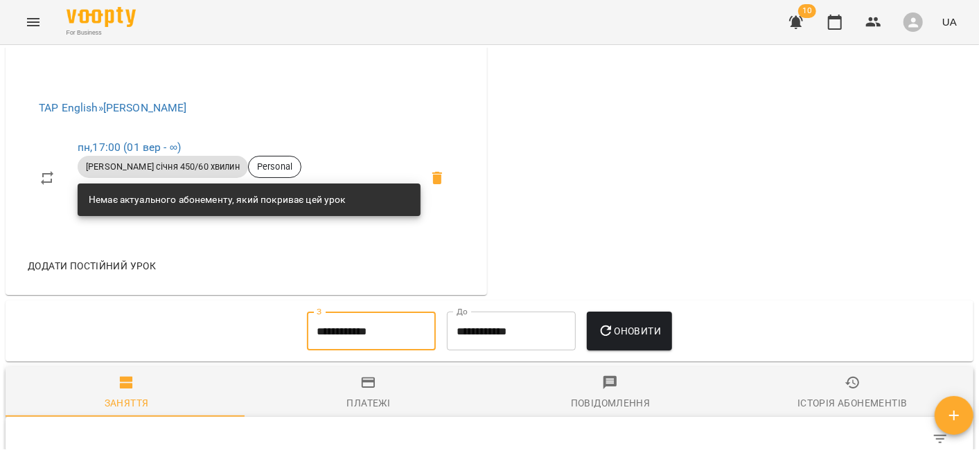
click at [362, 340] on input "**********" at bounding box center [371, 331] width 129 height 39
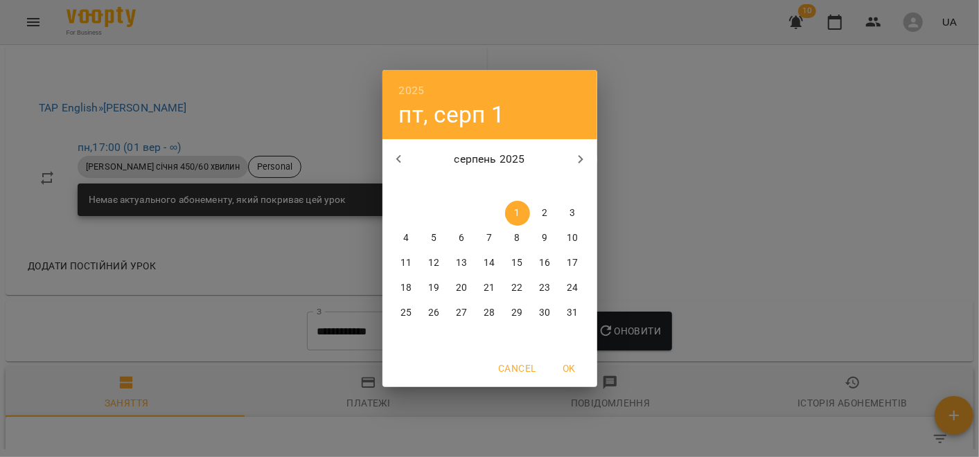
click at [396, 155] on icon "button" at bounding box center [399, 159] width 17 height 17
click at [422, 210] on span "1" at bounding box center [434, 213] width 25 height 14
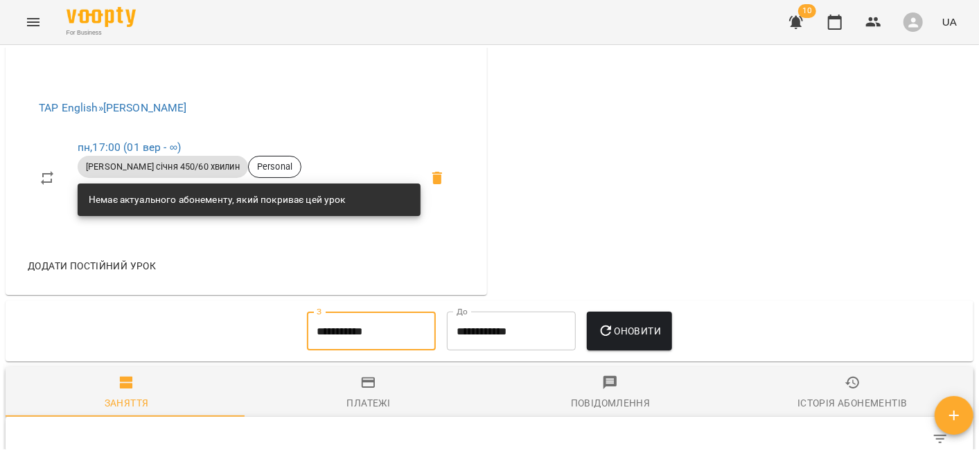
click at [624, 340] on span "Оновити" at bounding box center [629, 331] width 63 height 17
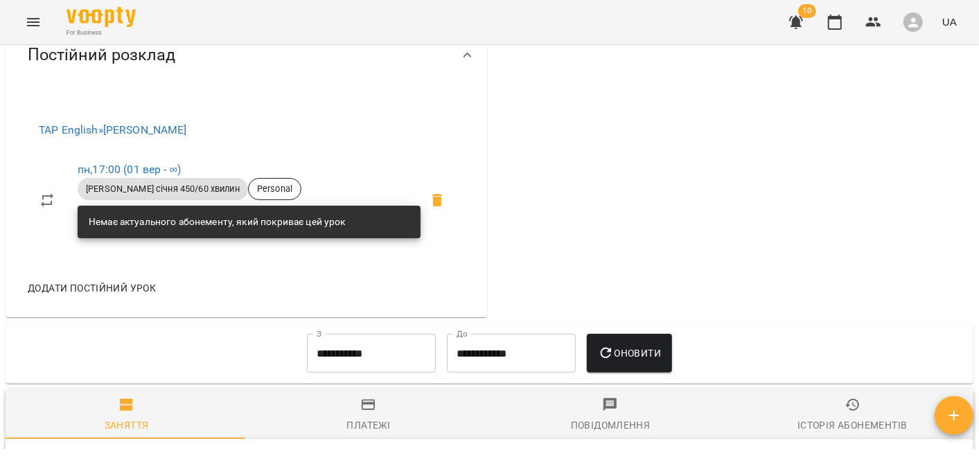
scroll to position [565, 0]
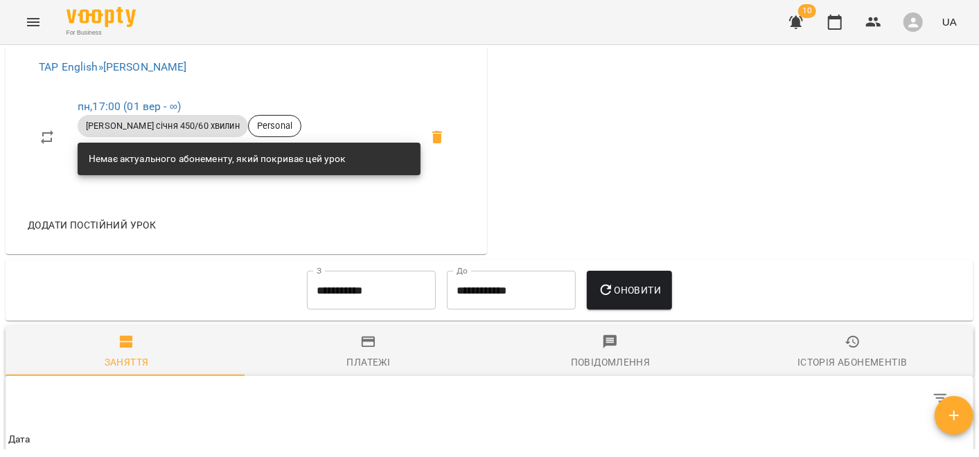
click at [368, 302] on input "**********" at bounding box center [371, 290] width 129 height 39
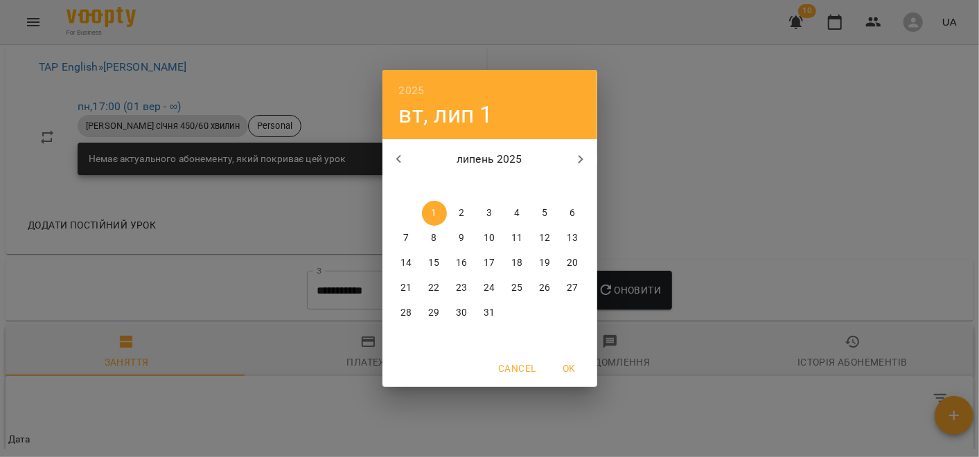
click at [397, 160] on icon "button" at bounding box center [399, 159] width 17 height 17
click at [558, 202] on div "31" at bounding box center [545, 213] width 28 height 25
click at [561, 209] on span "1" at bounding box center [573, 213] width 25 height 14
type input "**********"
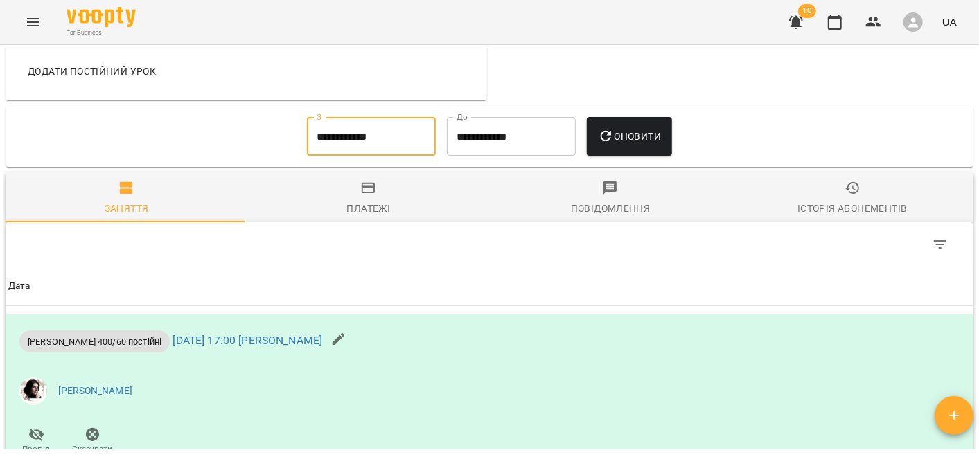
click at [628, 145] on span "Оновити" at bounding box center [629, 136] width 63 height 17
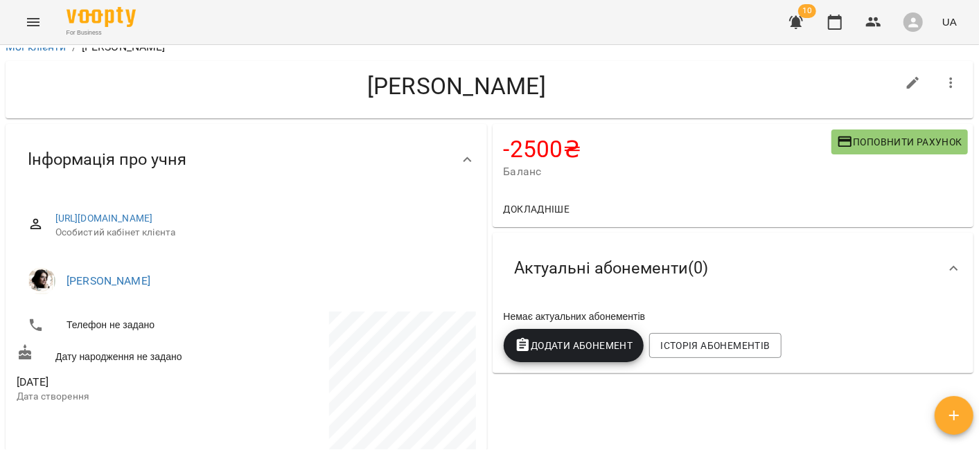
scroll to position [0, 0]
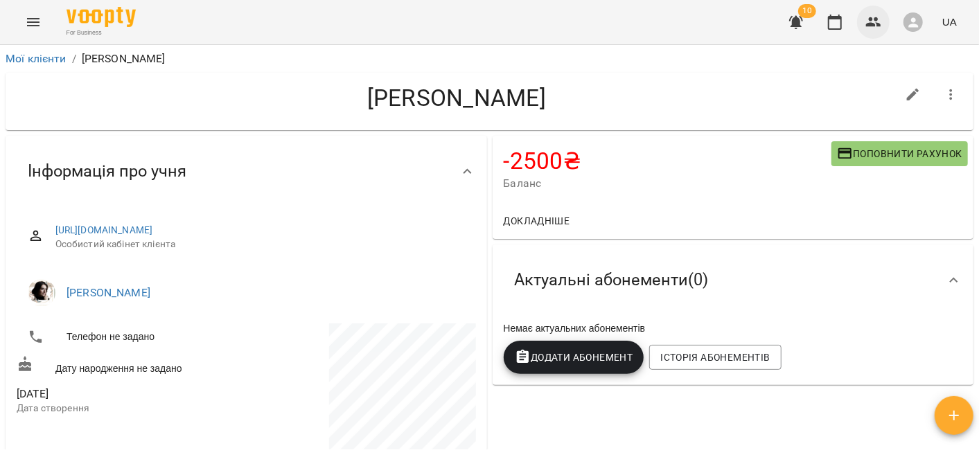
click at [863, 20] on button "button" at bounding box center [873, 22] width 33 height 33
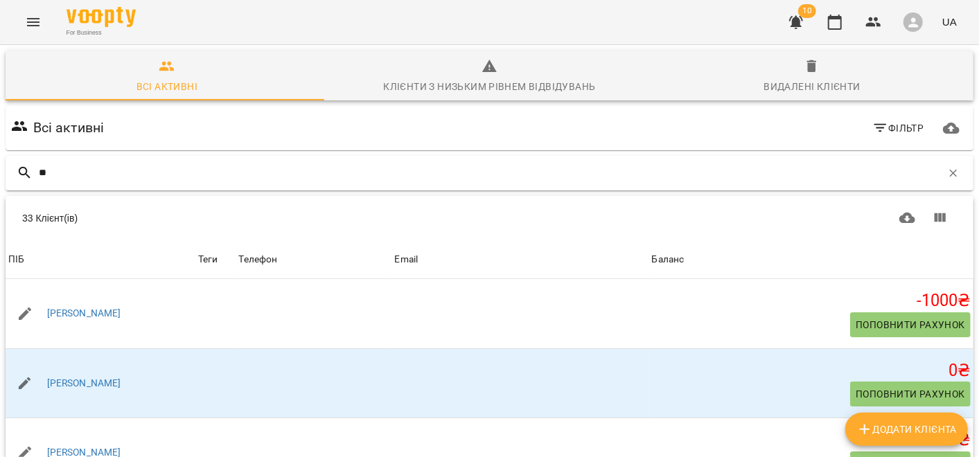
type input "***"
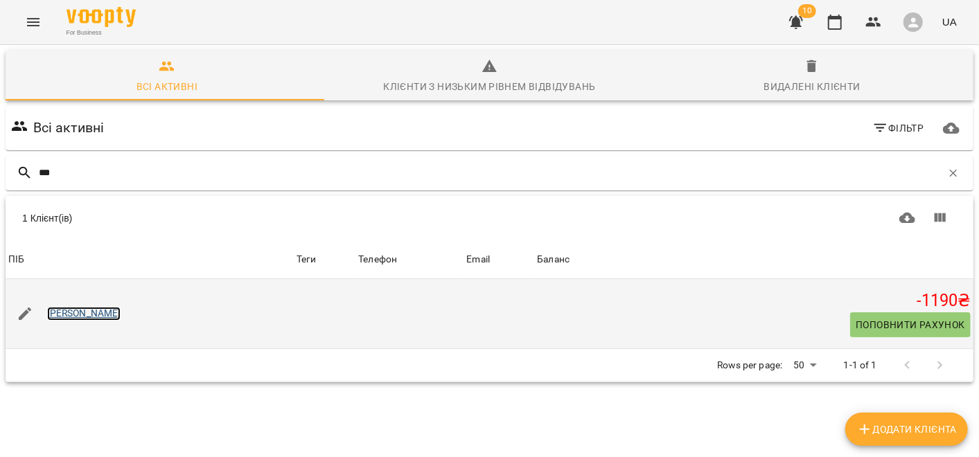
click at [88, 315] on link "[PERSON_NAME]" at bounding box center [84, 314] width 74 height 14
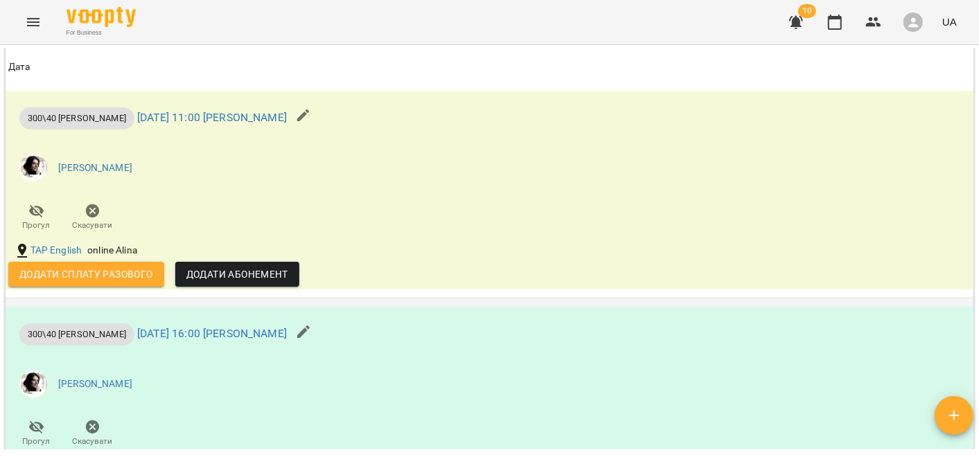
scroll to position [1001, 0]
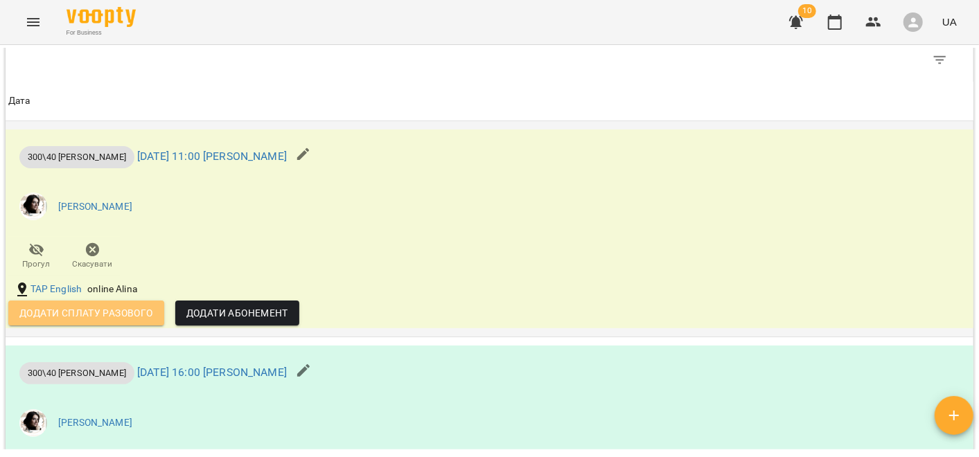
click at [114, 322] on span "Додати сплату разового" at bounding box center [86, 313] width 134 height 17
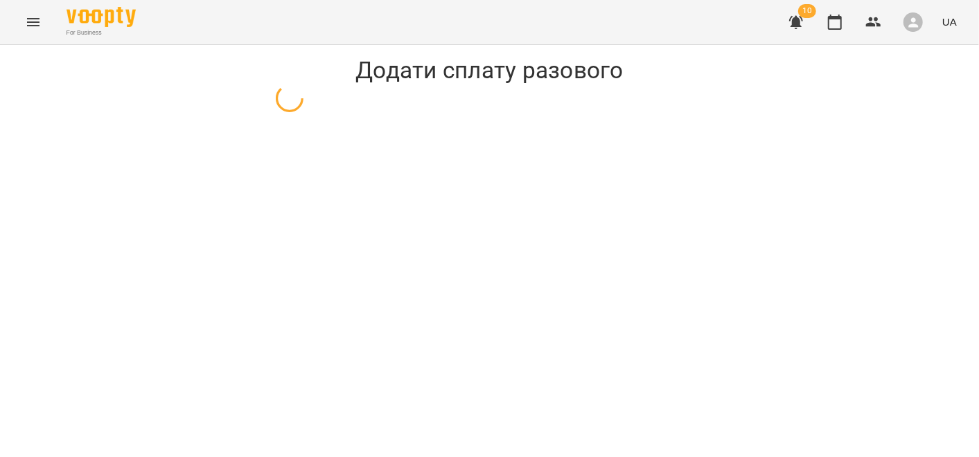
select select "**********"
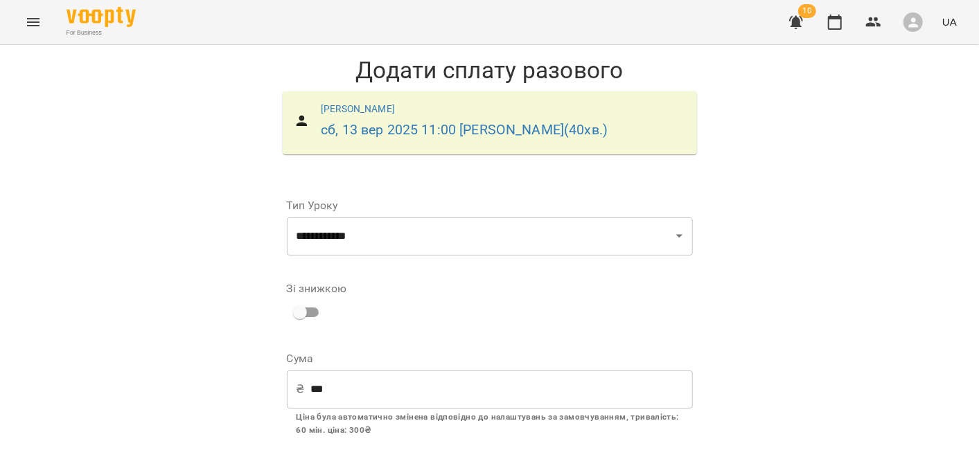
scroll to position [85, 0]
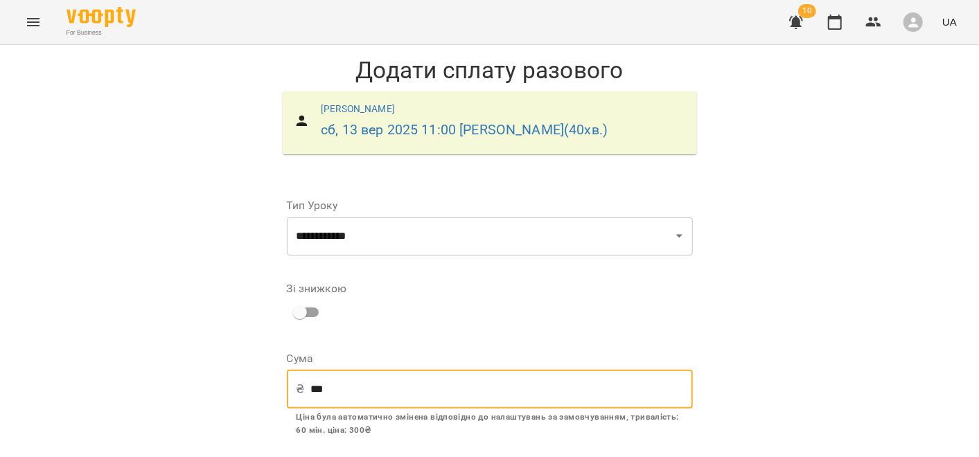
drag, startPoint x: 337, startPoint y: 294, endPoint x: 286, endPoint y: 299, distance: 50.8
click at [287, 370] on div "₴ *** ​" at bounding box center [490, 389] width 406 height 39
type input "***"
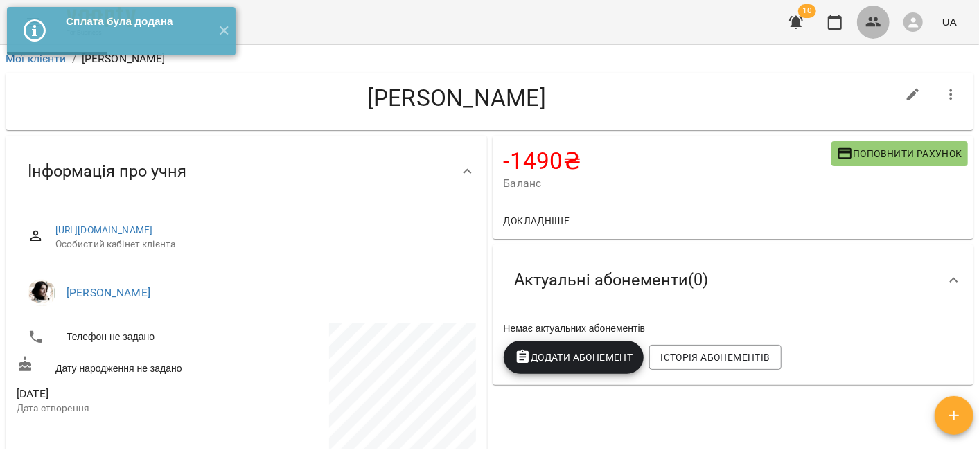
click at [869, 21] on icon "button" at bounding box center [873, 22] width 17 height 17
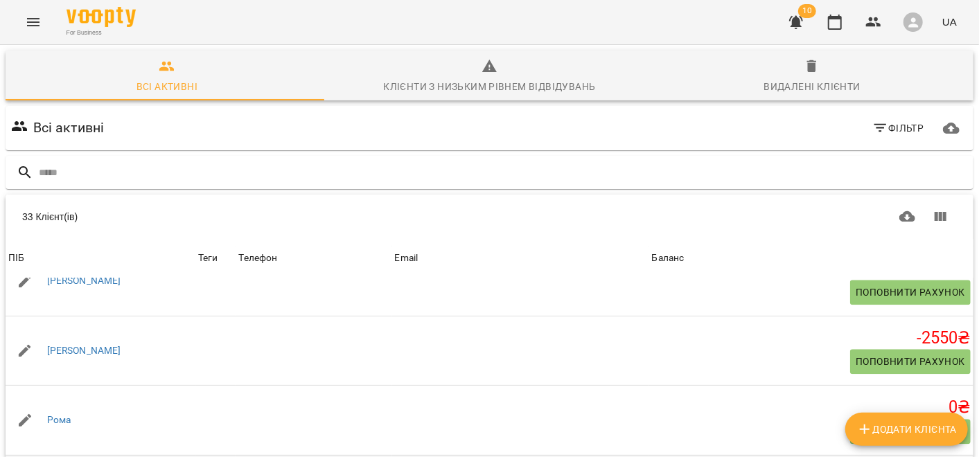
scroll to position [1985, 0]
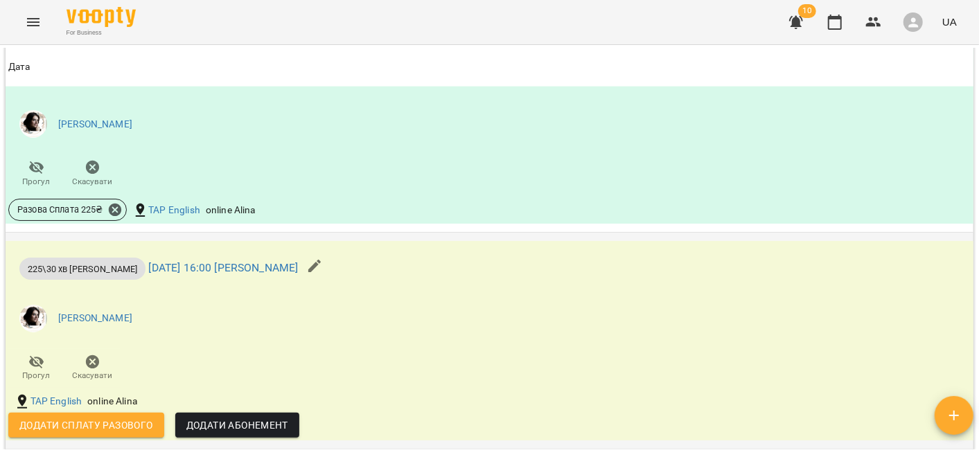
scroll to position [1154, 0]
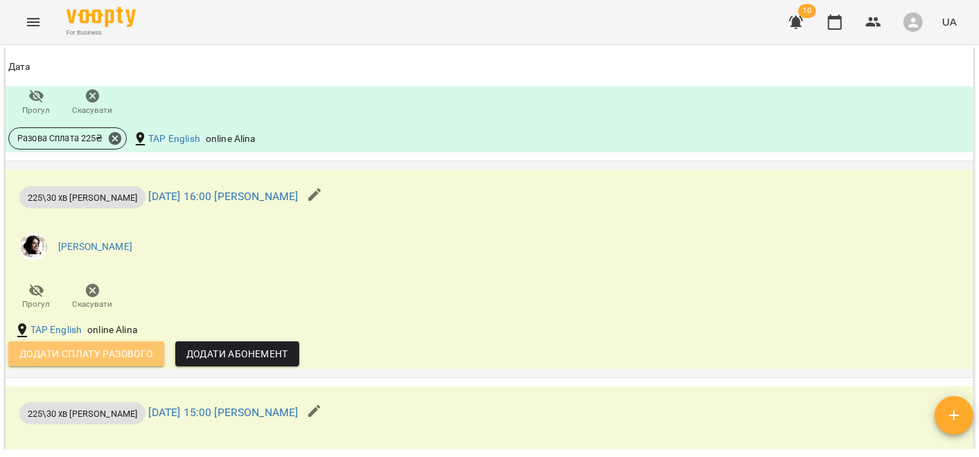
click at [80, 362] on span "Додати сплату разового" at bounding box center [86, 354] width 134 height 17
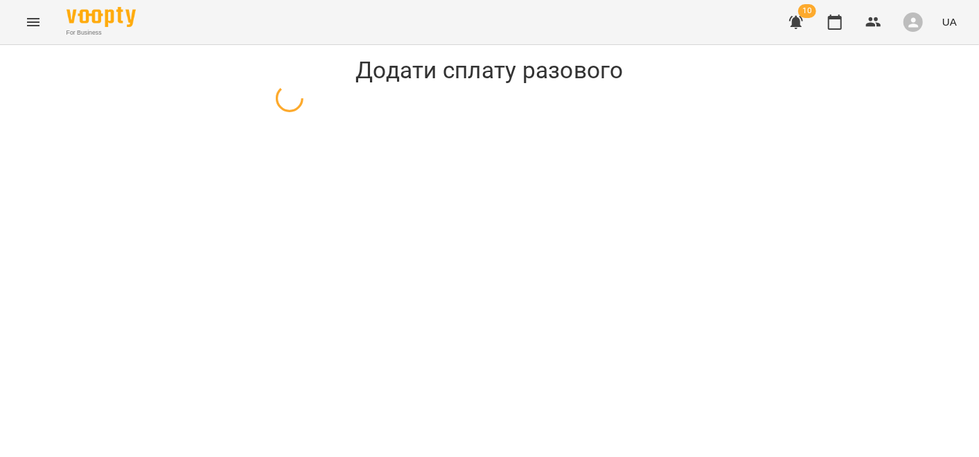
select select "**********"
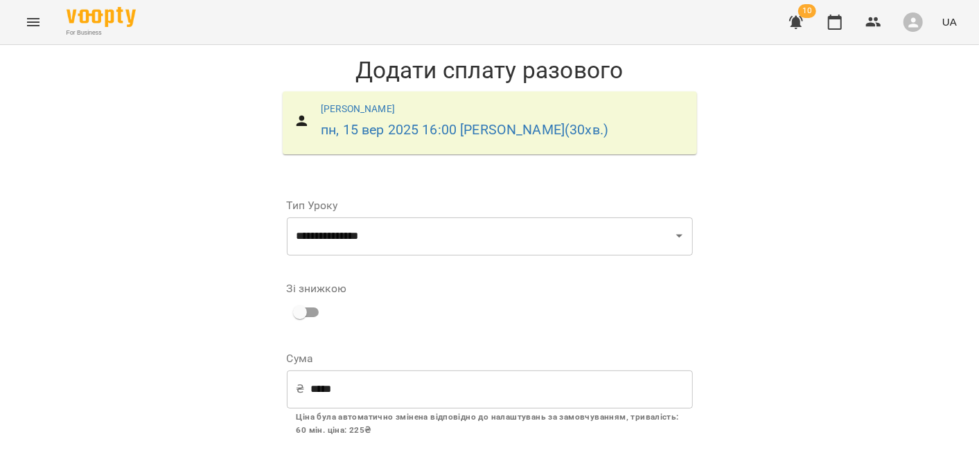
scroll to position [154, 0]
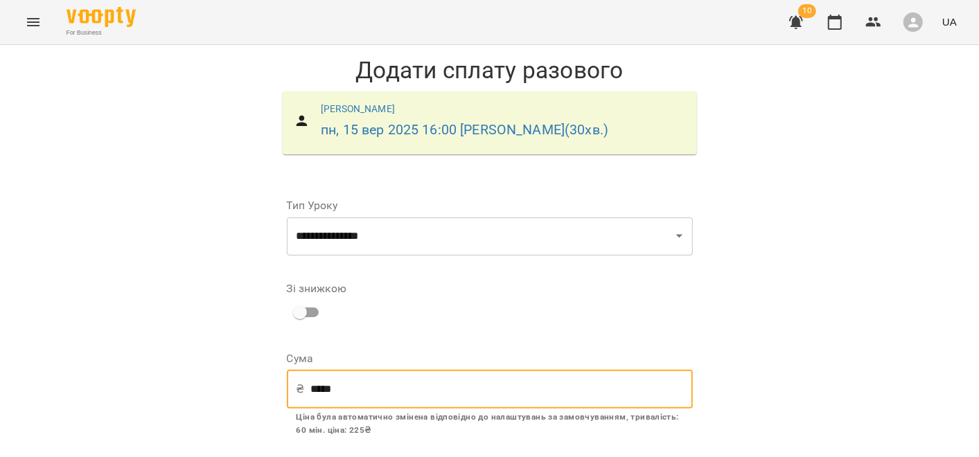
click at [375, 370] on input "*****" at bounding box center [501, 389] width 382 height 39
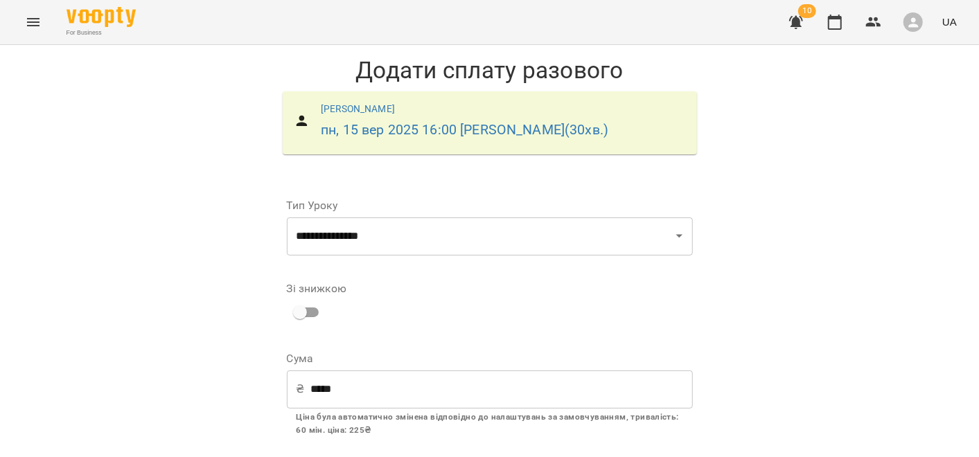
scroll to position [85, 0]
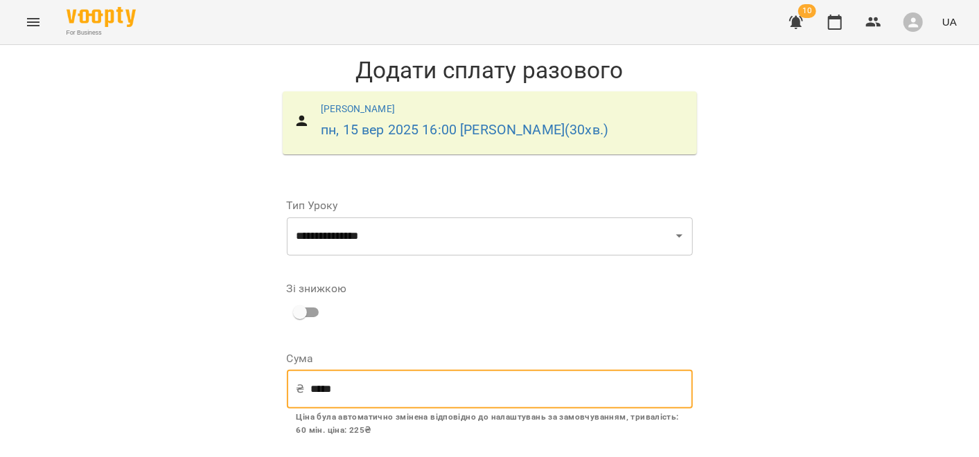
drag, startPoint x: 342, startPoint y: 308, endPoint x: 233, endPoint y: 312, distance: 109.5
click at [234, 312] on div "**********" at bounding box center [489, 294] width 979 height 498
click at [522, 272] on div "Зі знижкою" at bounding box center [490, 304] width 406 height 65
drag, startPoint x: 333, startPoint y: 292, endPoint x: 257, endPoint y: 293, distance: 76.2
click at [257, 293] on div "**********" at bounding box center [489, 294] width 979 height 498
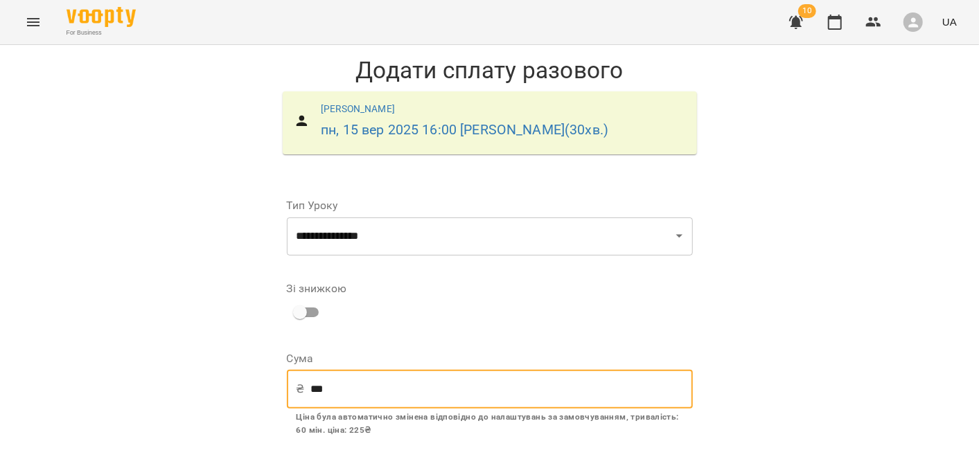
scroll to position [238, 0]
type input "***"
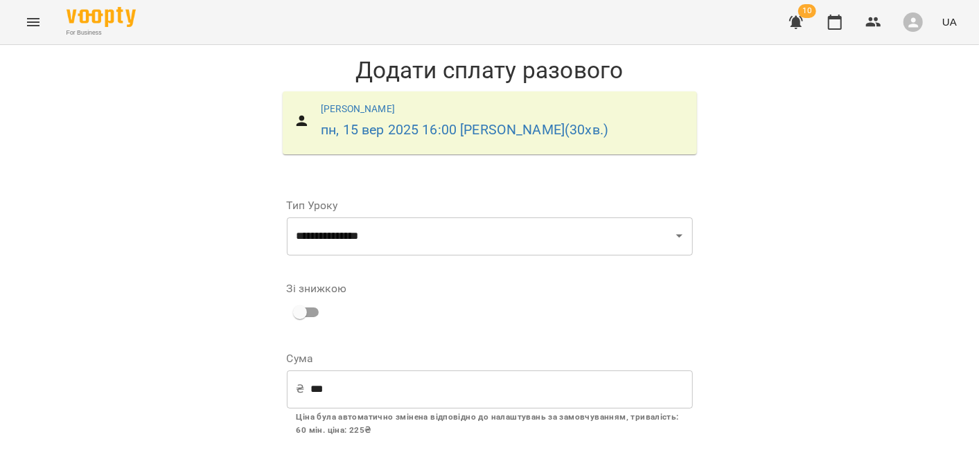
scroll to position [85, 0]
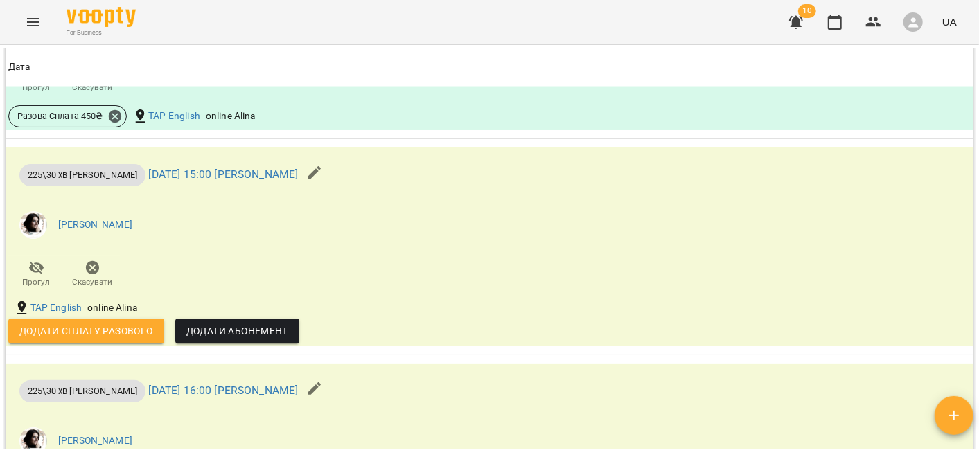
scroll to position [1386, 0]
